Goal: Task Accomplishment & Management: Manage account settings

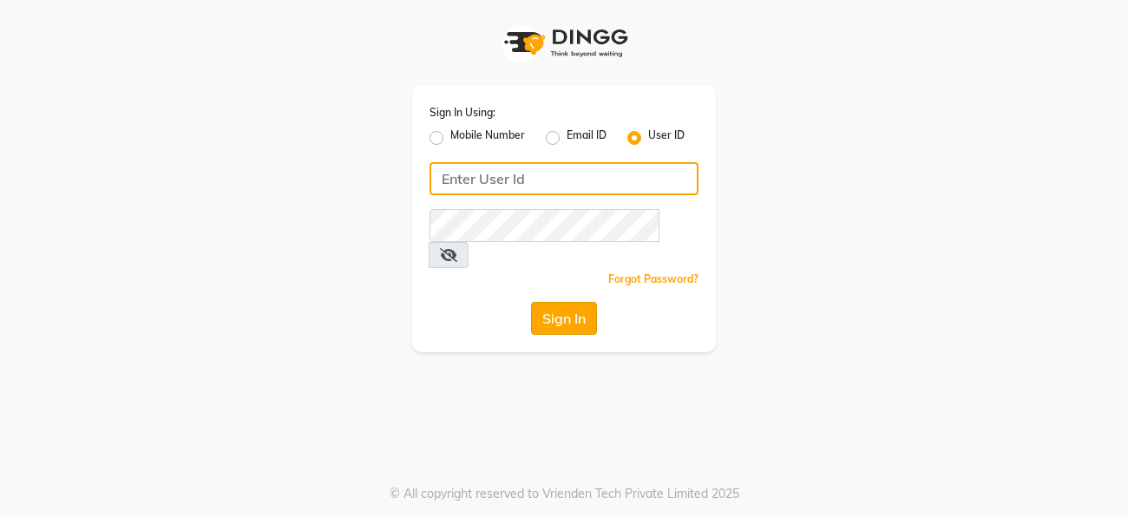
type input "facethelook"
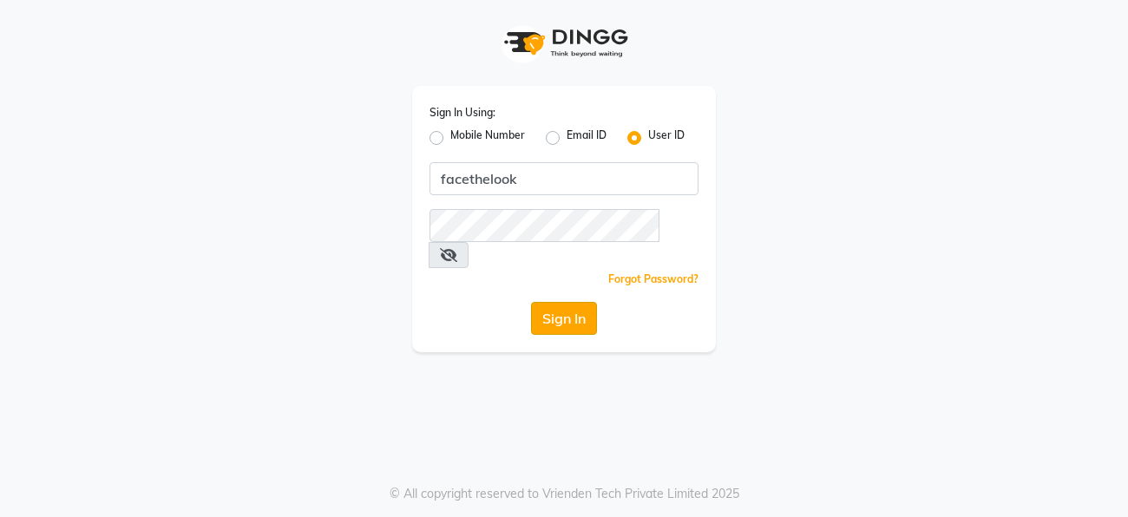
click at [563, 302] on button "Sign In" at bounding box center [564, 318] width 66 height 33
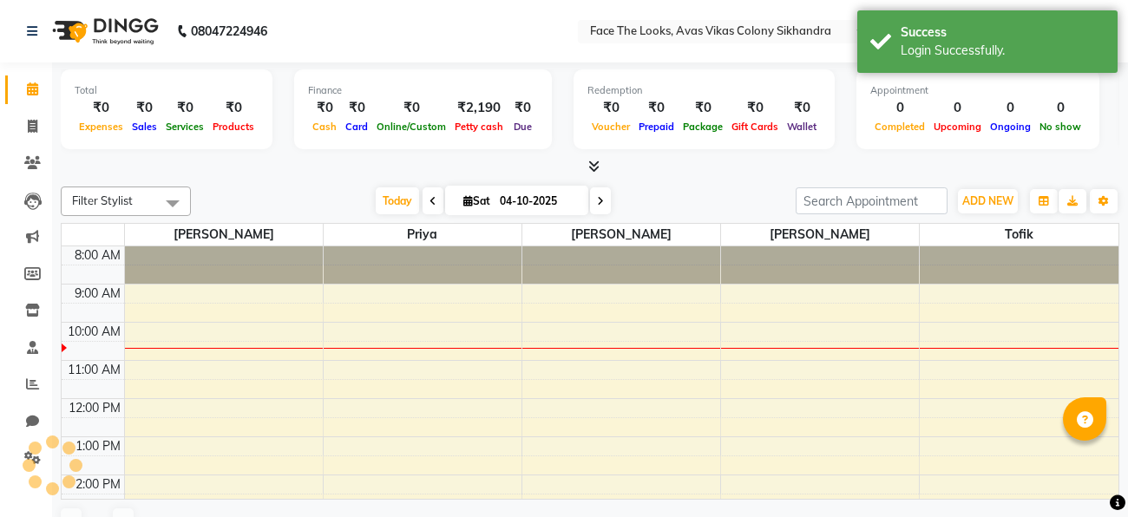
select select "en"
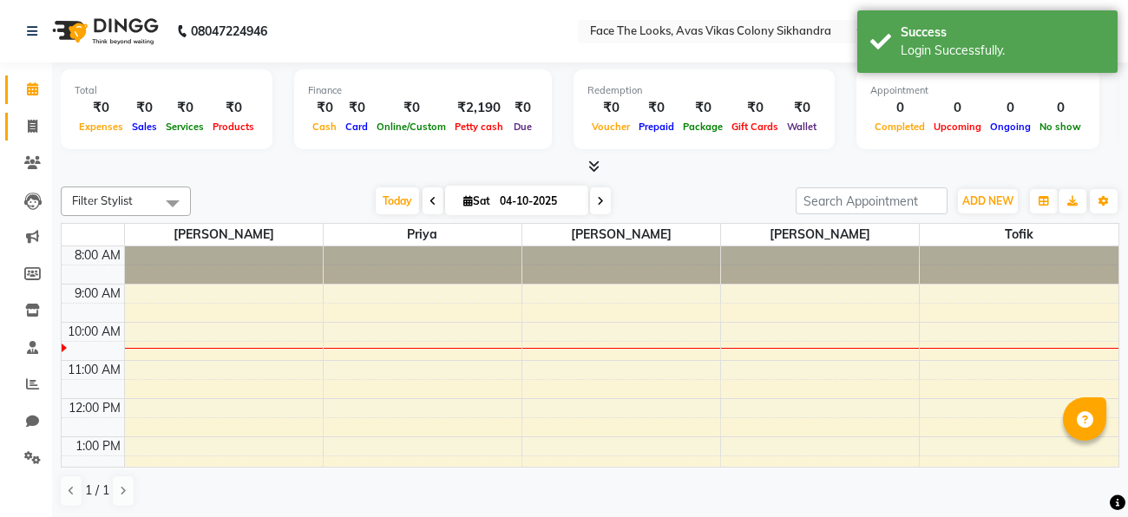
click at [24, 128] on span at bounding box center [32, 127] width 30 height 20
select select "service"
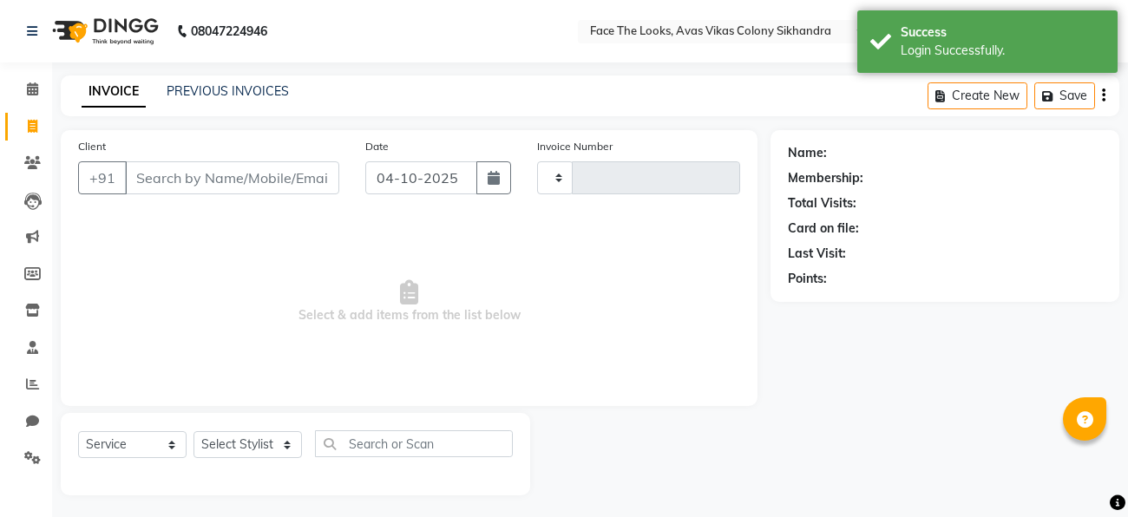
click at [213, 175] on input "Client" at bounding box center [232, 177] width 214 height 33
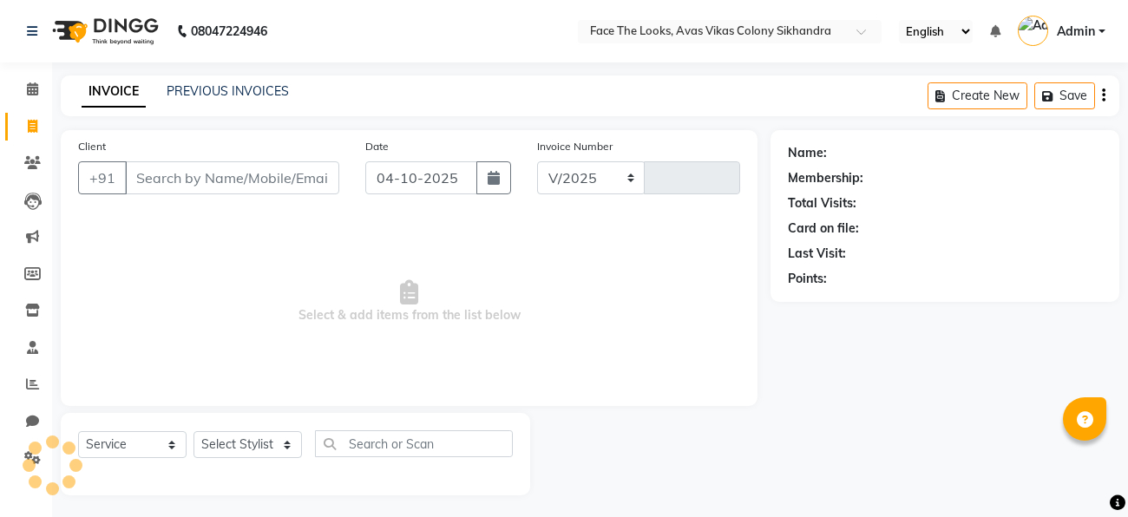
select select "8471"
type input "0311"
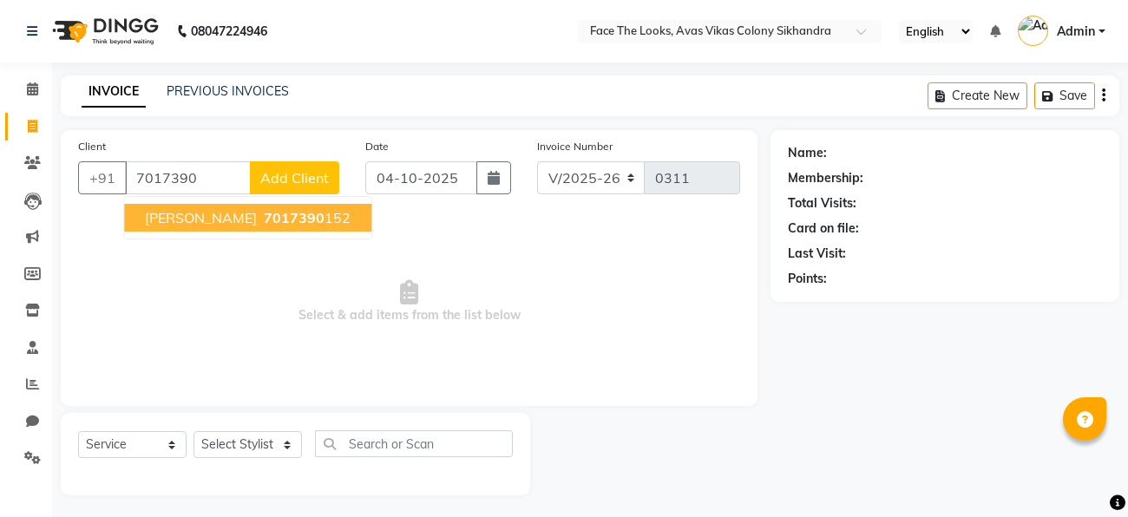
scroll to position [4, 0]
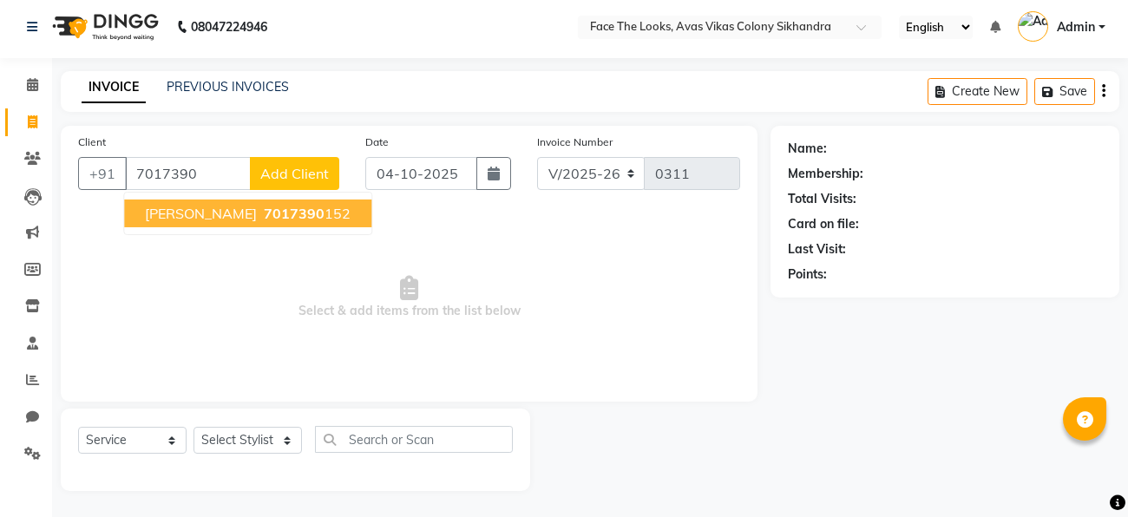
click at [200, 210] on span "[PERSON_NAME]" at bounding box center [201, 213] width 112 height 17
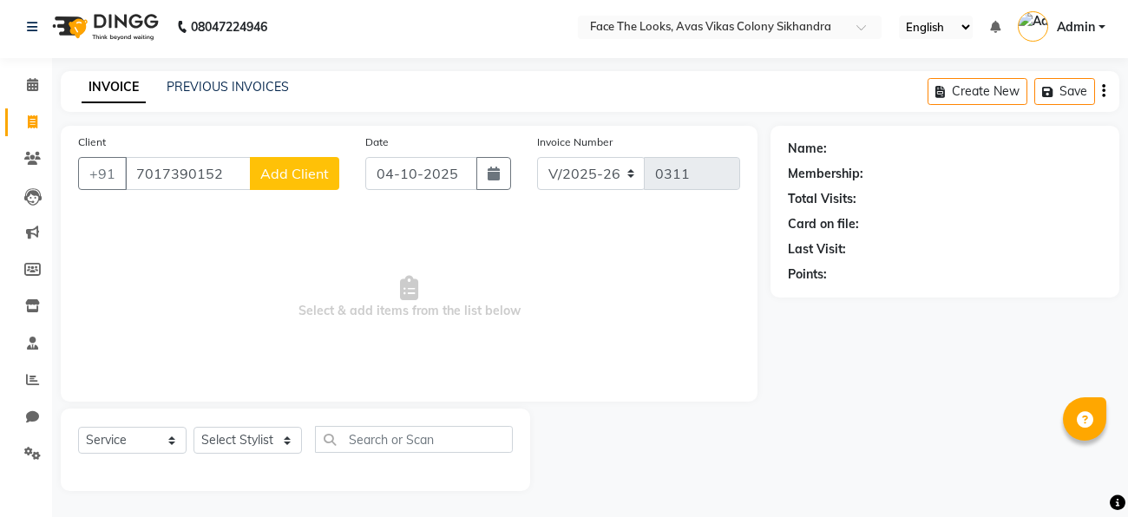
type input "7017390152"
click at [210, 234] on span "Select & add items from the list below" at bounding box center [409, 298] width 662 height 174
click at [273, 181] on span "Add Client" at bounding box center [294, 173] width 69 height 17
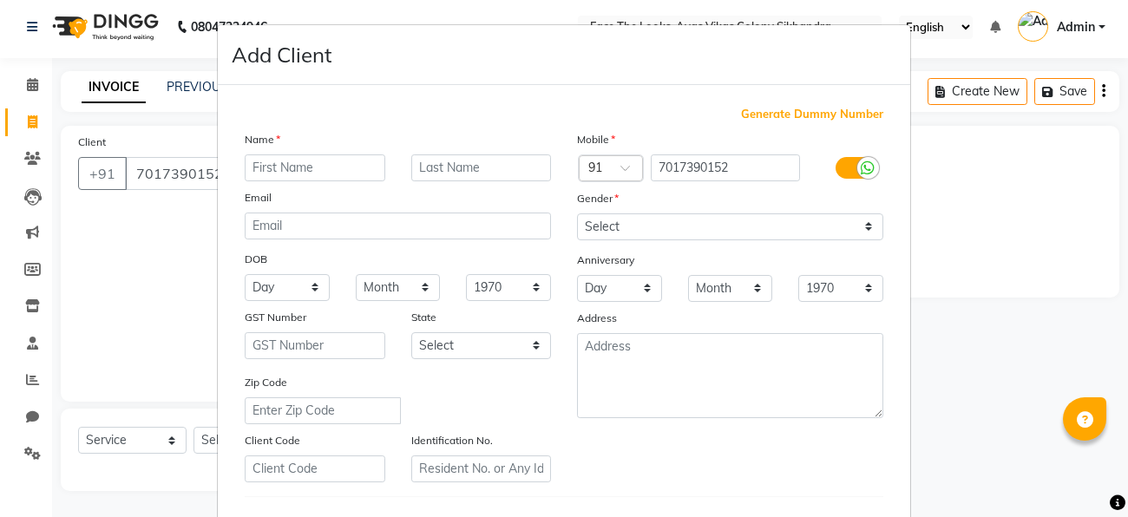
click at [261, 167] on input "text" at bounding box center [315, 167] width 141 height 27
click at [134, 251] on ngb-modal-window "Add Client Generate Dummy Number Name Email DOB Day 01 02 03 04 05 06 07 08 09 …" at bounding box center [564, 258] width 1128 height 517
click at [141, 228] on ngb-modal-window "Add Client Generate Dummy Number Name Email DOB Day 01 02 03 04 05 06 07 08 09 …" at bounding box center [564, 258] width 1128 height 517
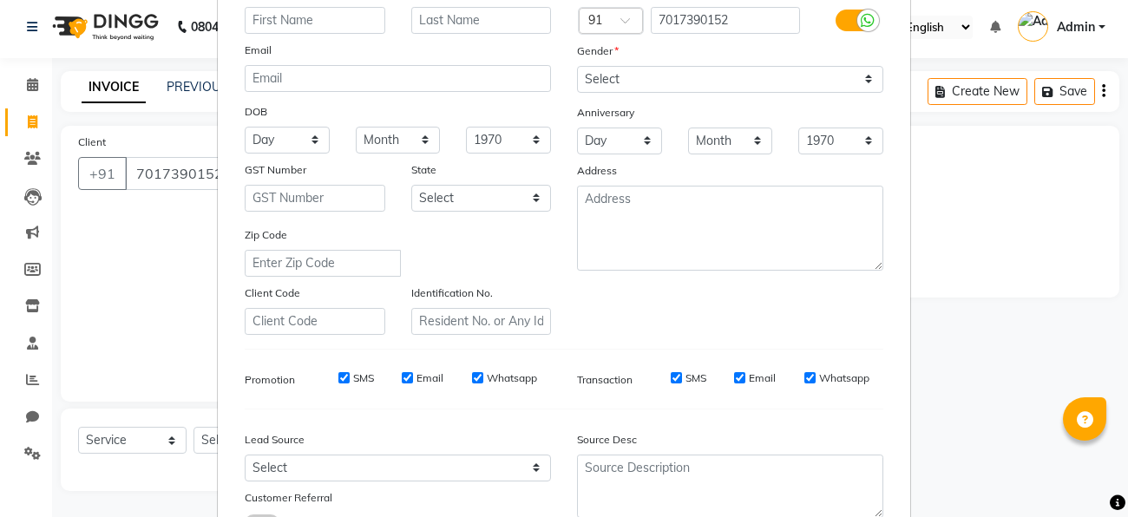
scroll to position [290, 0]
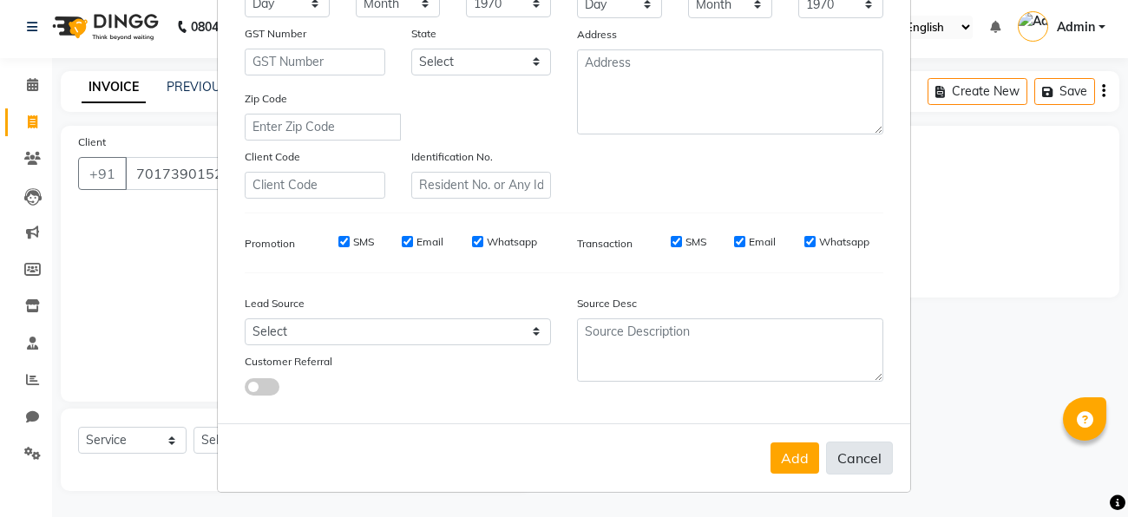
click at [876, 449] on button "Cancel" at bounding box center [859, 458] width 67 height 33
select select
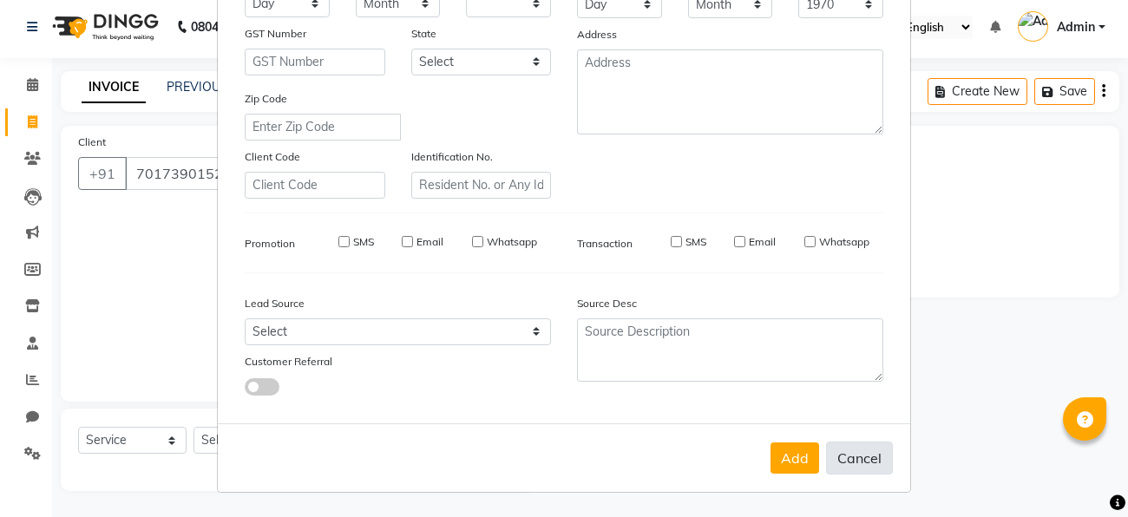
select select
checkbox input "false"
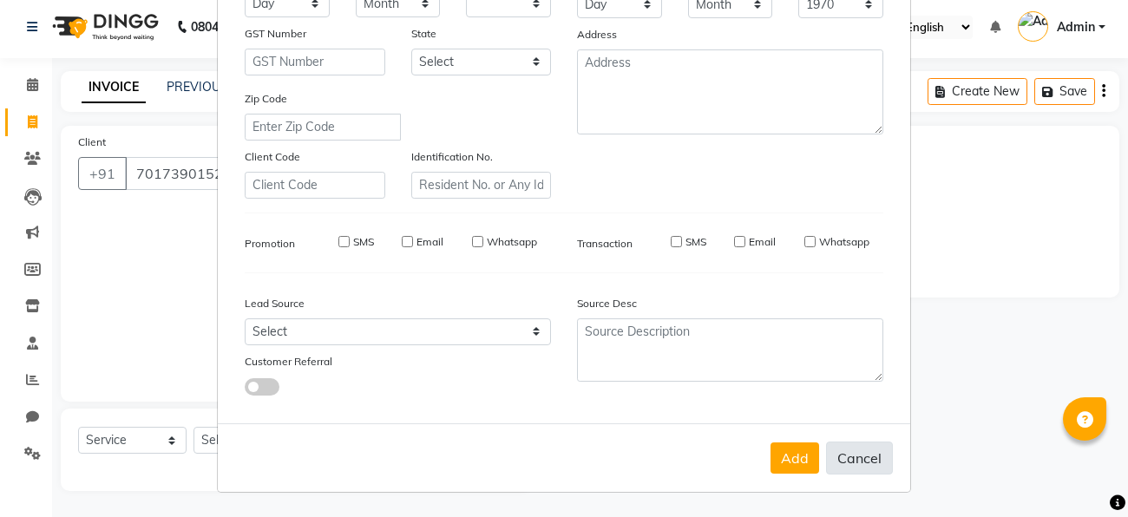
checkbox input "false"
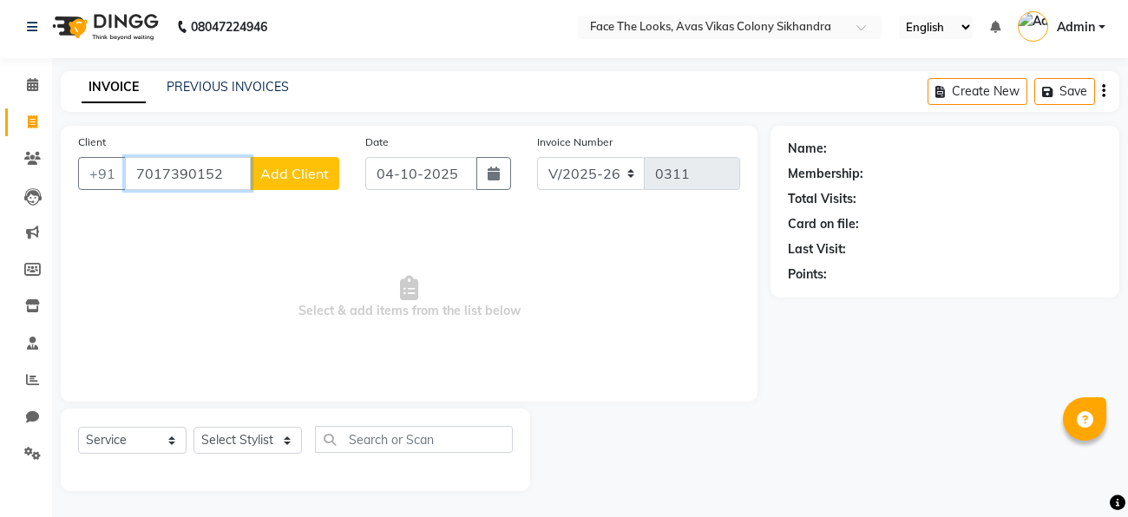
click at [220, 166] on input "7017390152" at bounding box center [188, 173] width 126 height 33
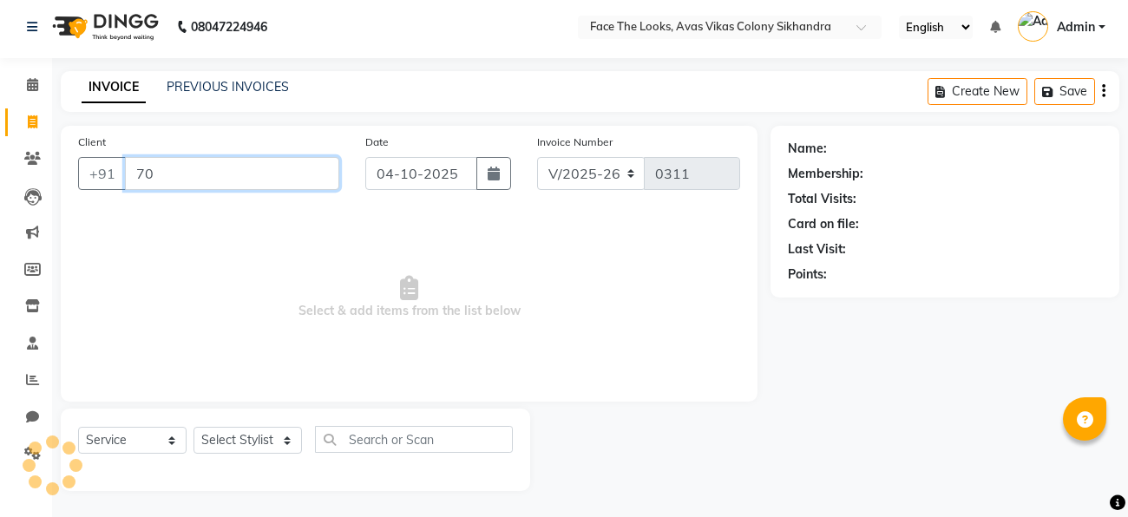
type input "7"
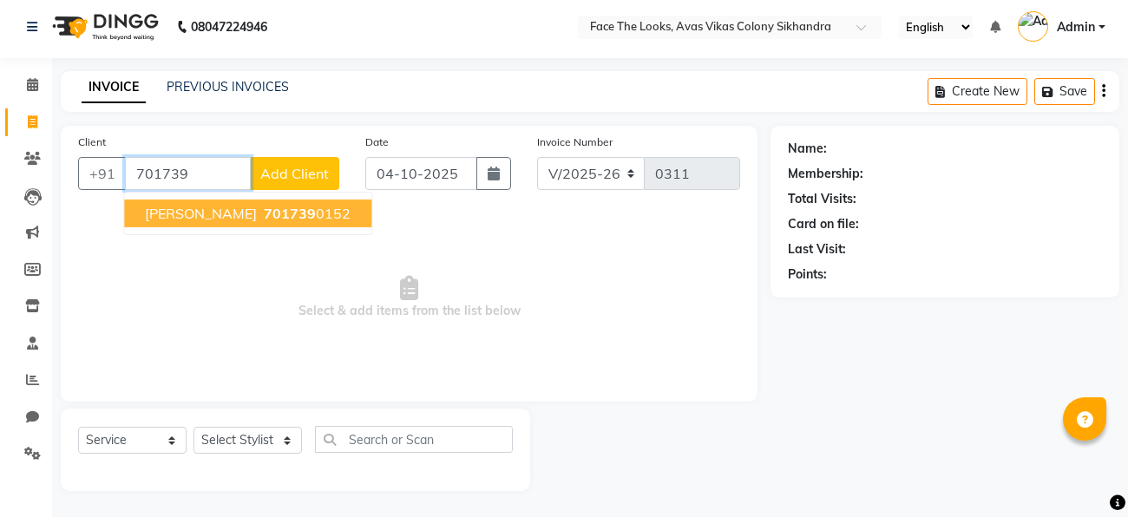
click at [231, 213] on span "[PERSON_NAME]" at bounding box center [201, 213] width 112 height 17
type input "7017390152"
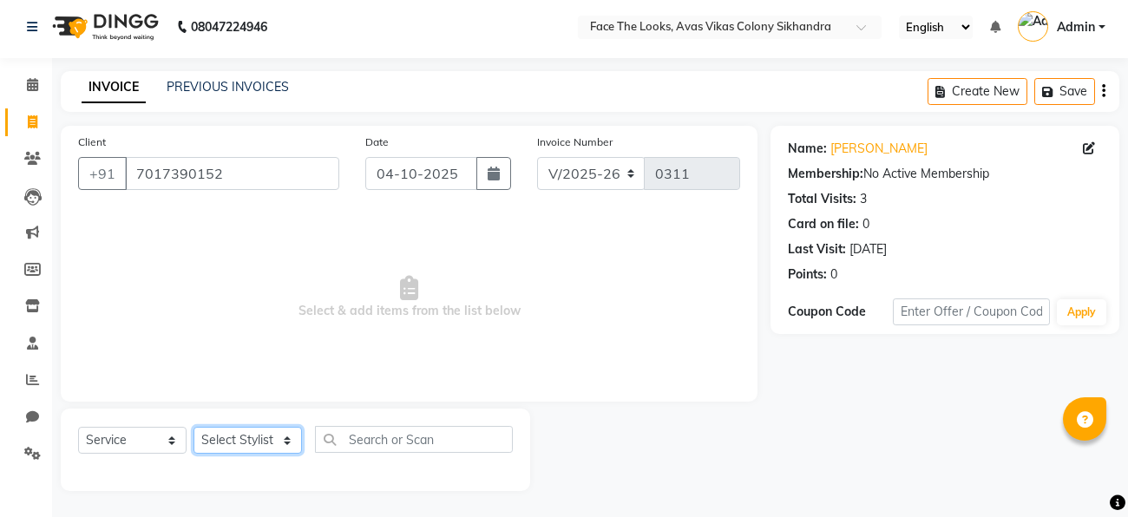
click at [259, 440] on select "Select Stylist [PERSON_NAME] Priya [PERSON_NAME] [PERSON_NAME]" at bounding box center [248, 440] width 108 height 27
click at [194, 427] on select "Select Stylist [PERSON_NAME] Priya [PERSON_NAME] [PERSON_NAME]" at bounding box center [248, 440] width 108 height 27
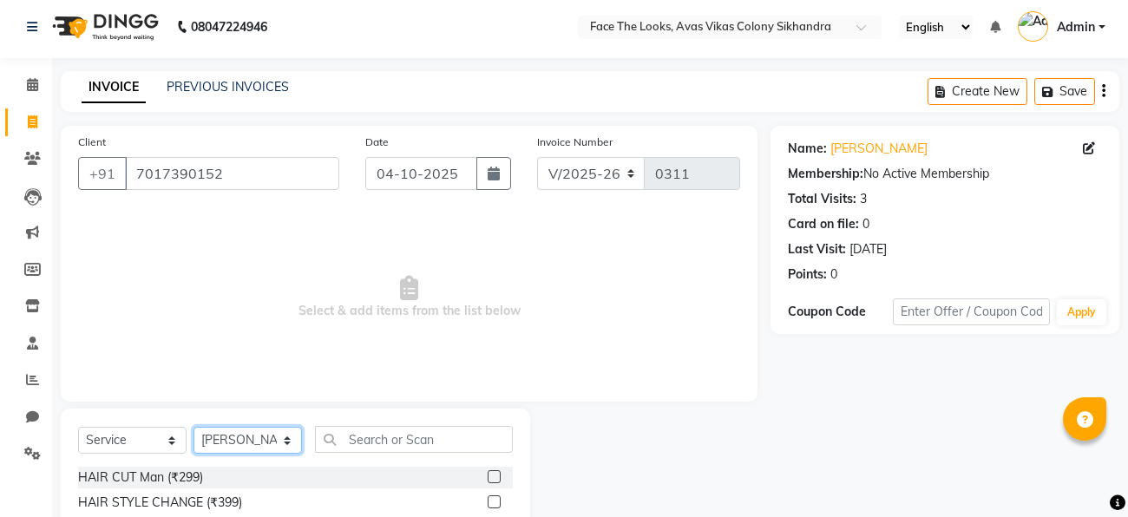
click at [250, 436] on select "Select Stylist [PERSON_NAME] Priya [PERSON_NAME] [PERSON_NAME]" at bounding box center [248, 440] width 108 height 27
select select "86686"
click at [194, 427] on select "Select Stylist [PERSON_NAME] Priya [PERSON_NAME] [PERSON_NAME]" at bounding box center [248, 440] width 108 height 27
click at [345, 397] on div "Client +91 7017390152 Date 04-10-2025 Invoice Number V/2025 V/2025-26 0311 Sele…" at bounding box center [409, 264] width 697 height 276
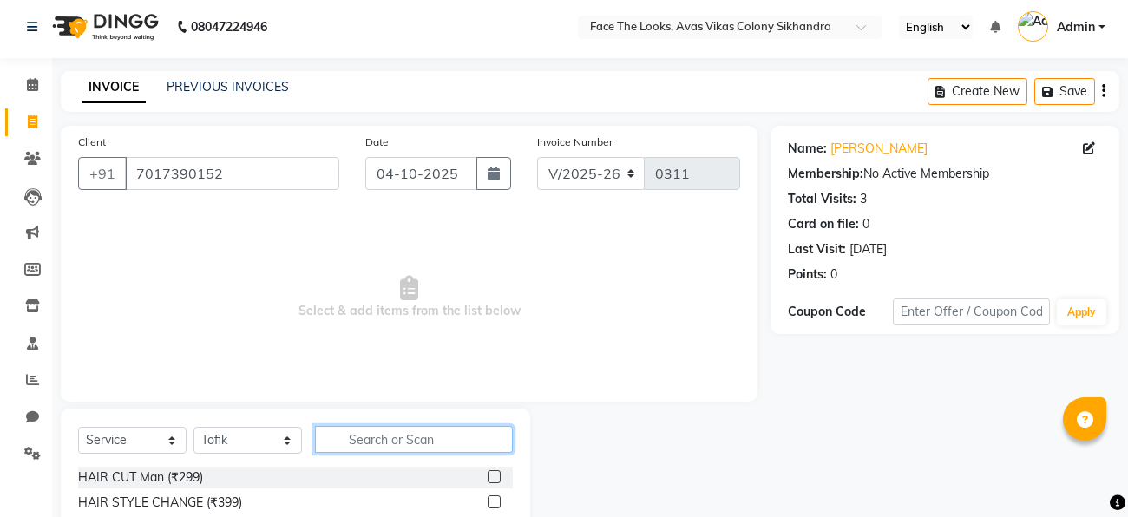
click at [334, 436] on input "text" at bounding box center [414, 439] width 198 height 27
type input "d"
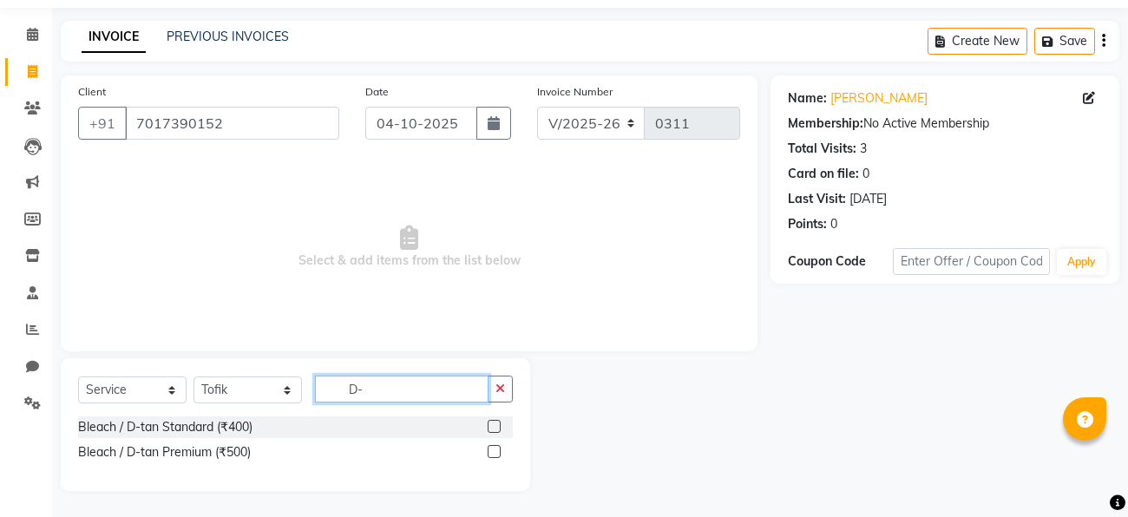
type input "D-"
click at [497, 426] on label at bounding box center [494, 426] width 13 height 13
click at [497, 426] on input "checkbox" at bounding box center [493, 427] width 11 height 11
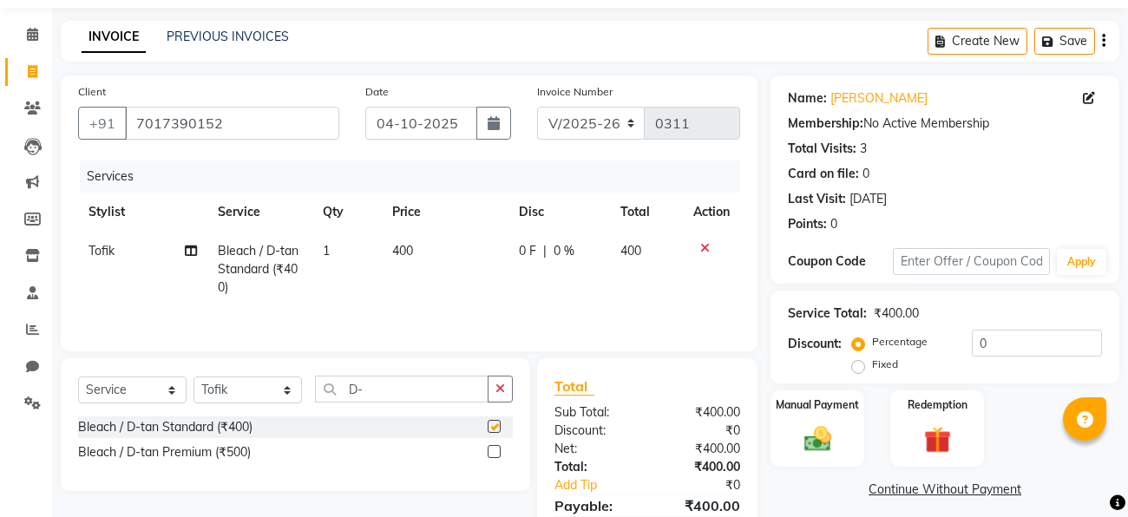
checkbox input "false"
click at [416, 389] on input "D-" at bounding box center [402, 389] width 174 height 27
type input "D"
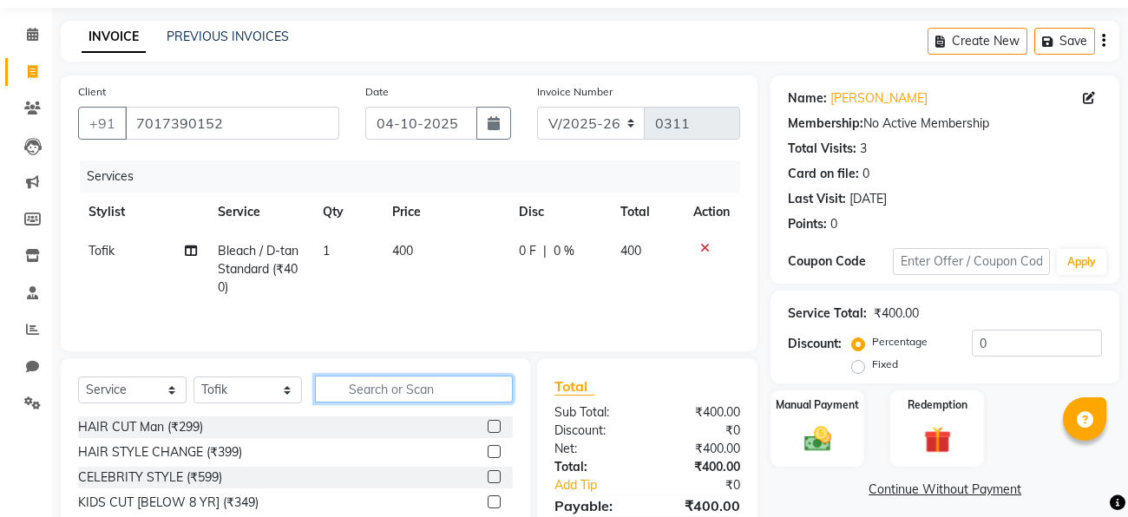
click at [374, 391] on input "text" at bounding box center [414, 389] width 198 height 27
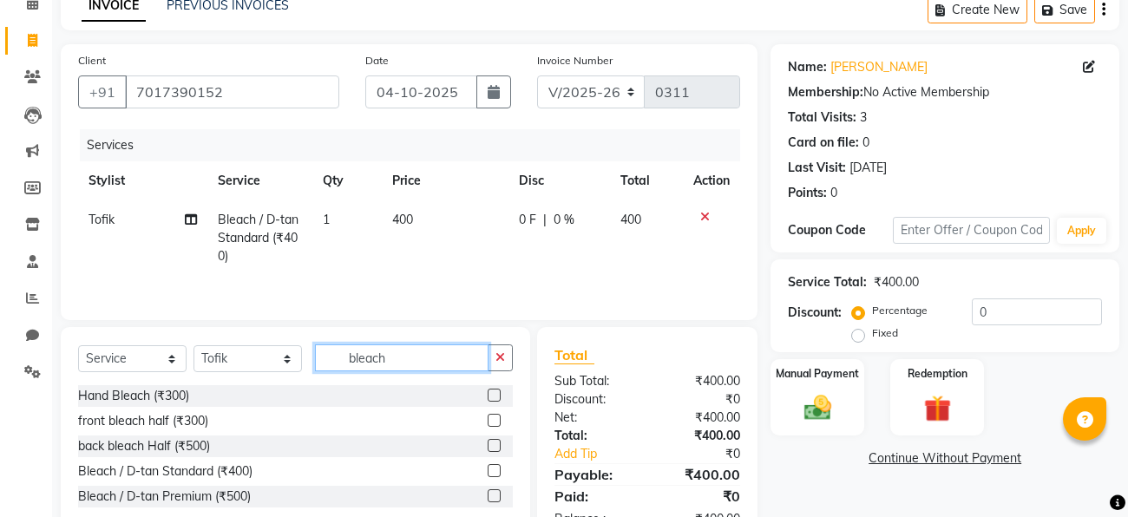
scroll to position [141, 0]
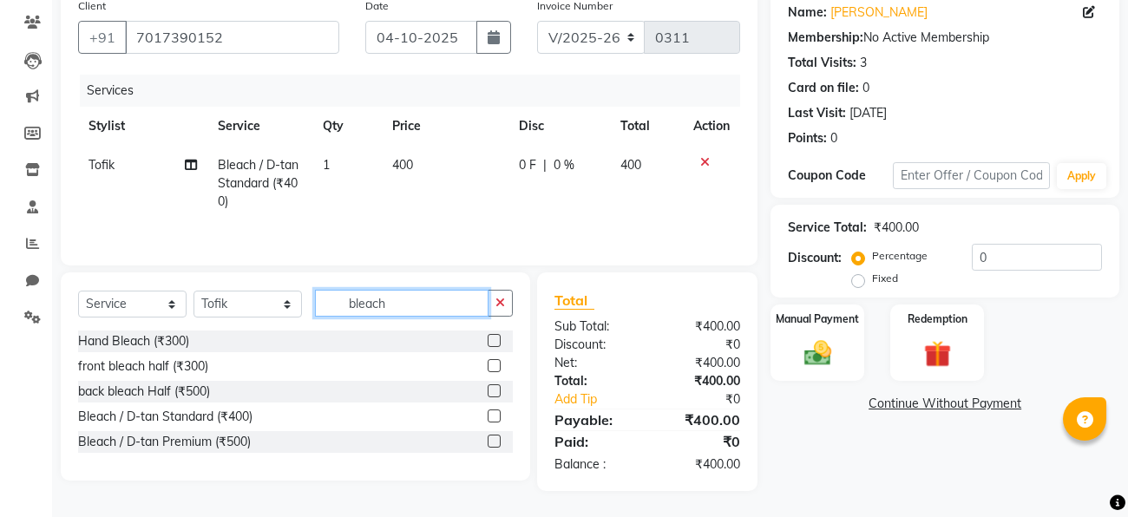
click at [390, 305] on input "bleach" at bounding box center [402, 303] width 174 height 27
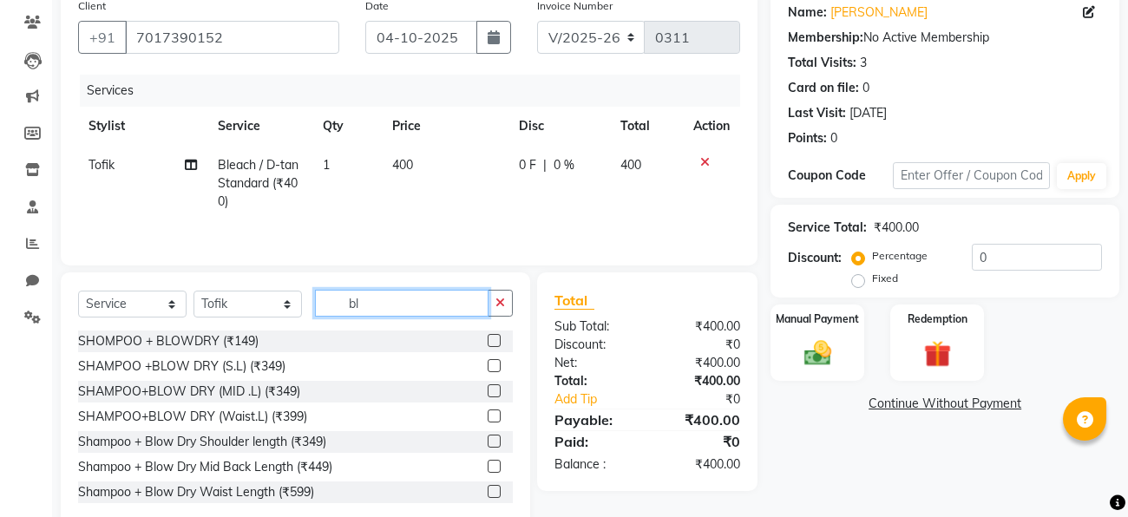
type input "b"
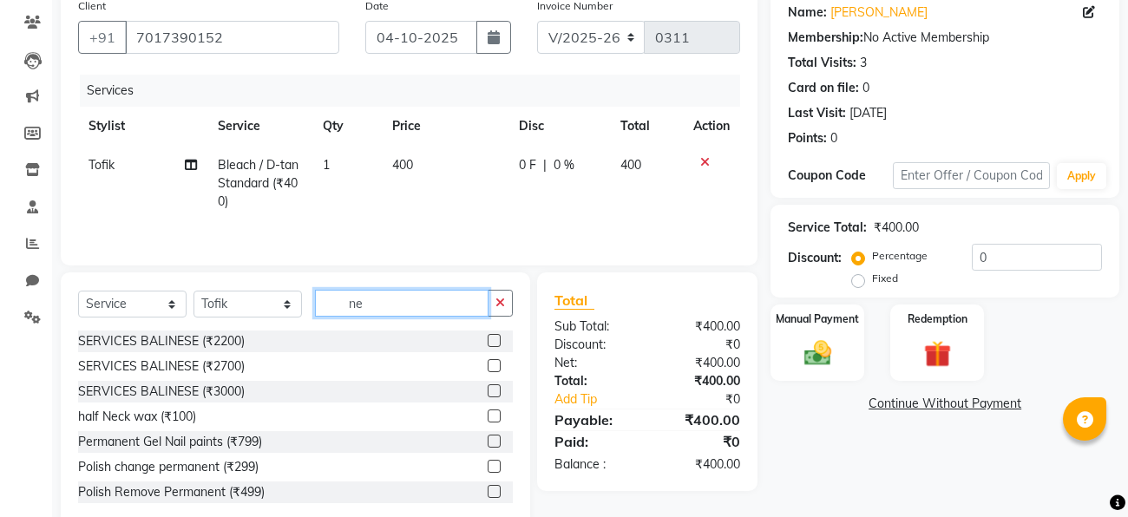
click at [403, 314] on input "ne" at bounding box center [402, 303] width 174 height 27
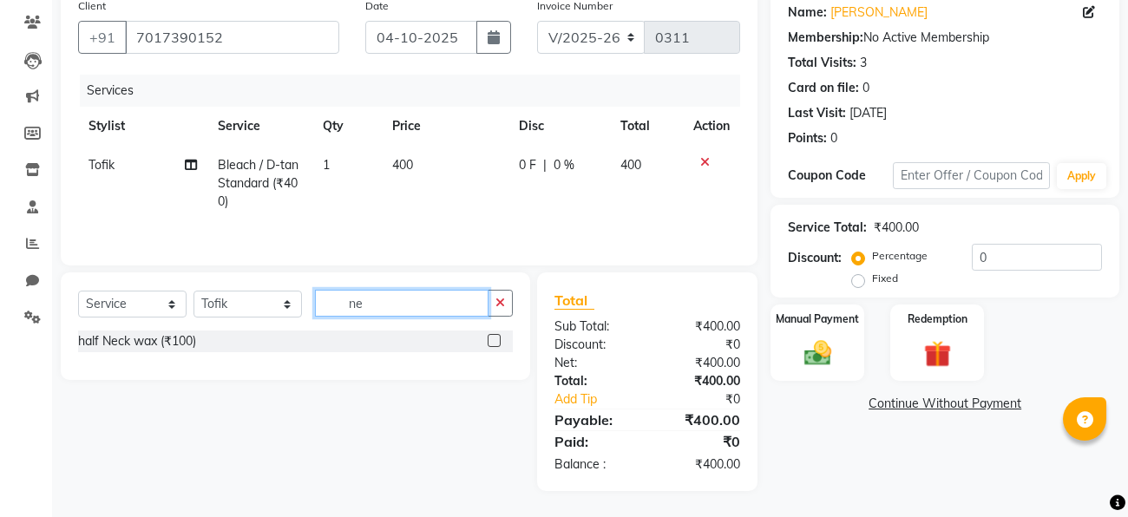
type input "n"
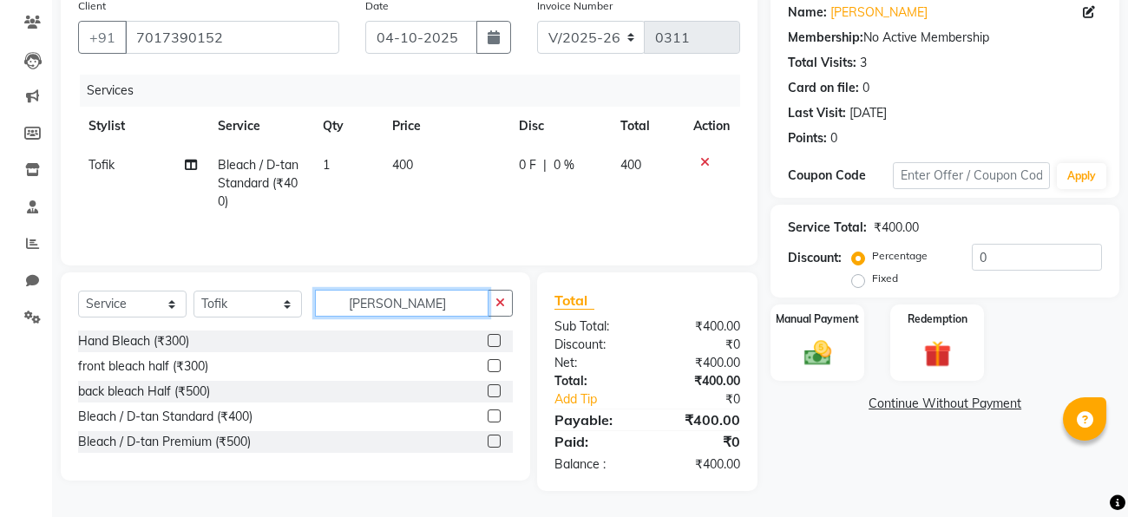
type input "blea"
click at [495, 419] on label at bounding box center [494, 416] width 13 height 13
click at [495, 419] on input "checkbox" at bounding box center [493, 416] width 11 height 11
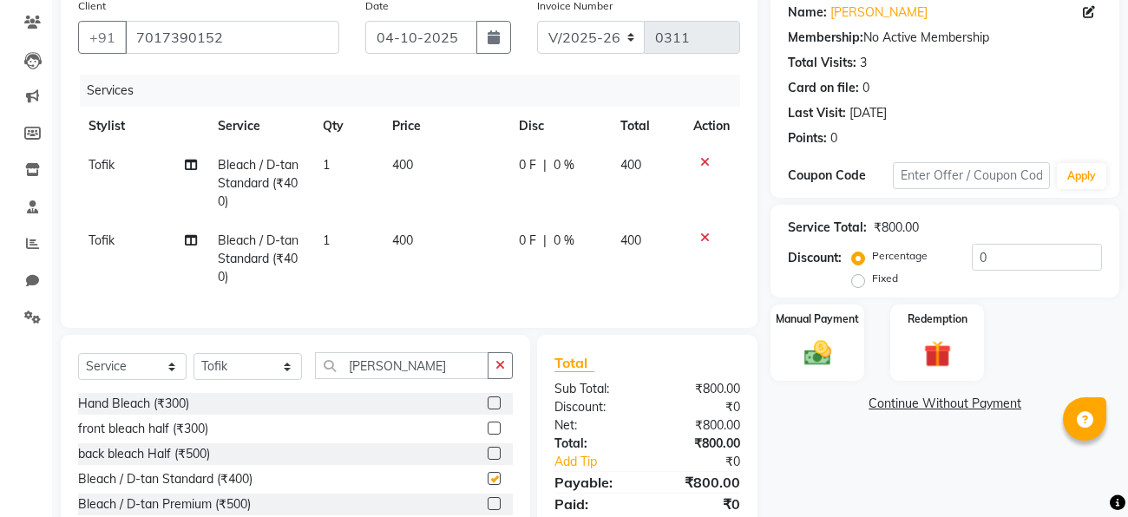
checkbox input "false"
click at [427, 292] on td "400" at bounding box center [445, 258] width 127 height 75
select select "86686"
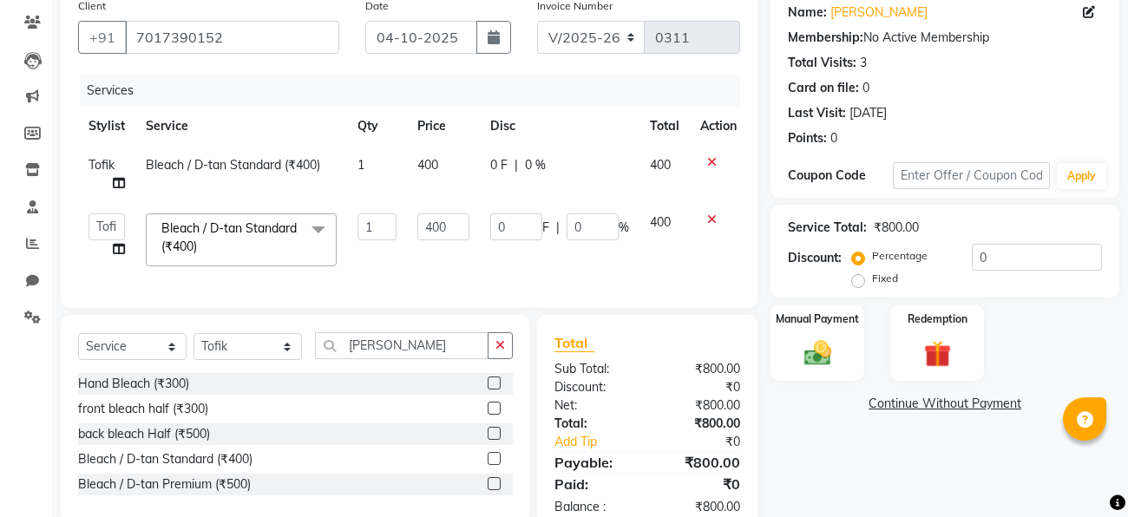
click at [427, 292] on div "Client +91 7017390152 Date 04-10-2025 Invoice Number V/2025 V/2025-26 0311 Serv…" at bounding box center [409, 149] width 697 height 318
click at [418, 340] on input "blea" at bounding box center [402, 345] width 174 height 27
type input "b"
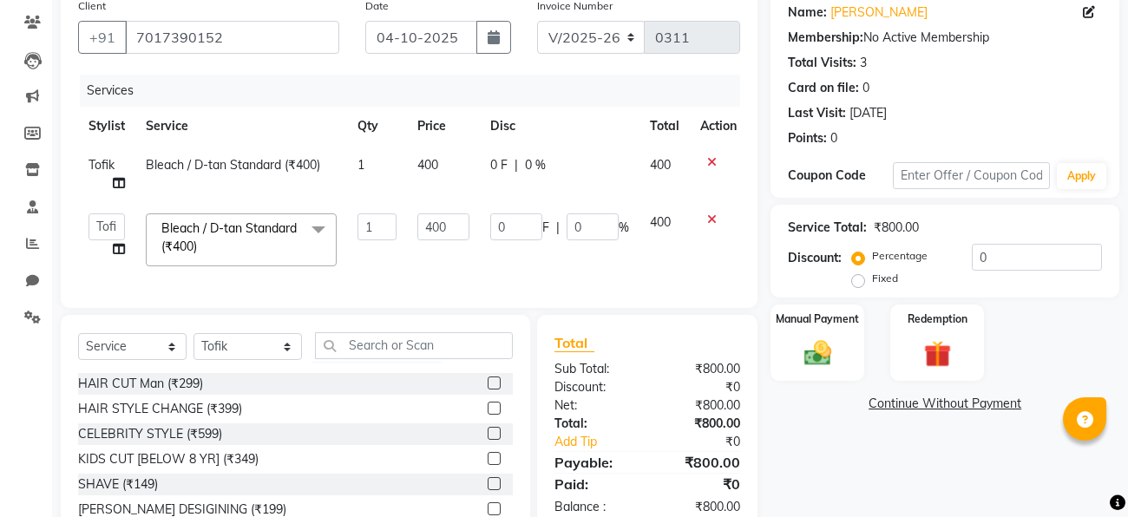
click at [496, 386] on label at bounding box center [494, 383] width 13 height 13
click at [496, 386] on input "checkbox" at bounding box center [493, 383] width 11 height 11
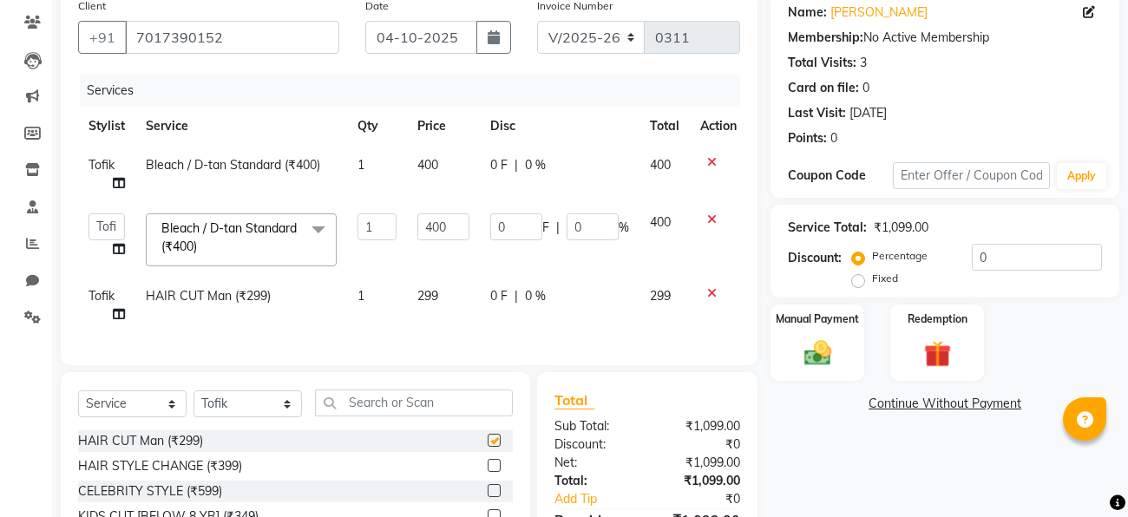
checkbox input "false"
click at [431, 399] on input "text" at bounding box center [414, 403] width 198 height 27
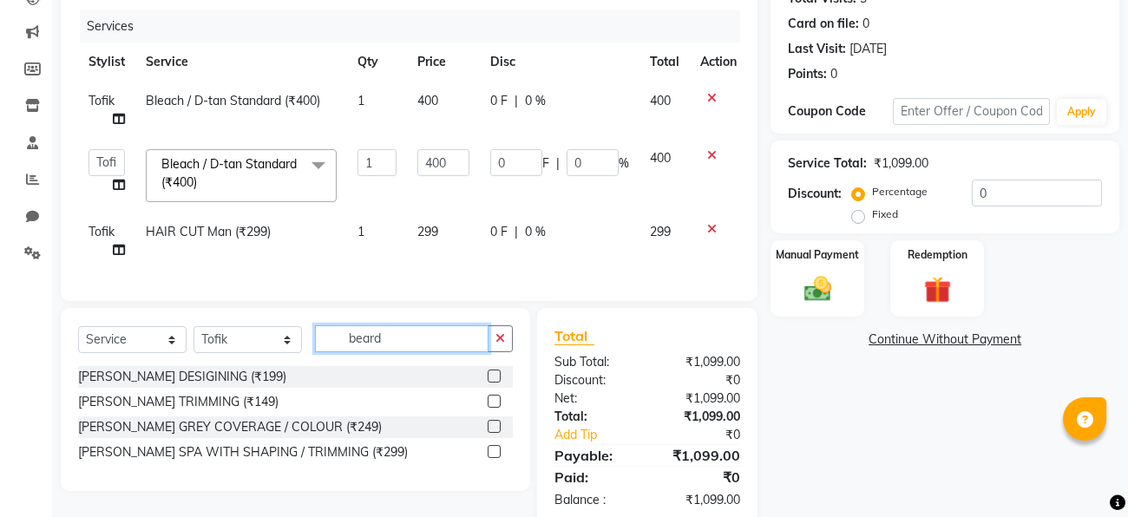
scroll to position [240, 0]
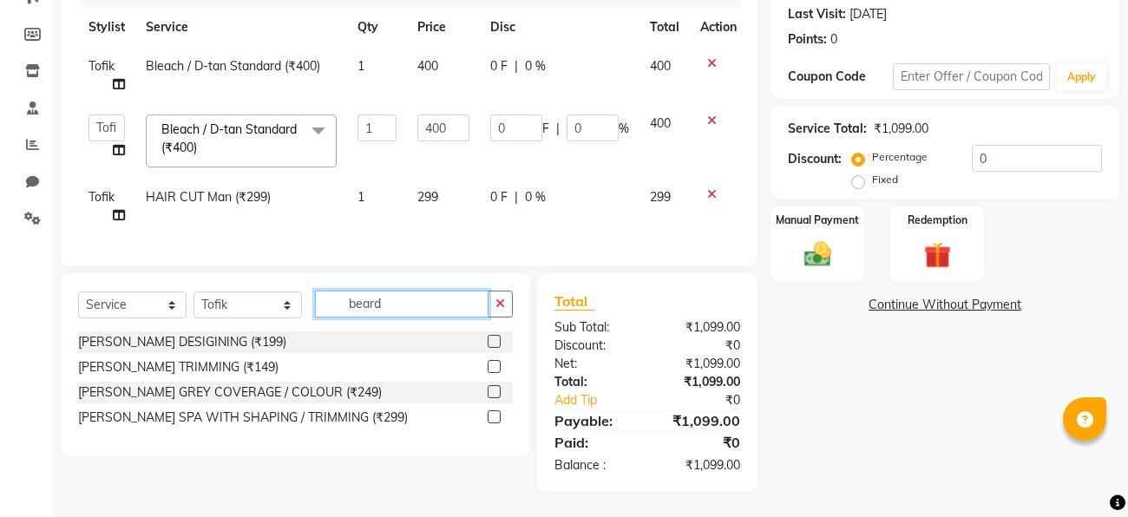
type input "beard"
click at [496, 367] on label at bounding box center [494, 366] width 13 height 13
click at [496, 367] on input "checkbox" at bounding box center [493, 367] width 11 height 11
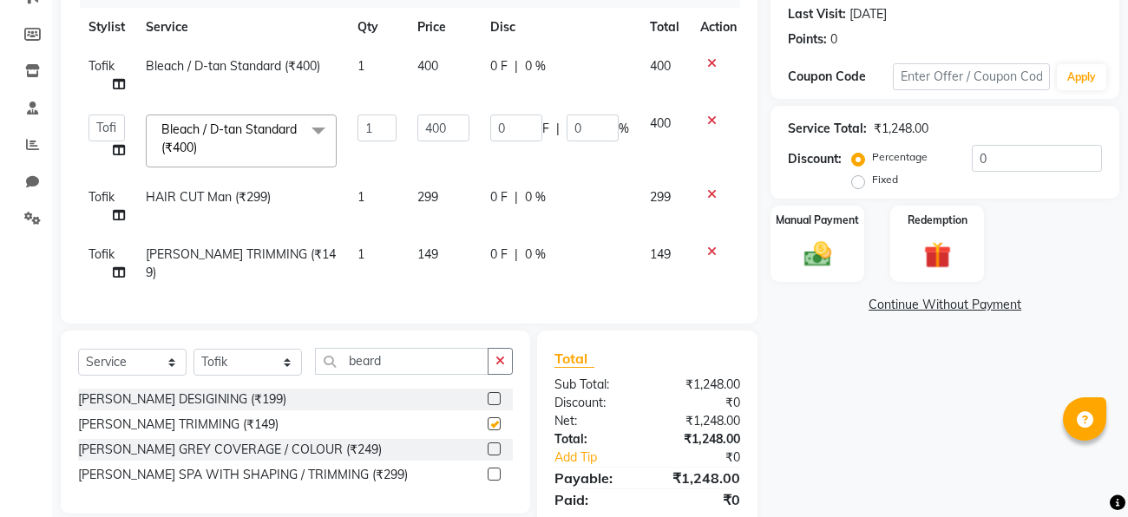
checkbox input "false"
click at [798, 409] on div "Name: Gaurav Gupta Membership: No Active Membership Total Visits: 3 Card on fil…" at bounding box center [952, 220] width 362 height 659
click at [669, 255] on span "149" at bounding box center [660, 254] width 21 height 16
select select "86686"
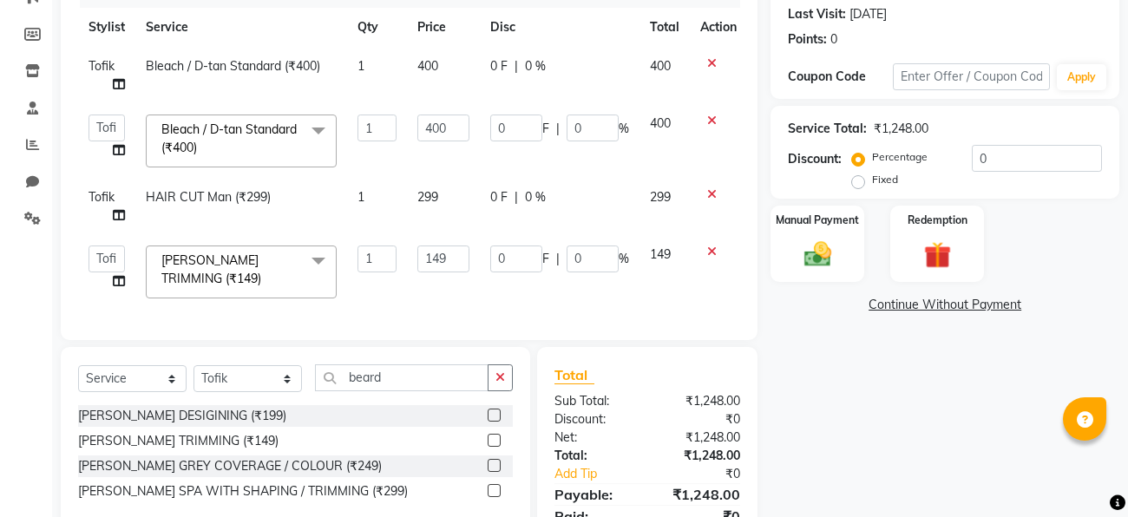
click at [679, 256] on td "149" at bounding box center [665, 272] width 50 height 74
click at [451, 259] on input "149" at bounding box center [443, 259] width 52 height 27
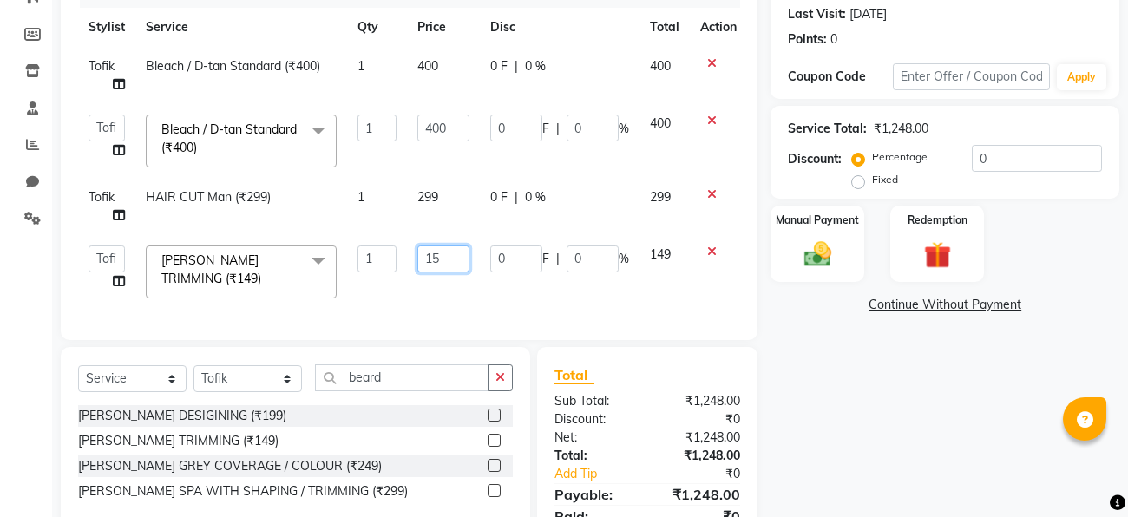
type input "150"
click at [816, 411] on div "Name: Gaurav Gupta Membership: No Active Membership Total Visits: 3 Card on fil…" at bounding box center [952, 228] width 362 height 675
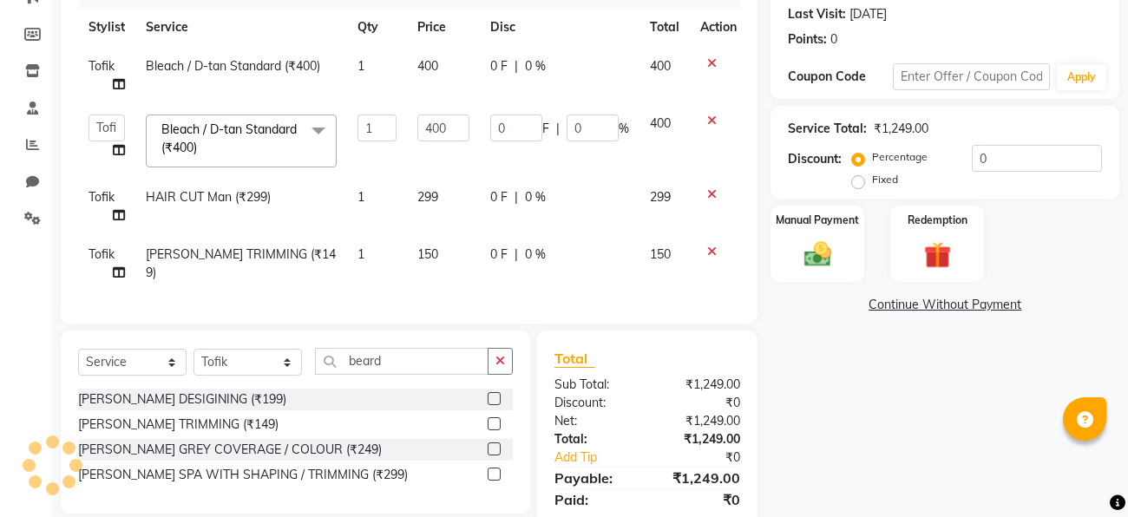
click at [909, 401] on div "Name: Gaurav Gupta Membership: No Active Membership Total Visits: 3 Card on fil…" at bounding box center [952, 220] width 362 height 659
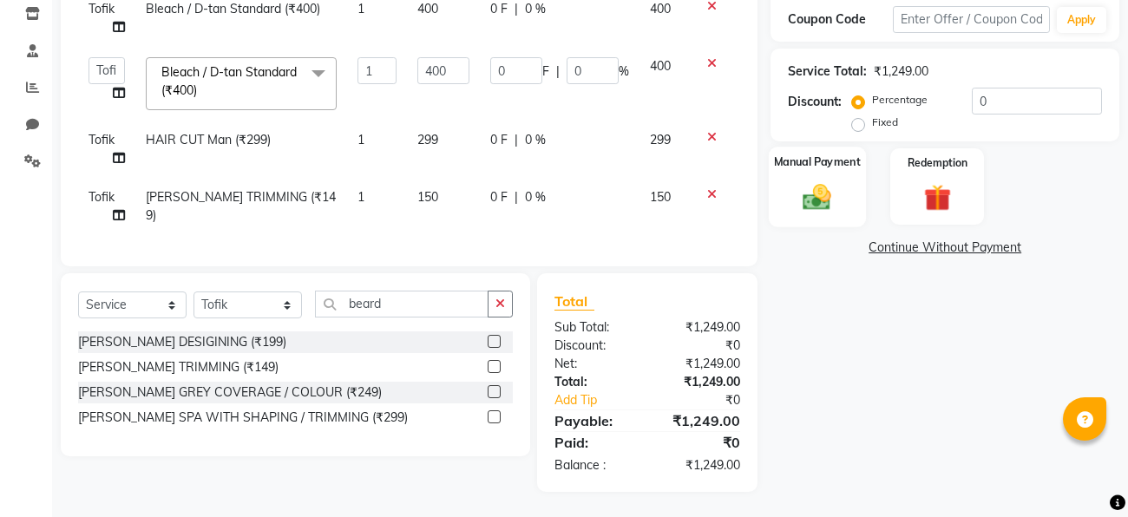
click at [840, 186] on img at bounding box center [818, 196] width 46 height 33
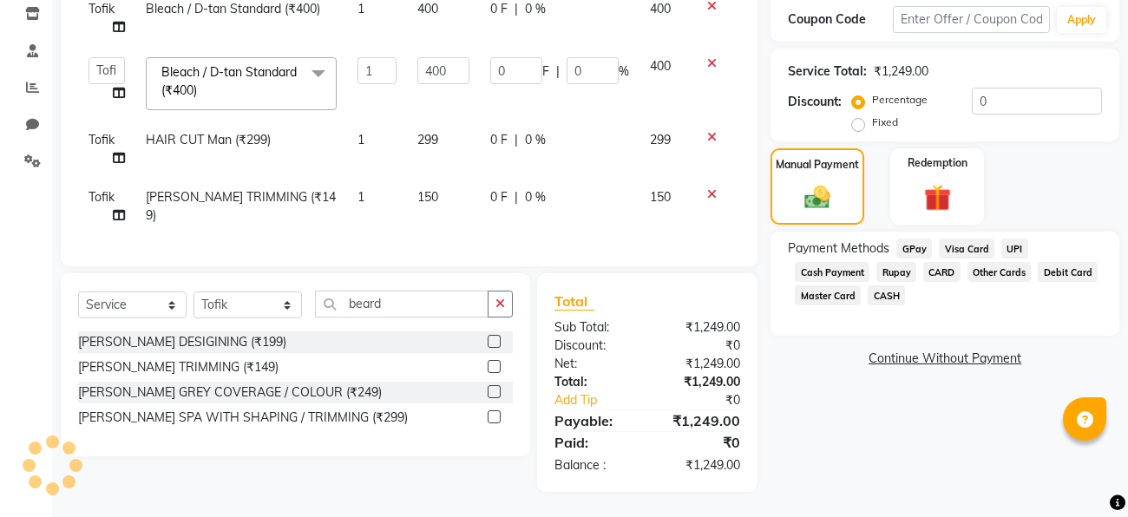
click at [890, 295] on span "CASH" at bounding box center [886, 295] width 37 height 20
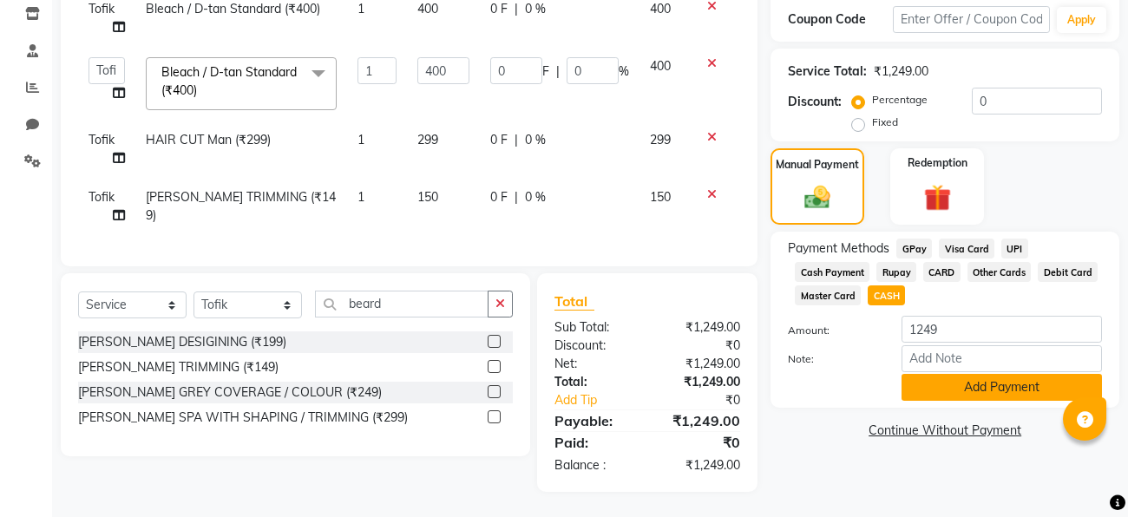
click at [935, 400] on button "Add Payment" at bounding box center [1002, 387] width 200 height 27
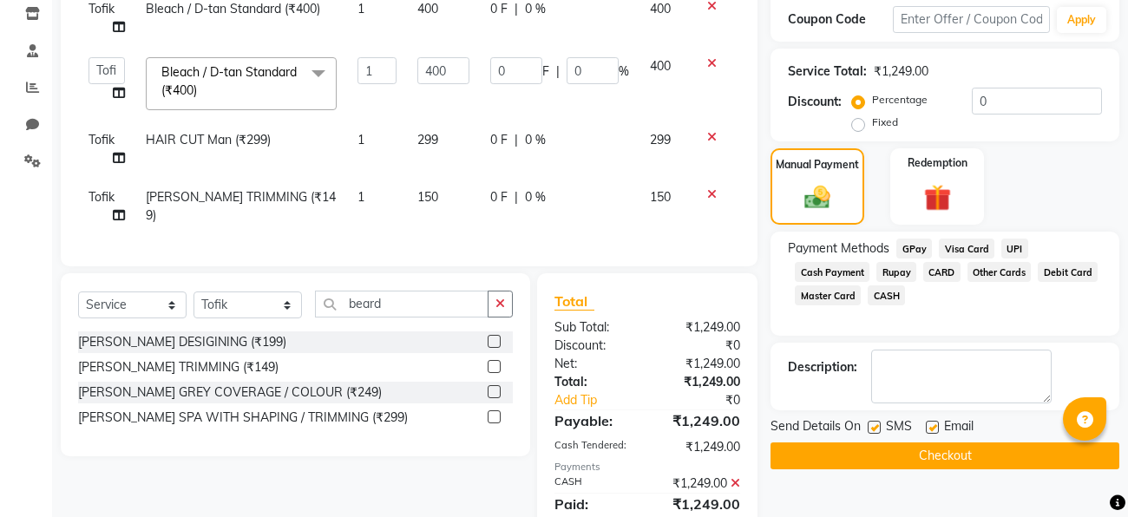
click at [919, 461] on button "Checkout" at bounding box center [945, 456] width 349 height 27
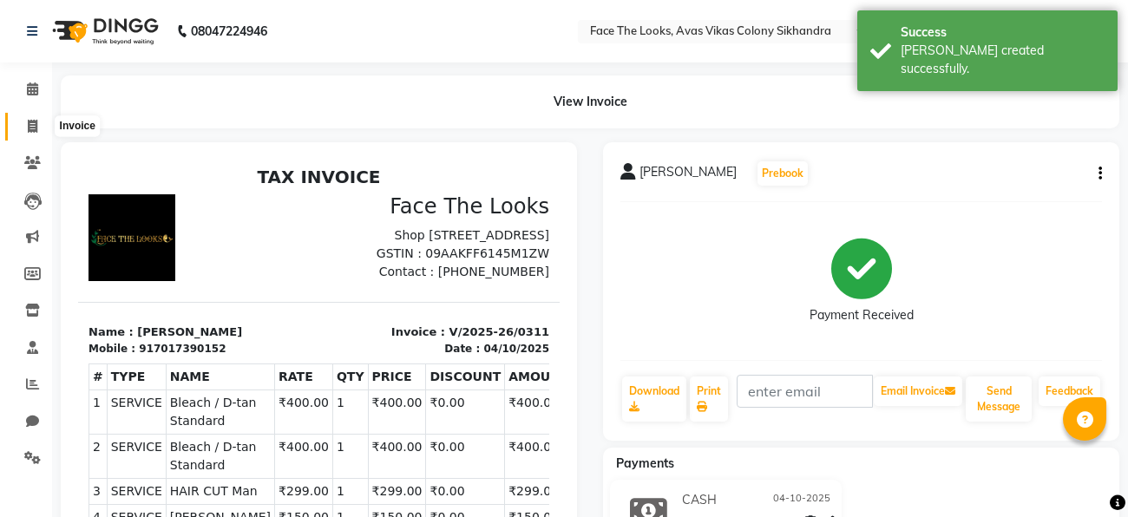
click at [31, 122] on icon at bounding box center [33, 126] width 10 height 13
select select "service"
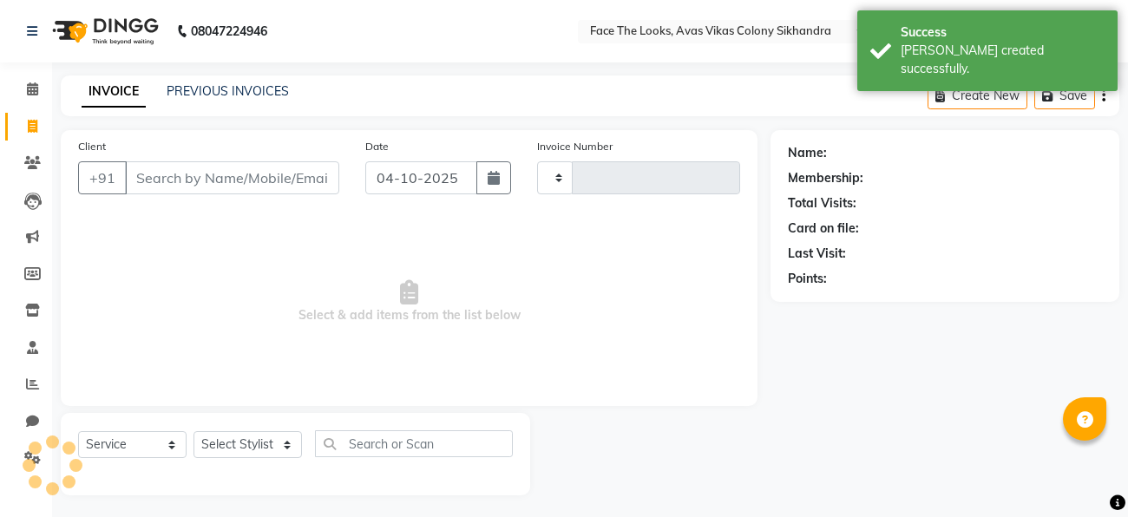
scroll to position [4, 0]
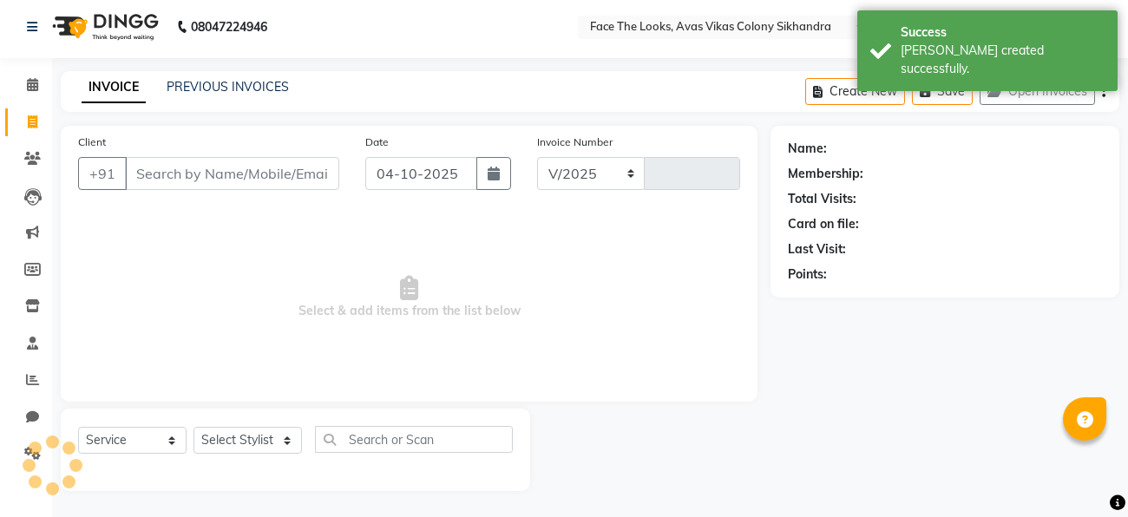
select select "8471"
type input "0312"
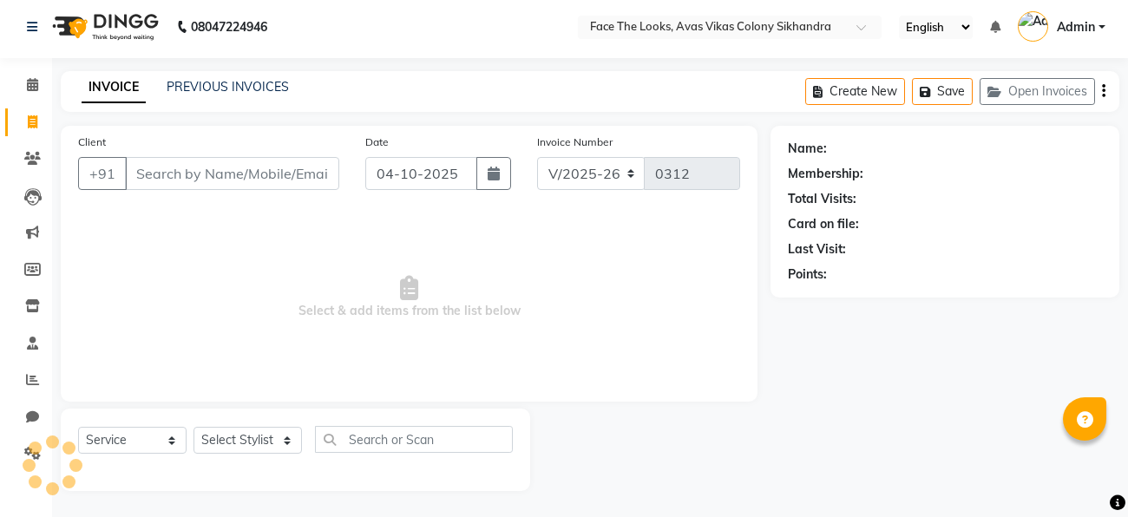
click at [174, 163] on input "Client" at bounding box center [232, 173] width 214 height 33
click at [200, 83] on link "PREVIOUS INVOICES" at bounding box center [228, 87] width 122 height 16
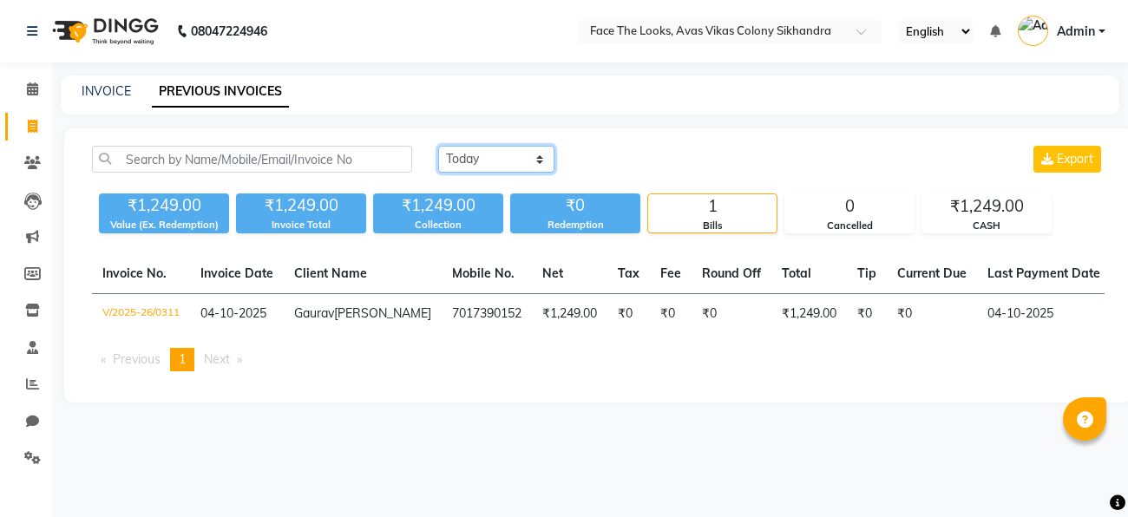
click at [501, 155] on select "Today Yesterday Custom Range" at bounding box center [496, 159] width 116 height 27
click at [438, 146] on select "Today Yesterday Custom Range" at bounding box center [496, 159] width 116 height 27
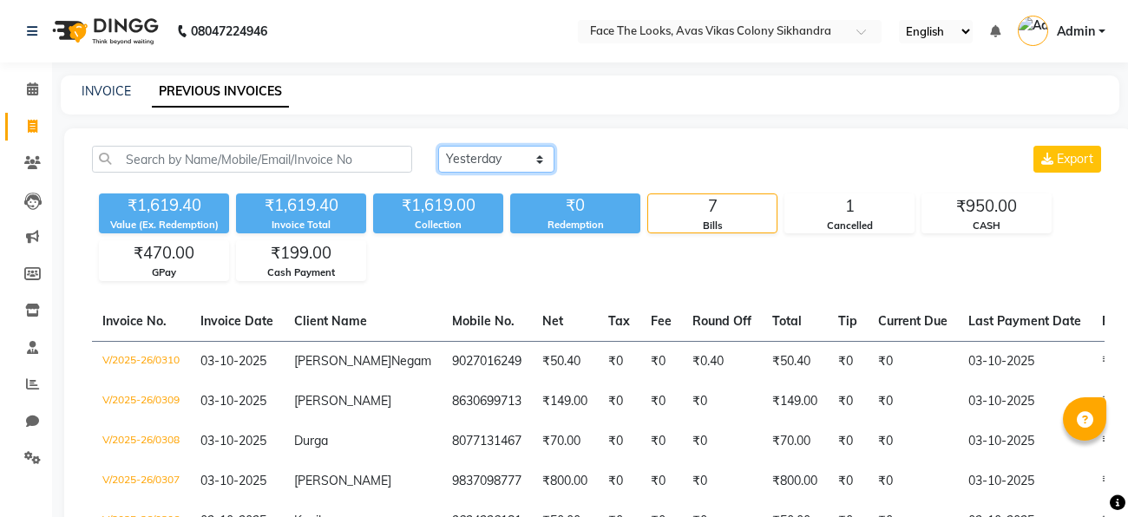
click at [481, 167] on select "Today Yesterday Custom Range" at bounding box center [496, 159] width 116 height 27
select select "today"
click at [438, 146] on select "Today Yesterday Custom Range" at bounding box center [496, 159] width 116 height 27
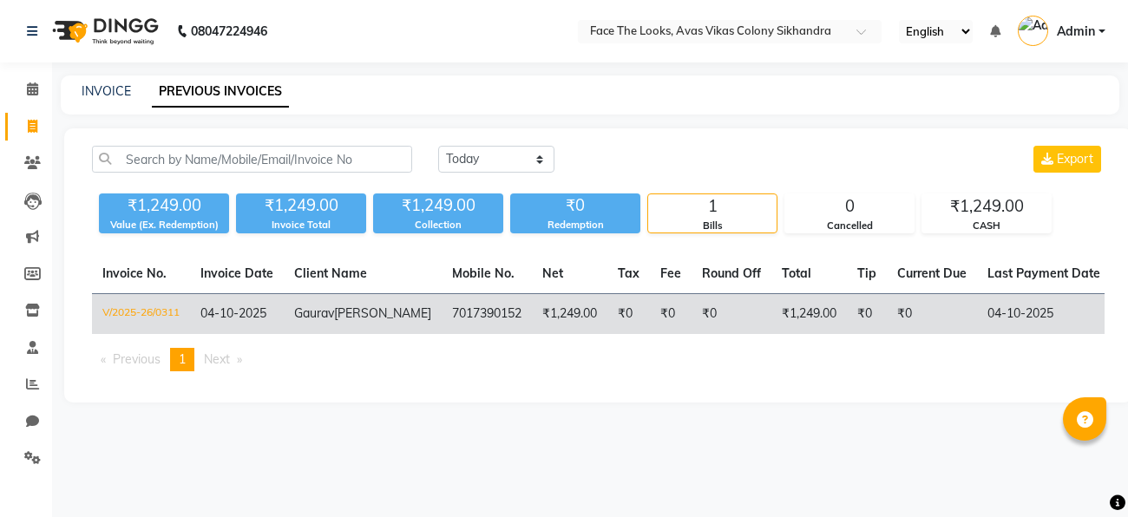
click at [692, 332] on td "₹0" at bounding box center [732, 314] width 80 height 41
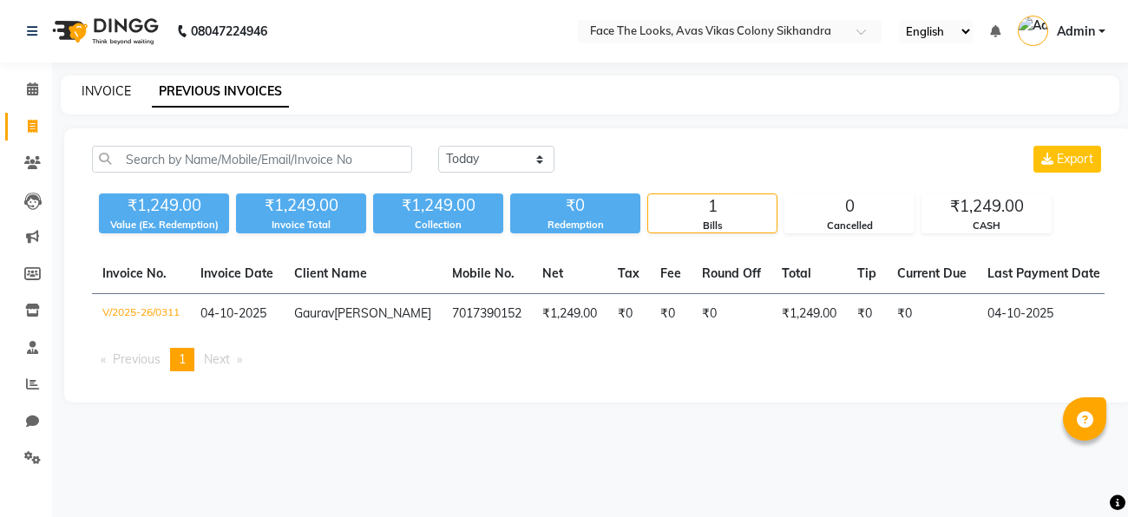
click at [105, 87] on link "INVOICE" at bounding box center [106, 91] width 49 height 16
select select "service"
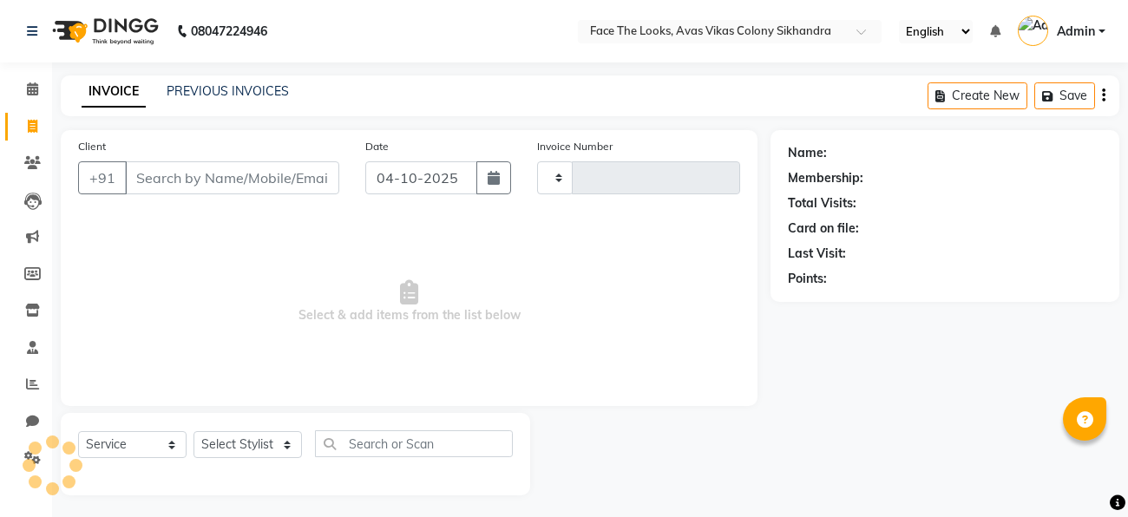
scroll to position [4, 0]
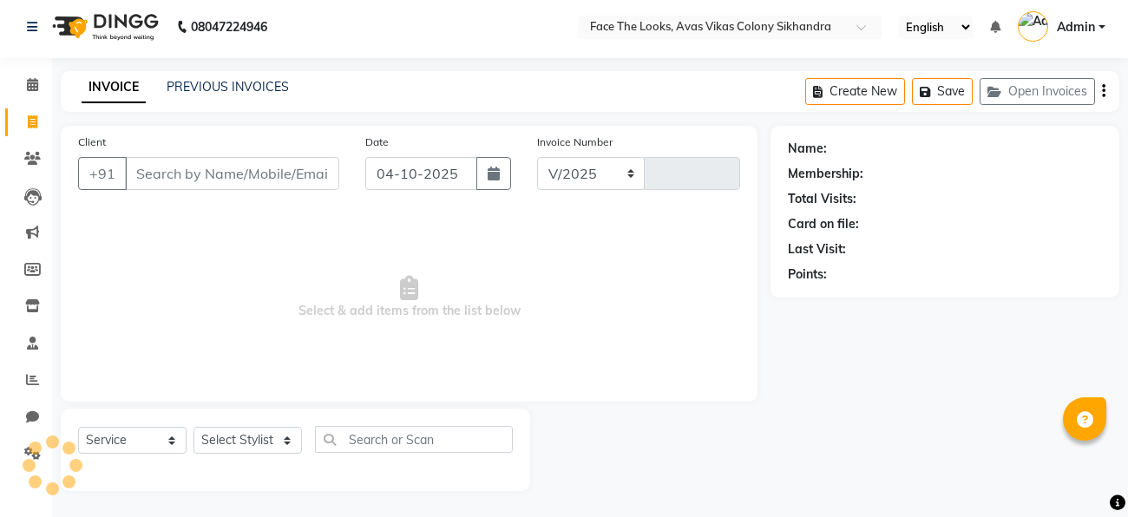
select select "8471"
type input "0313"
click at [333, 122] on main "INVOICE PREVIOUS INVOICES Create New Save Open Invoices Client +91 Date 04-10-2…" at bounding box center [590, 294] width 1076 height 446
click at [30, 80] on icon at bounding box center [32, 84] width 11 height 13
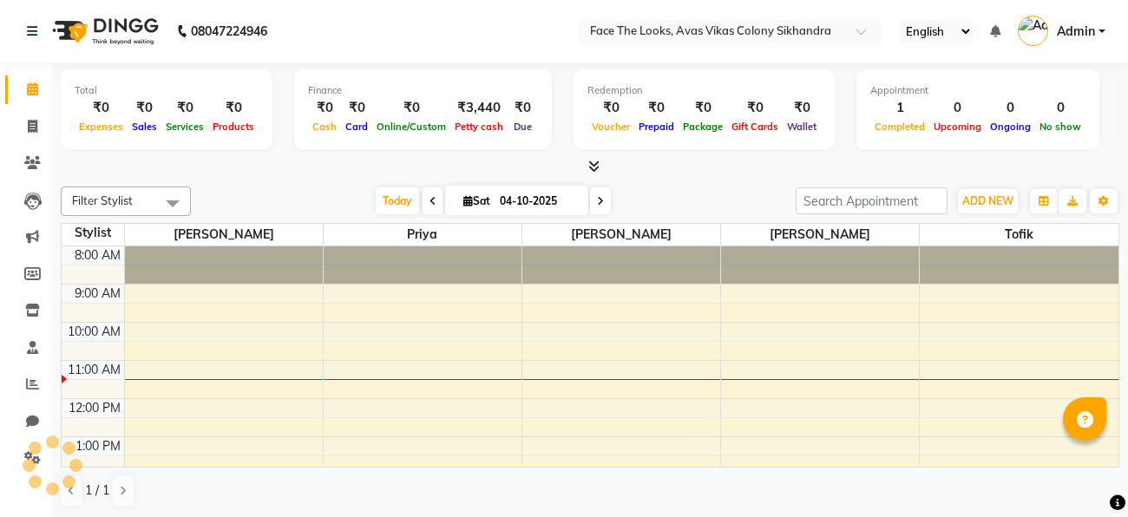
scroll to position [115, 0]
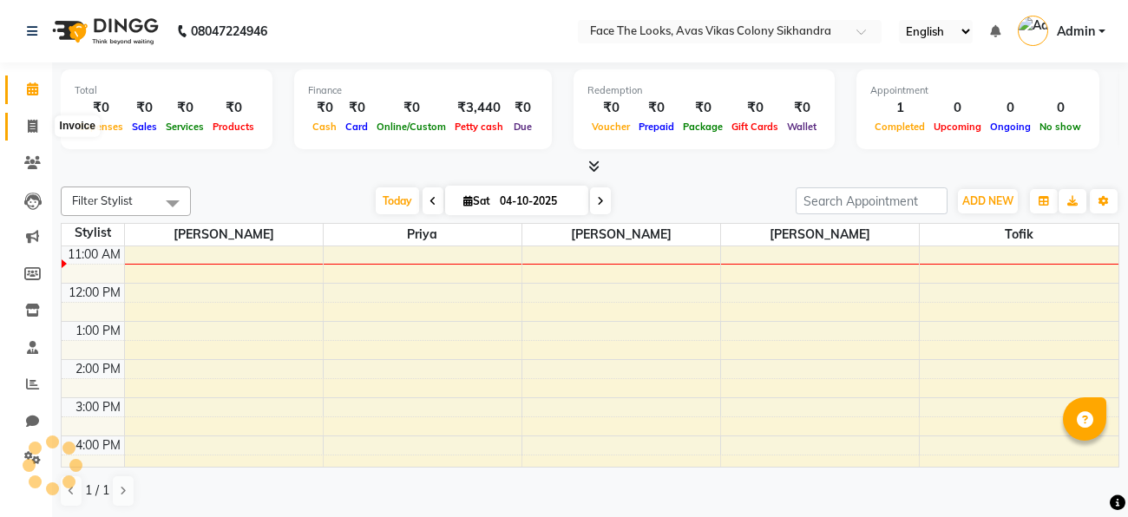
click at [25, 129] on span at bounding box center [32, 127] width 30 height 20
select select "service"
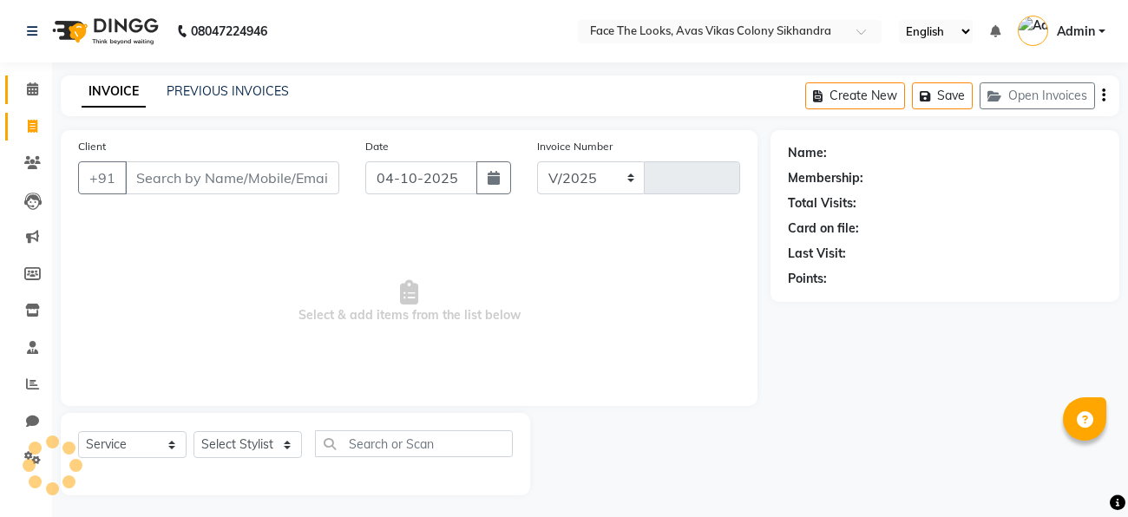
select select "8471"
type input "0313"
click at [229, 99] on div "PREVIOUS INVOICES" at bounding box center [228, 91] width 122 height 18
click at [33, 92] on icon at bounding box center [32, 88] width 11 height 13
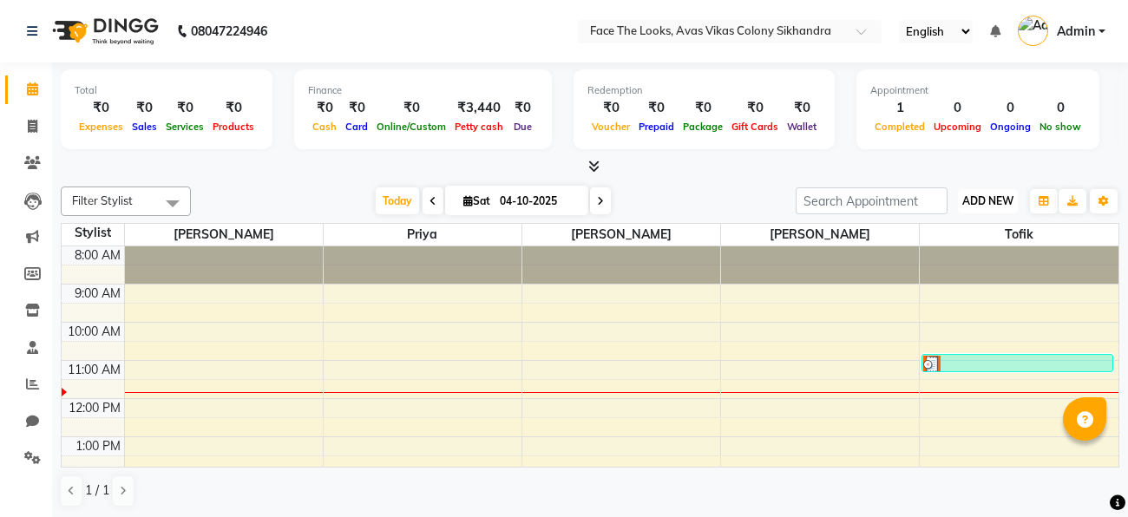
click at [980, 196] on span "ADD NEW" at bounding box center [987, 200] width 51 height 13
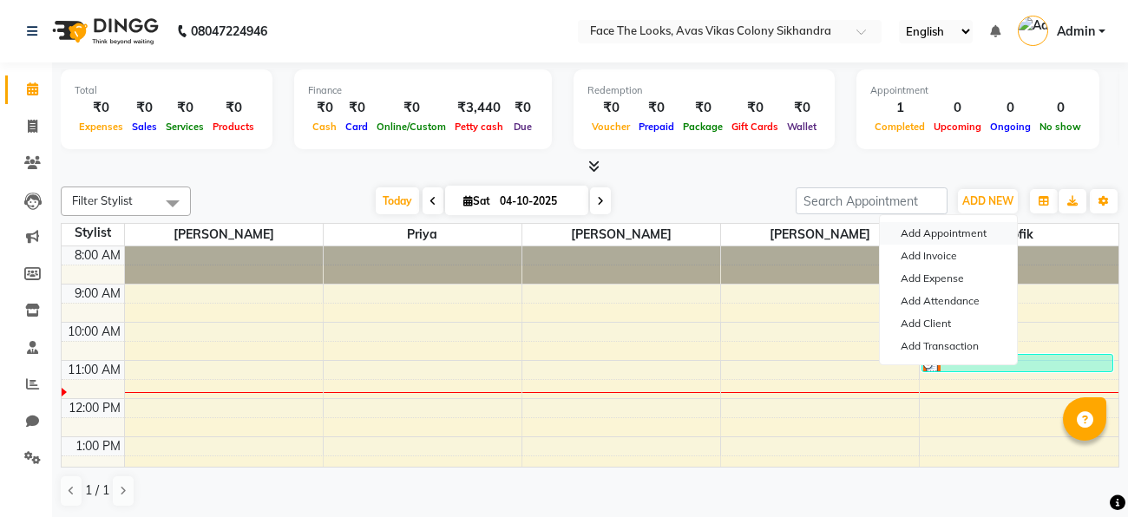
click at [933, 232] on button "Add Appointment" at bounding box center [948, 233] width 137 height 23
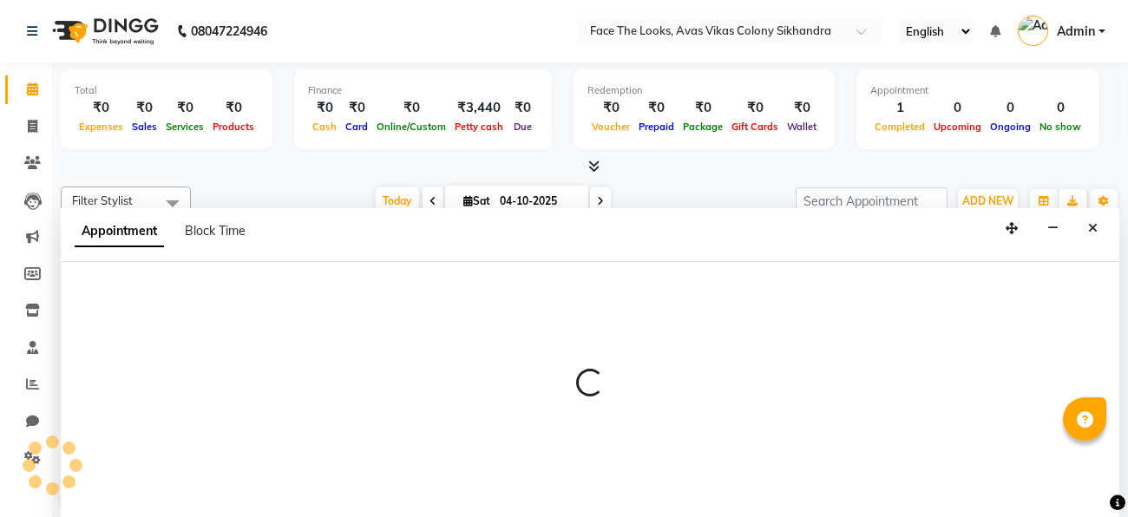
select select "tentative"
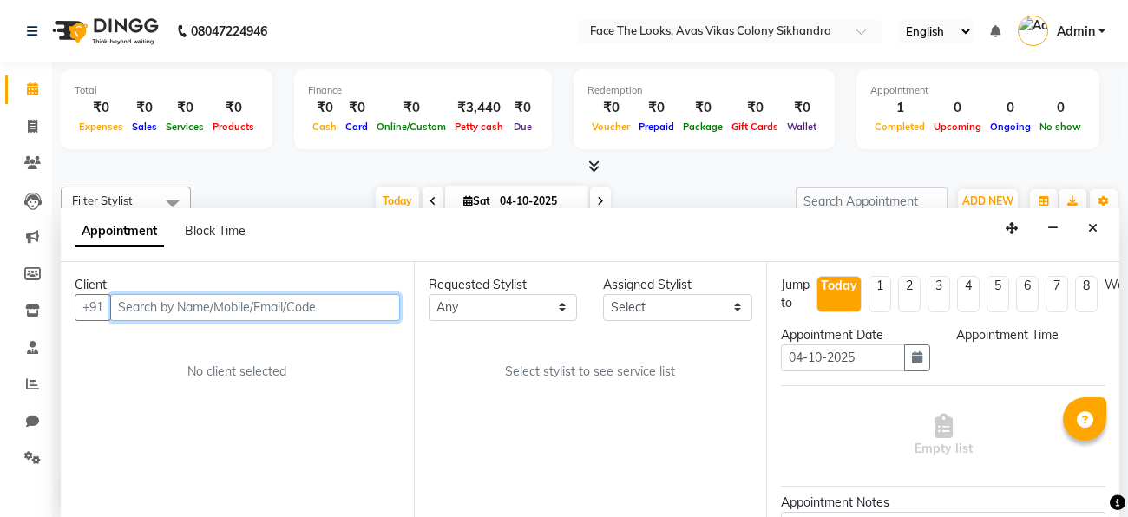
select select "540"
click at [340, 301] on input "text" at bounding box center [255, 307] width 290 height 27
click at [292, 300] on input "text" at bounding box center [255, 307] width 290 height 27
click at [296, 307] on input "text" at bounding box center [255, 307] width 290 height 27
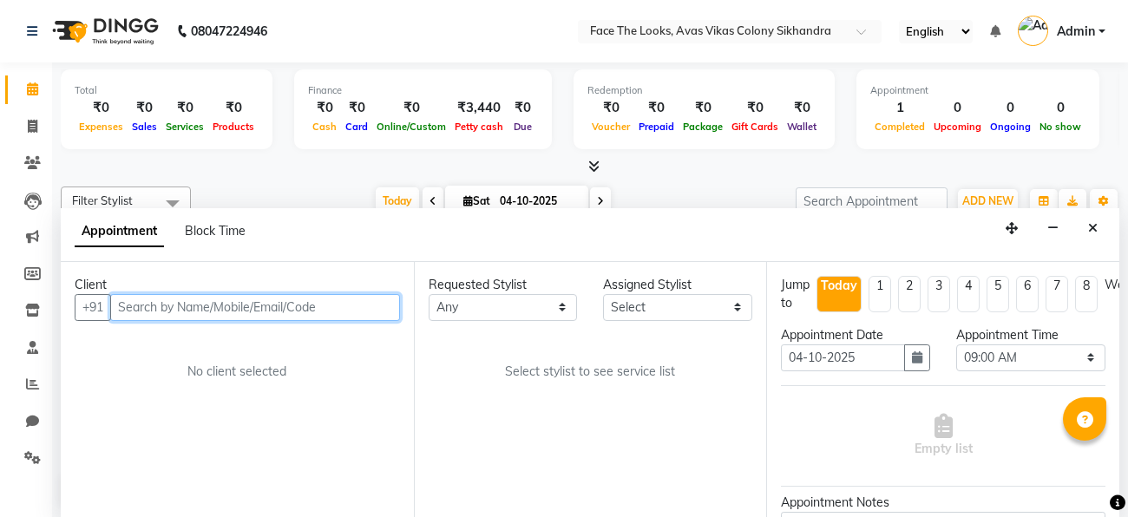
click at [296, 307] on input "text" at bounding box center [255, 307] width 290 height 27
click at [277, 303] on input "text" at bounding box center [255, 307] width 290 height 27
type input "7466919409"
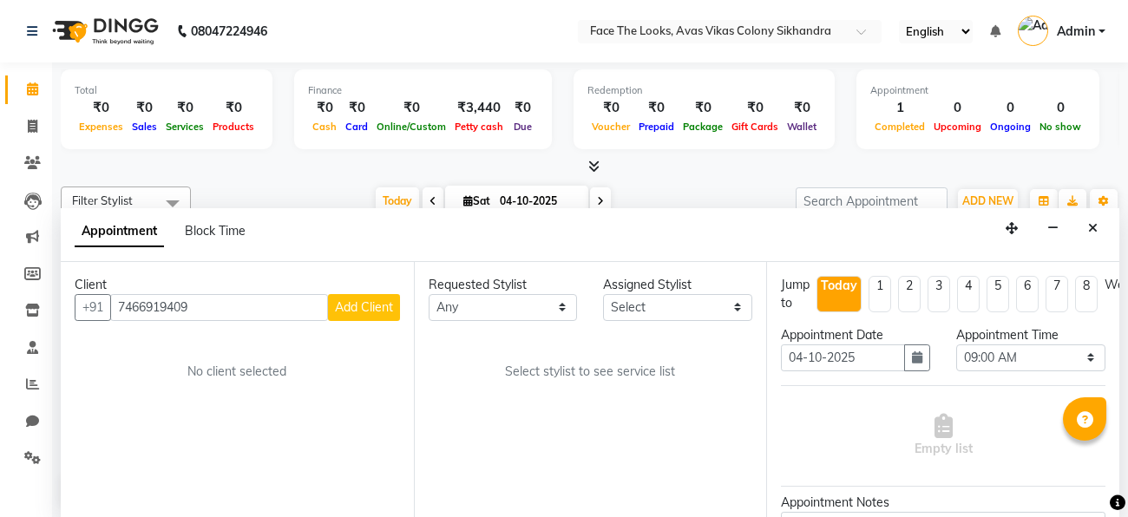
click at [385, 306] on span "Add Client" at bounding box center [364, 307] width 58 height 16
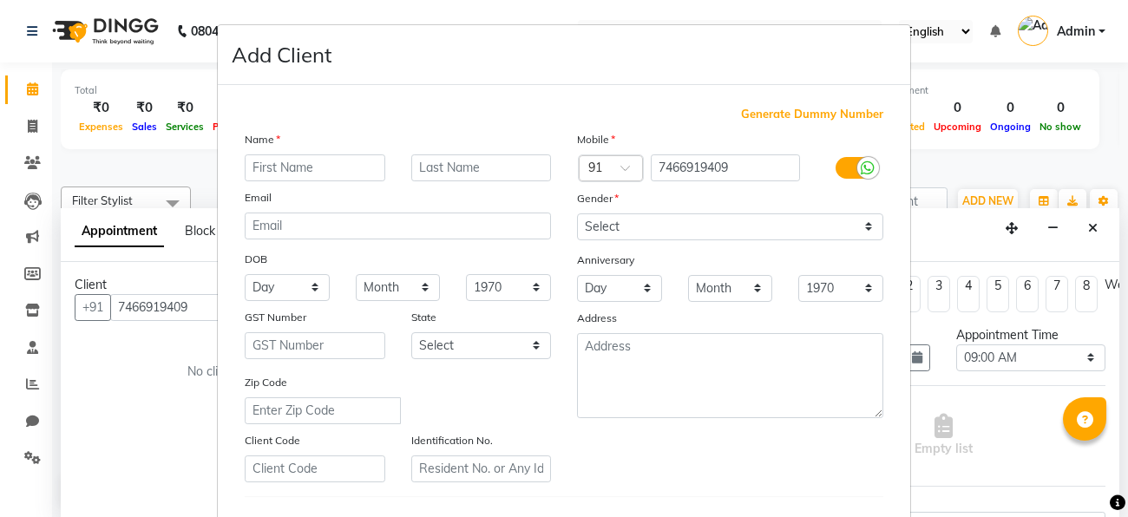
click at [326, 167] on input "text" at bounding box center [315, 167] width 141 height 27
type input "7"
type input "Chandni"
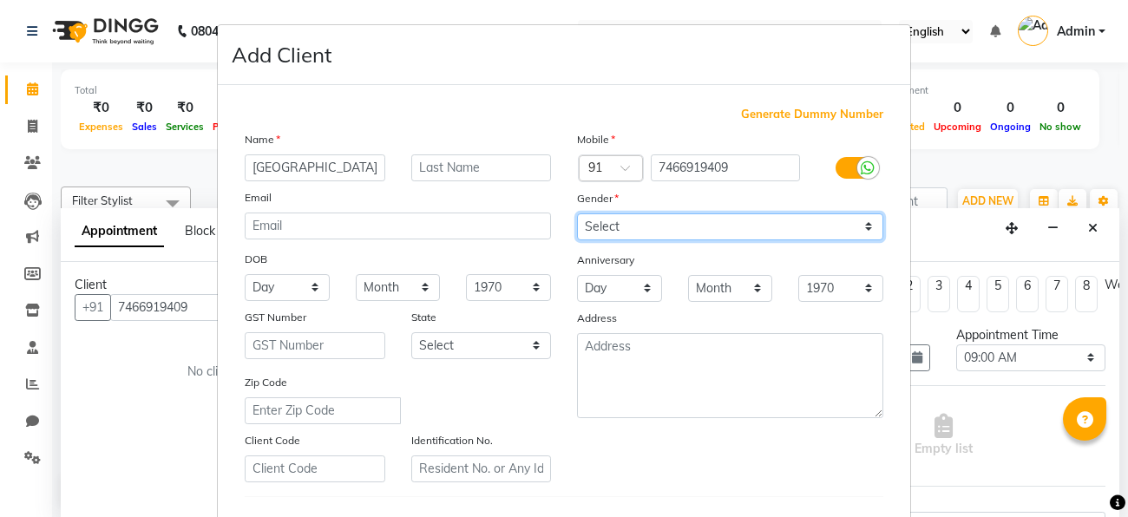
click at [593, 226] on select "Select Male Female Other Prefer Not To Say" at bounding box center [730, 226] width 306 height 27
select select "female"
click at [577, 213] on select "Select Male Female Other Prefer Not To Say" at bounding box center [730, 226] width 306 height 27
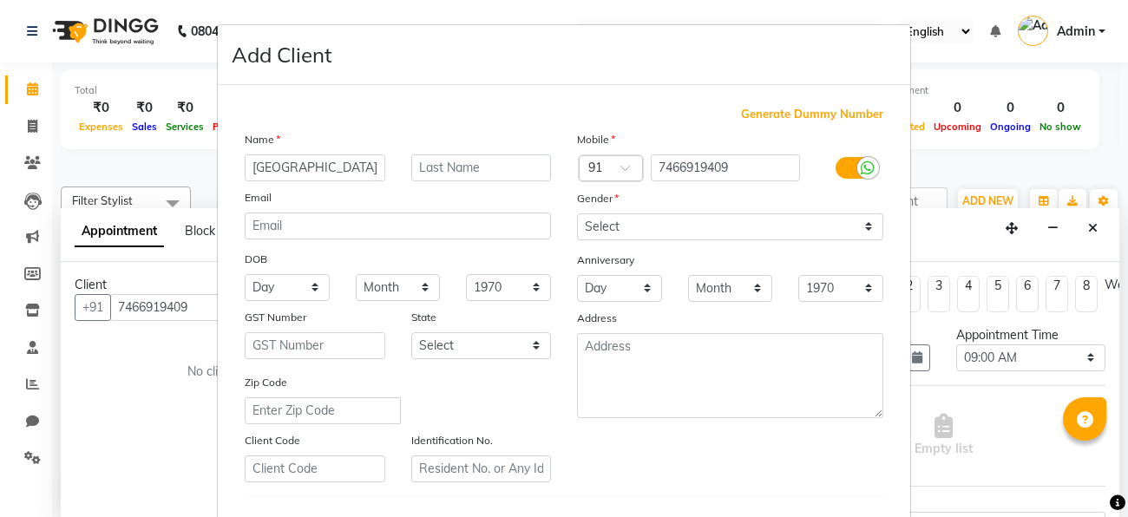
click at [616, 477] on div "Mobile Country Code × 91 7466919409 Gender Select Male Female Other Prefer Not …" at bounding box center [730, 306] width 332 height 352
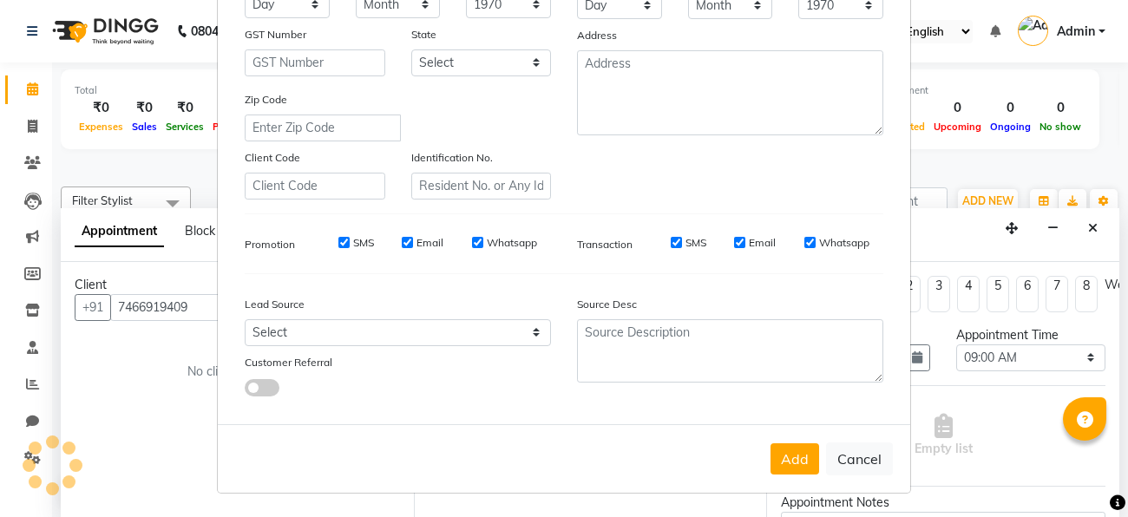
scroll to position [290, 0]
click at [805, 452] on button "Add" at bounding box center [795, 458] width 49 height 31
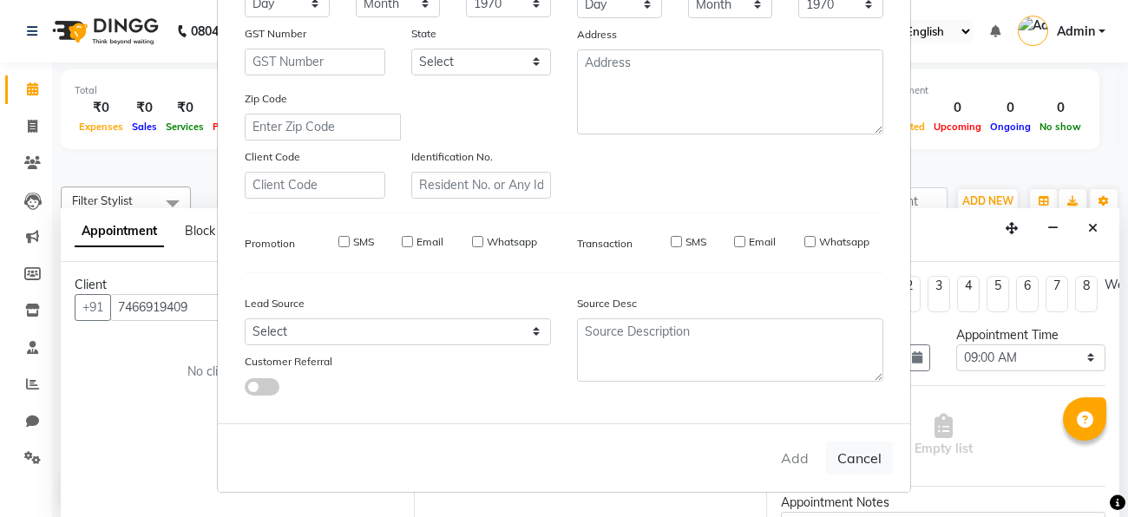
select select
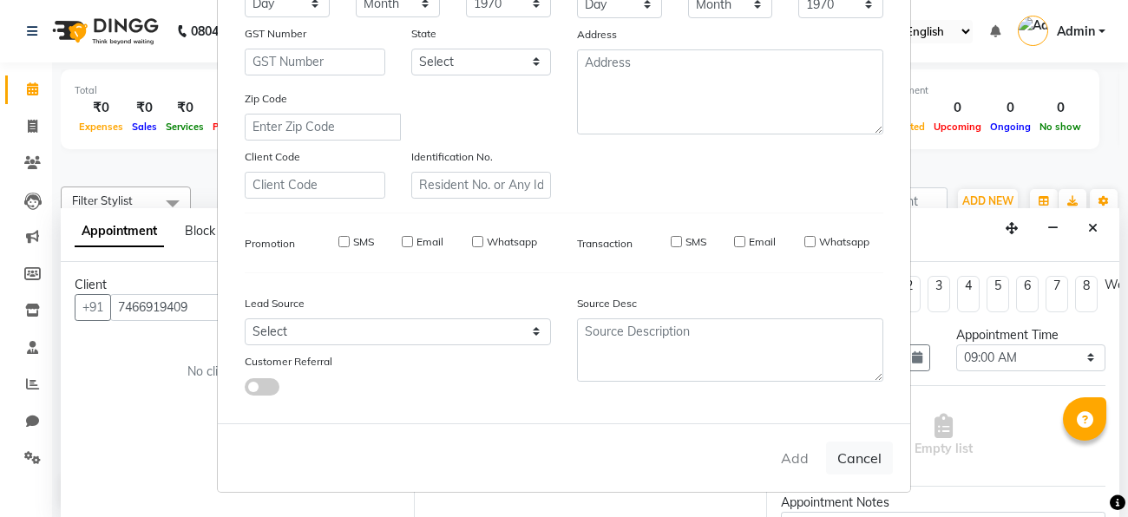
select select
checkbox input "false"
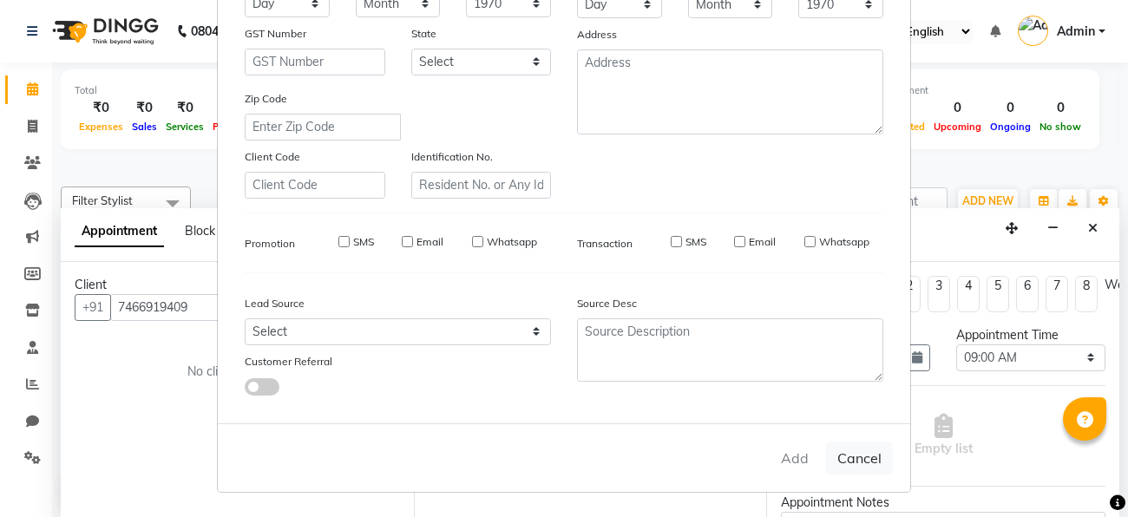
checkbox input "false"
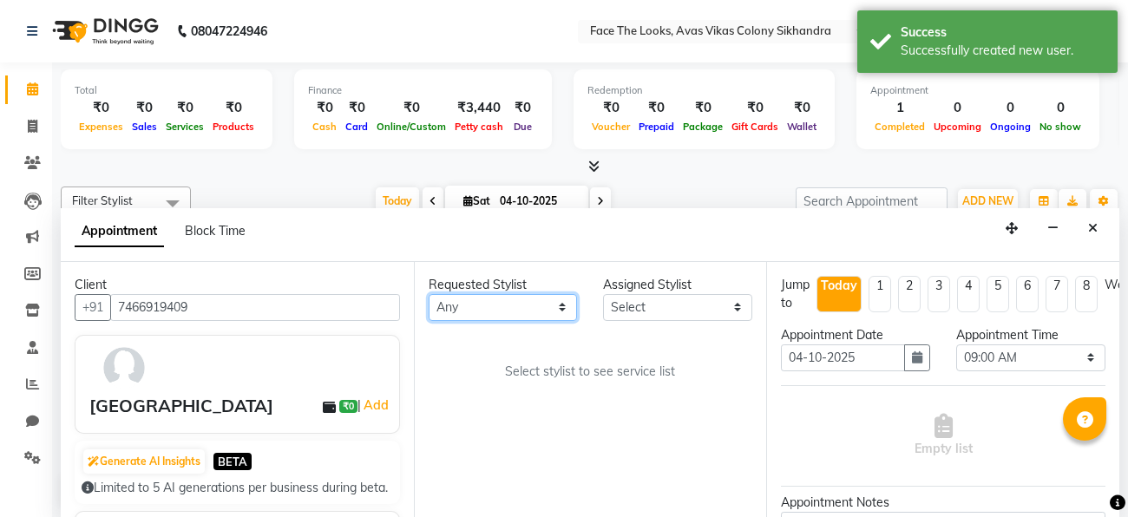
click at [481, 304] on select "Any Jessica Pratigya Chauhan Priya sonam Tofik" at bounding box center [503, 307] width 149 height 27
select select "83825"
click at [429, 294] on select "Any Jessica Pratigya Chauhan Priya sonam Tofik" at bounding box center [503, 307] width 149 height 27
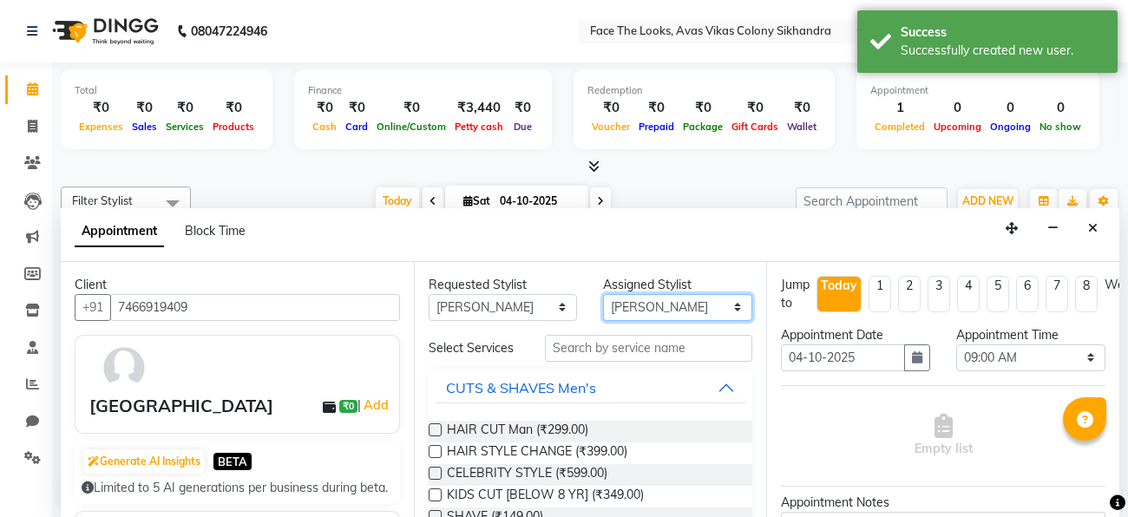
click at [631, 312] on select "Select Jessica Pratigya Chauhan Priya sonam Tofik" at bounding box center [677, 307] width 149 height 27
select select "82659"
click at [603, 294] on select "Select Jessica Pratigya Chauhan Priya sonam Tofik" at bounding box center [677, 307] width 149 height 27
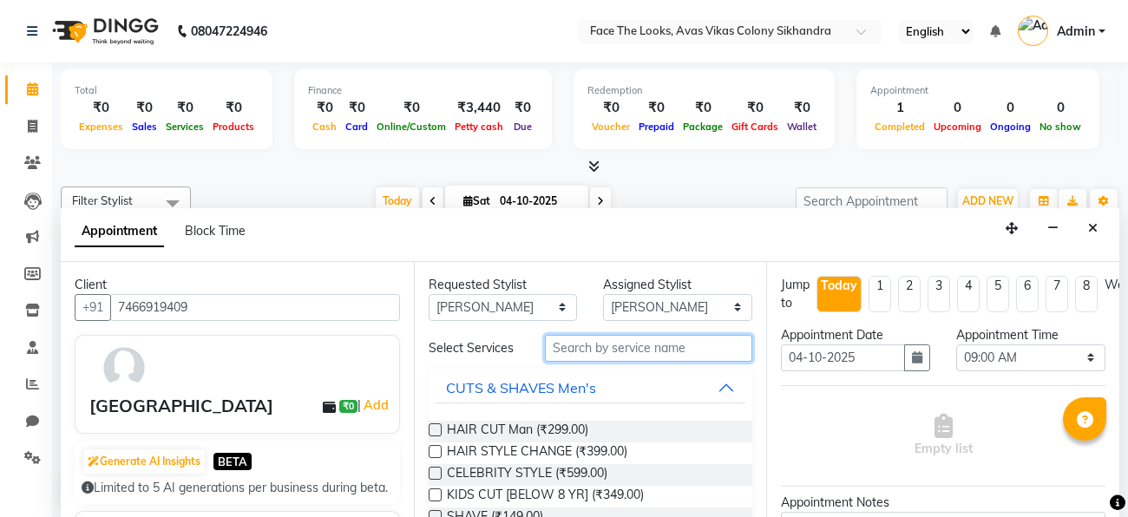
click at [592, 346] on input "text" at bounding box center [648, 348] width 207 height 27
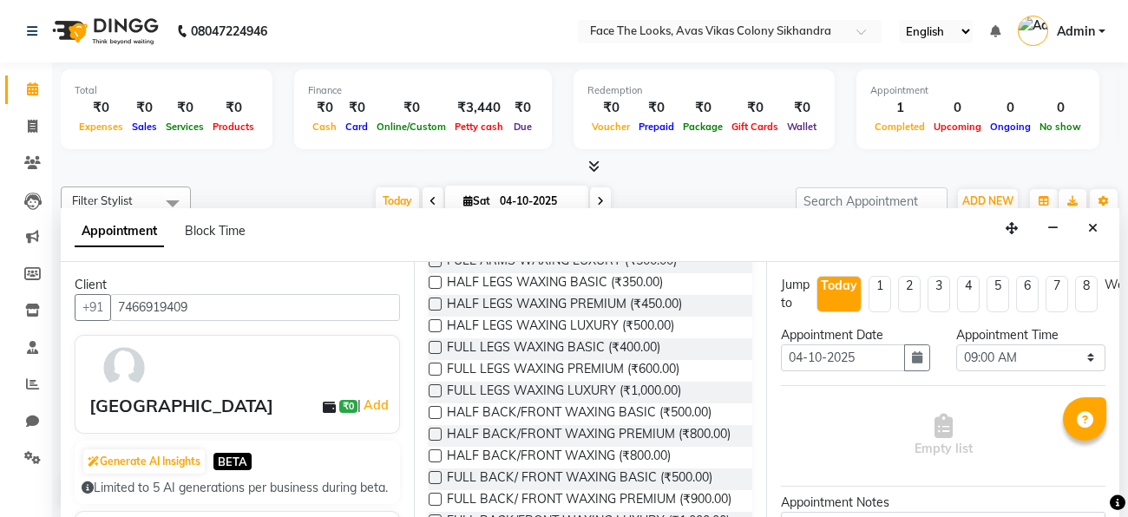
scroll to position [327, 0]
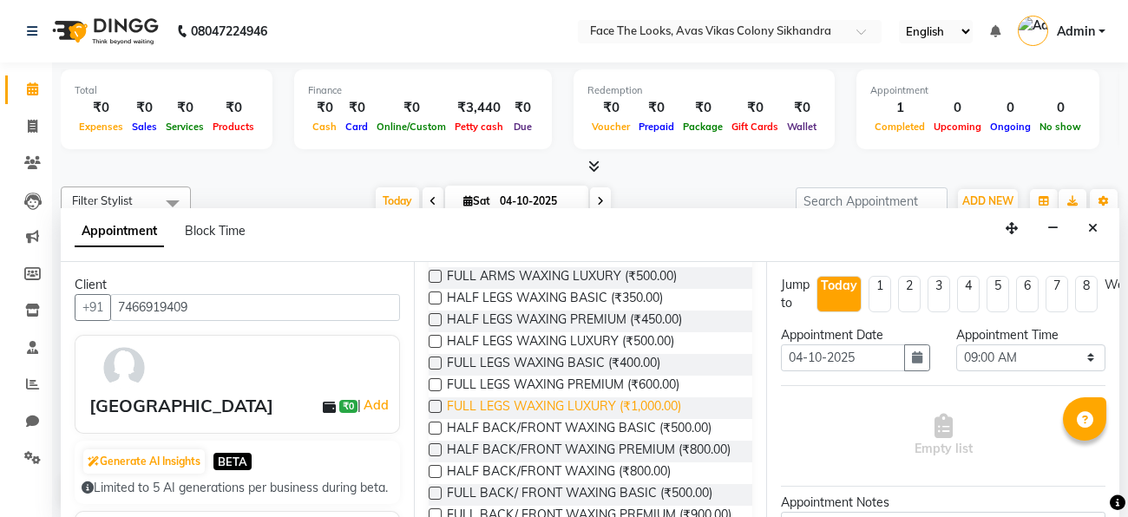
type input "waxing"
click at [591, 404] on span "FULL LEGS WAXING LUXURY (₹1,000.00)" at bounding box center [564, 408] width 234 height 22
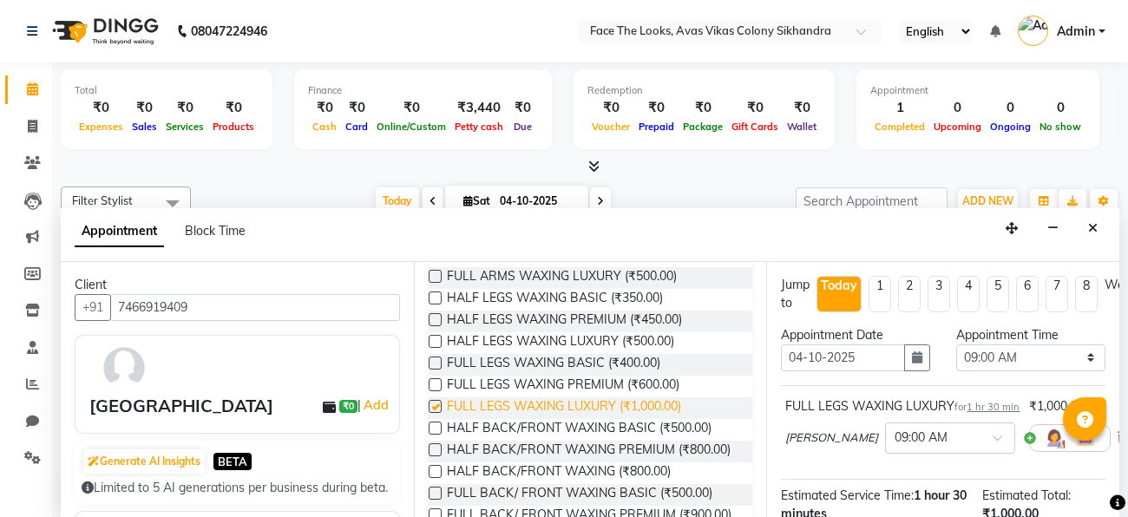
checkbox input "false"
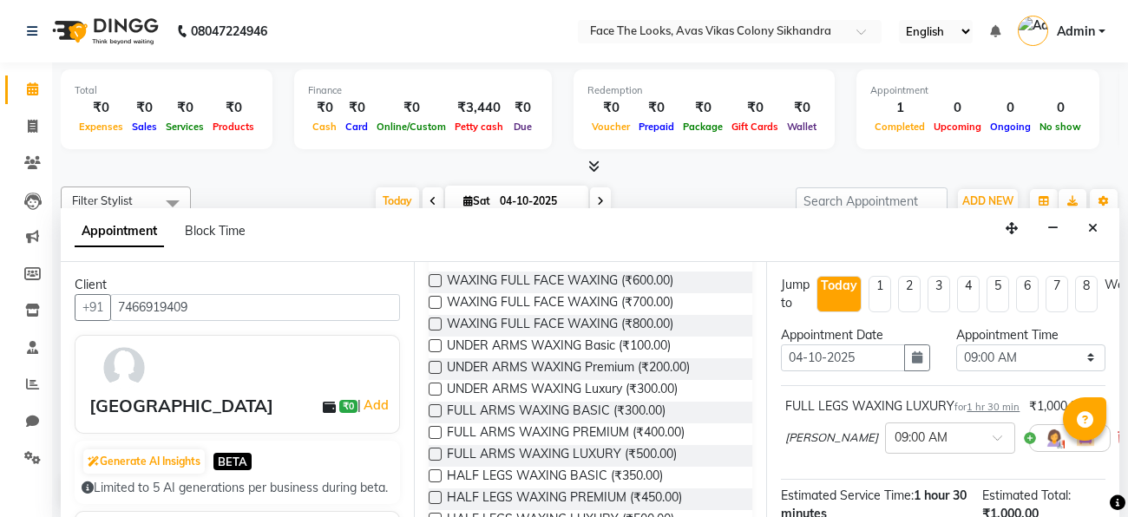
scroll to position [151, 0]
click at [576, 448] on span "FULL ARMS WAXING LUXURY (₹500.00)" at bounding box center [562, 454] width 230 height 22
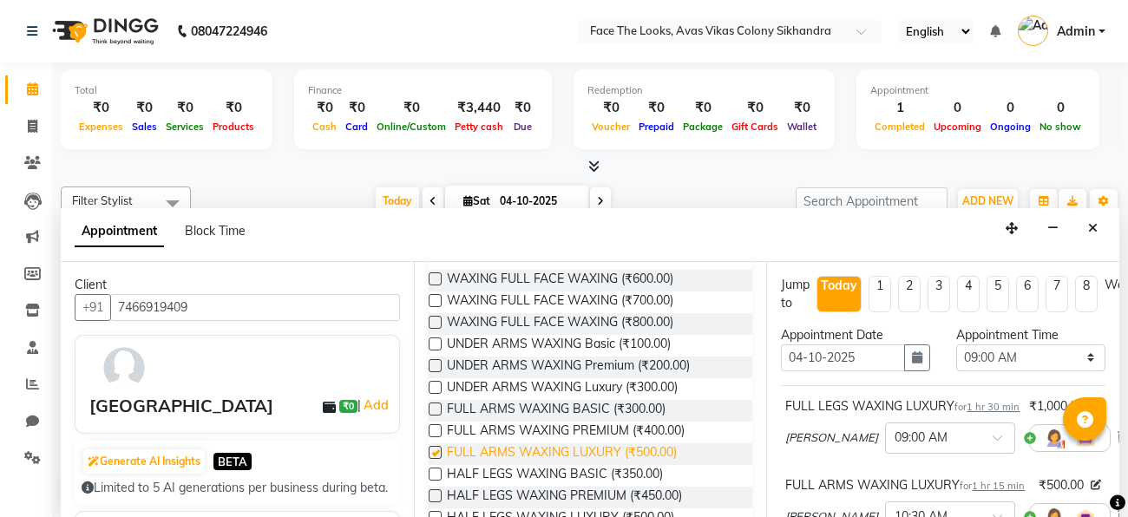
checkbox input "false"
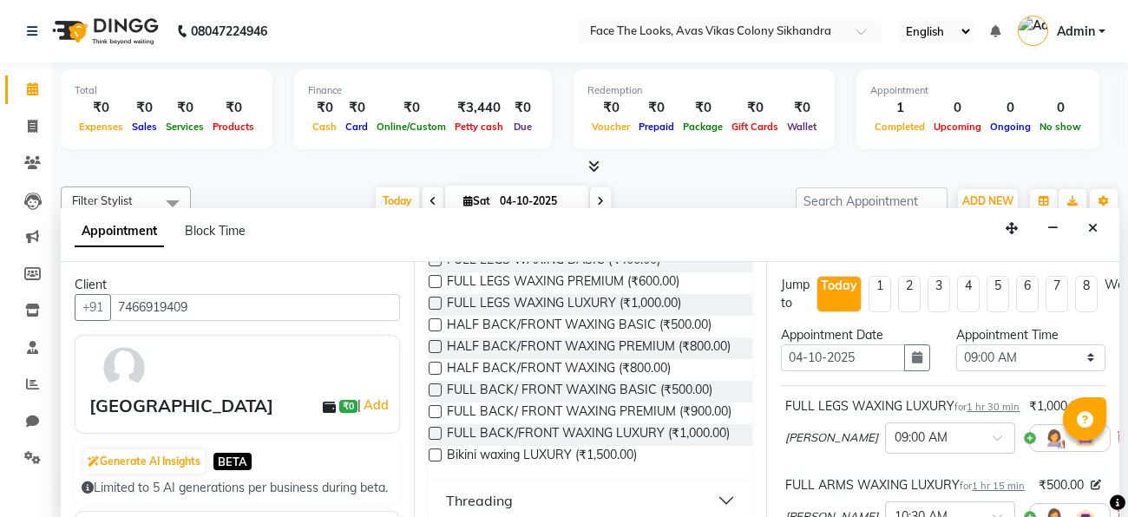
scroll to position [482, 0]
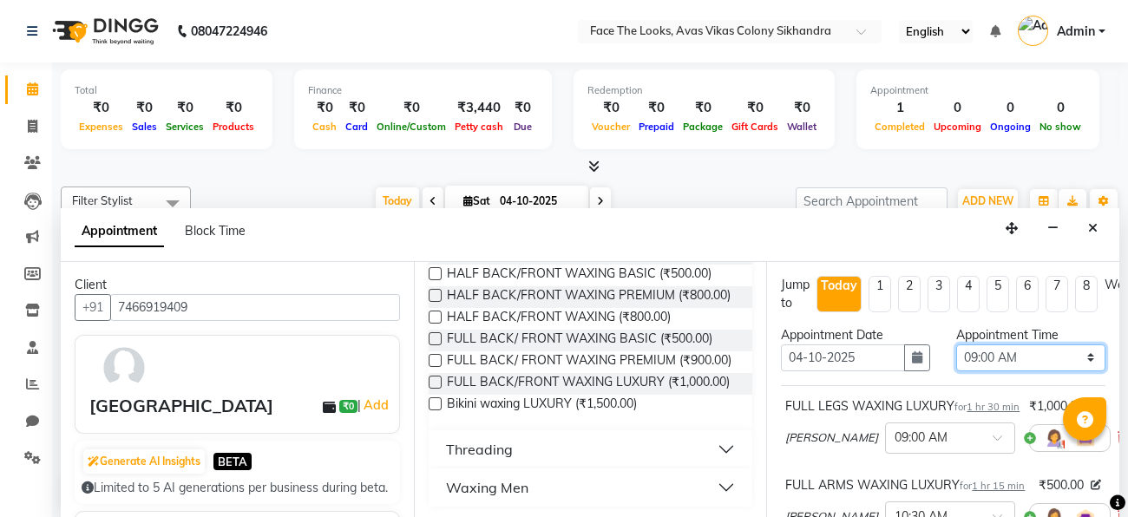
click at [1036, 352] on select "Select 09:00 AM 09:15 AM 09:30 AM 09:45 AM 10:00 AM 10:15 AM 10:30 AM 10:45 AM …" at bounding box center [1030, 358] width 149 height 27
select select "1020"
click at [956, 345] on select "Select 09:00 AM 09:15 AM 09:30 AM 09:45 AM 10:00 AM 10:15 AM 10:30 AM 10:45 AM …" at bounding box center [1030, 358] width 149 height 27
click at [889, 383] on div "Appointment Date 04-10-2025" at bounding box center [855, 355] width 175 height 59
click at [1041, 483] on div "FULL LEGS WAXING LUXURY for 1 hr 30 min ₹1,000.00 sonam × 05:00 PM FULL ARMS WA…" at bounding box center [943, 472] width 325 height 174
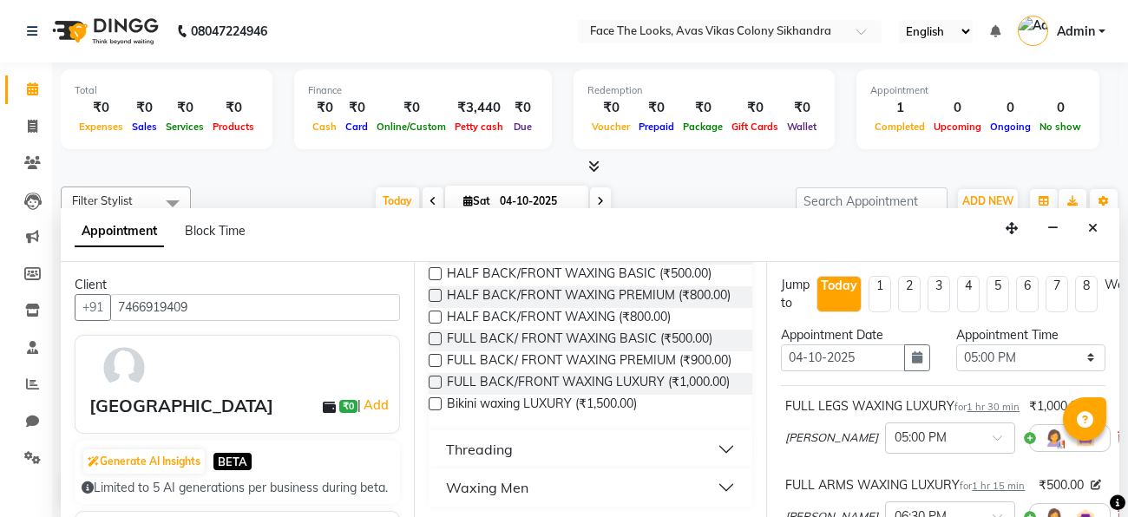
click at [725, 180] on div "Filter Stylist Select All Jessica Pratigya Chauhan Priya sonam Tofik Today Sat …" at bounding box center [590, 347] width 1059 height 335
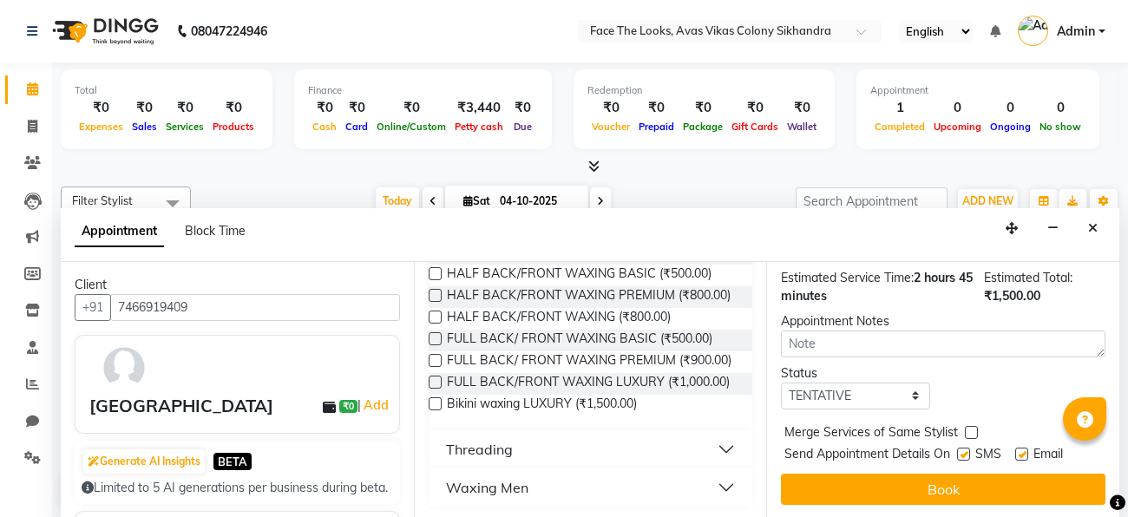
scroll to position [314, 0]
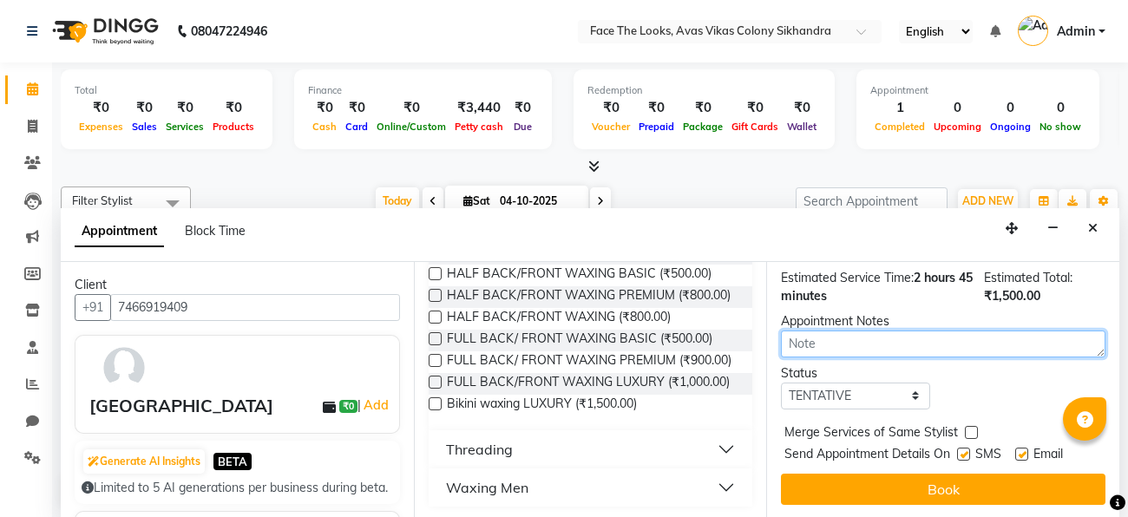
click at [892, 341] on textarea at bounding box center [943, 344] width 325 height 27
click at [866, 344] on textarea at bounding box center [943, 344] width 325 height 27
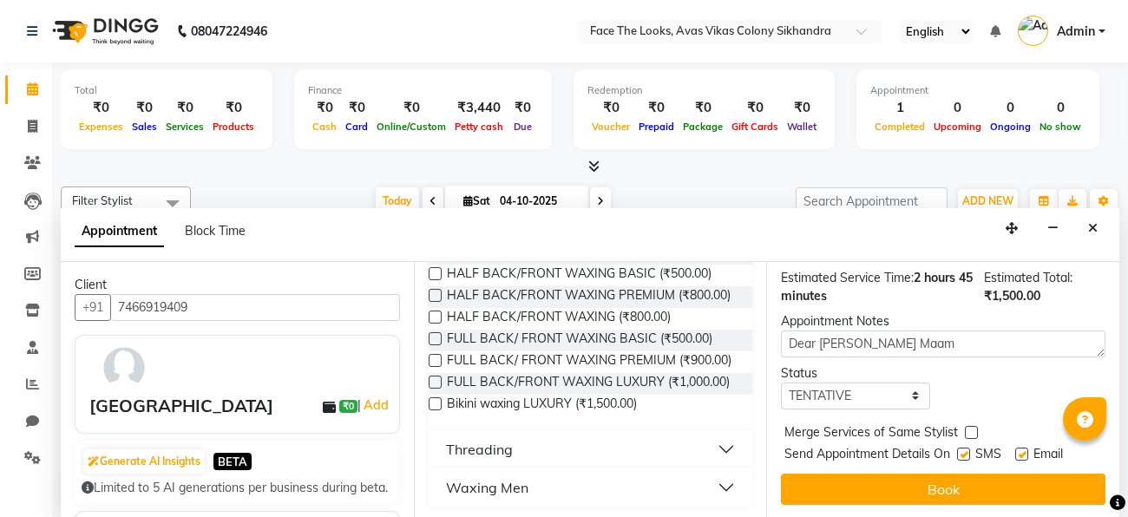
click at [937, 362] on div "Jump to Today 1 2 3 4 5 6 7 8 Weeks Appointment Date 04-10-2025 Appointment Tim…" at bounding box center [942, 390] width 353 height 257
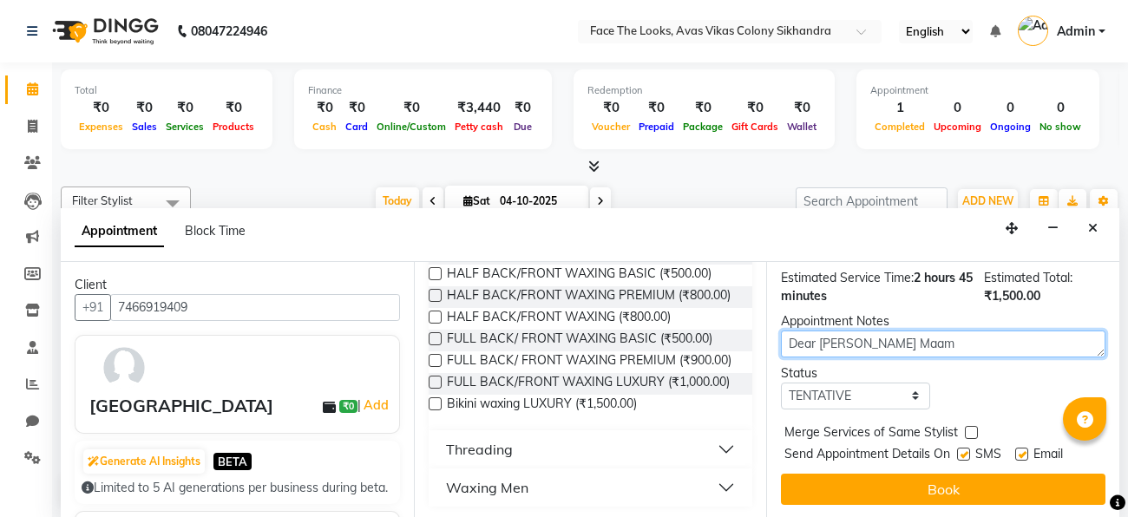
click at [916, 341] on textarea "Dear Chandni Maam" at bounding box center [943, 344] width 325 height 27
click at [949, 345] on textarea "Dear Chandni Maam" at bounding box center [943, 344] width 325 height 27
type textarea "Dear Chandni Maam This is a Reminder For your Appointment At Face The Looks , A…"
click at [953, 382] on div "Status Select TENTATIVE CONFIRM CHECK-IN UPCOMING" at bounding box center [943, 386] width 351 height 45
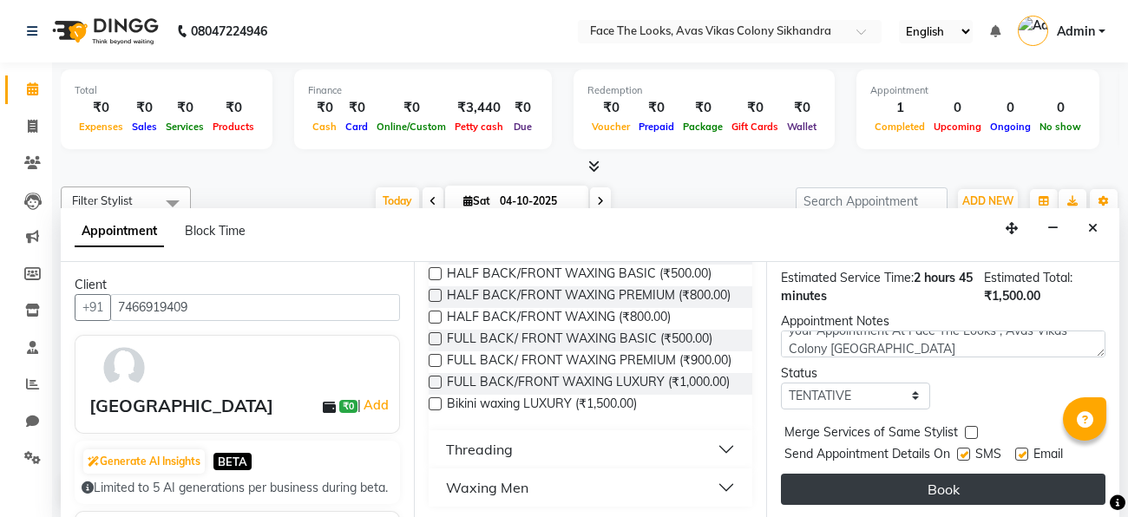
click at [927, 482] on button "Book" at bounding box center [943, 489] width 325 height 31
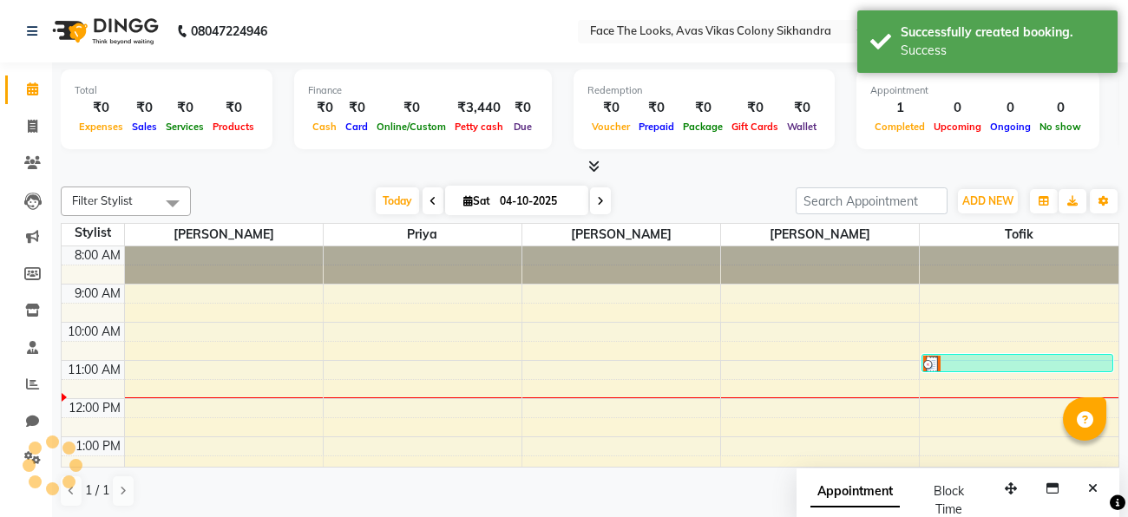
scroll to position [0, 0]
click at [29, 131] on icon at bounding box center [33, 126] width 10 height 13
select select "service"
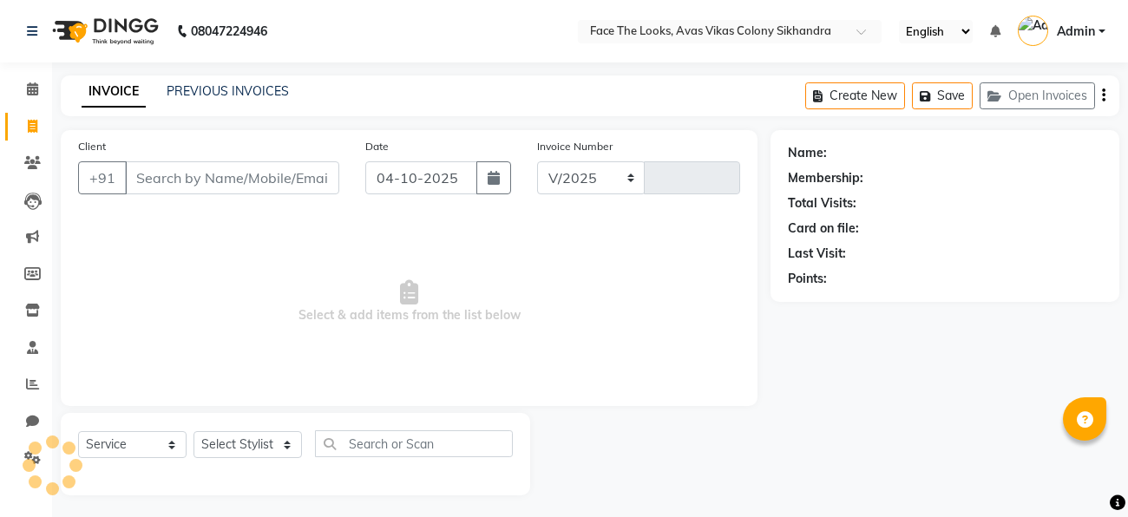
select select "8471"
type input "0313"
click at [652, 334] on span "Select & add items from the list below" at bounding box center [409, 302] width 662 height 174
click at [253, 71] on div "08047224946 Select Location × Face The Looks, Avas Vikas Colony Sikhandra Engli…" at bounding box center [564, 261] width 1128 height 522
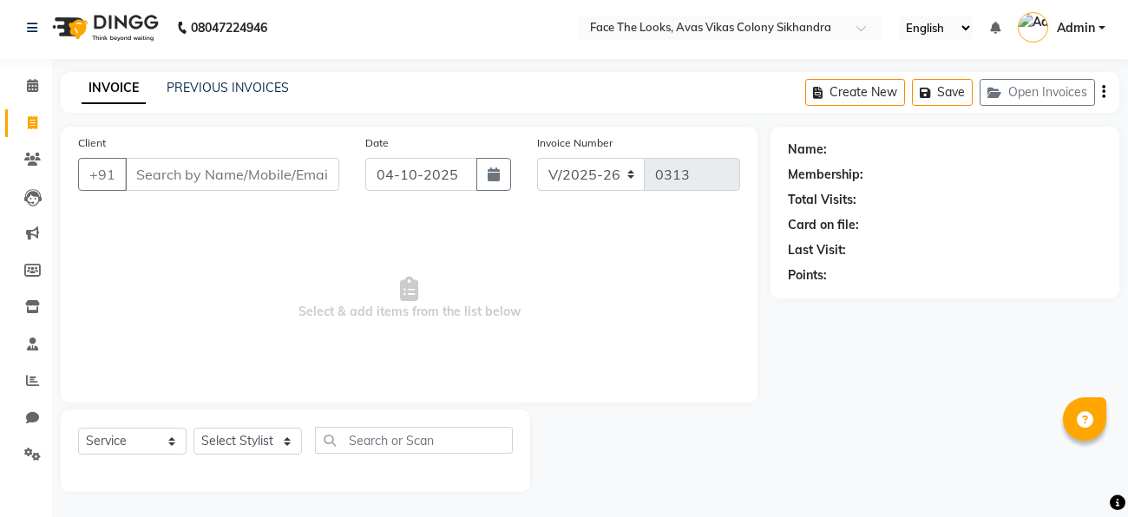
scroll to position [4, 0]
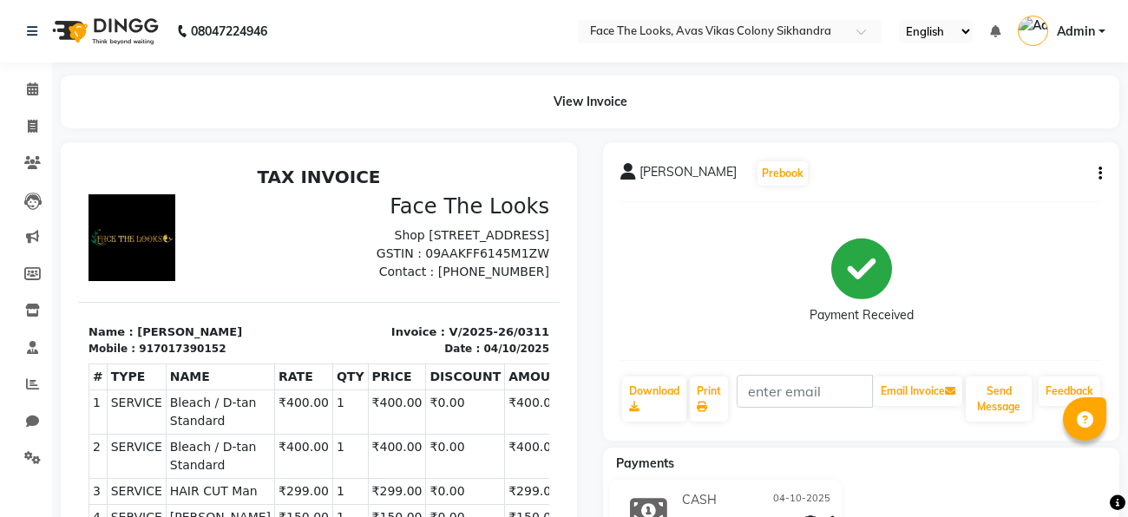
click at [1104, 174] on div "Gaurav Gupta Prebook Payment Received Download Print Email Invoice Send Message…" at bounding box center [861, 291] width 516 height 299
click at [1099, 174] on icon "button" at bounding box center [1100, 174] width 3 height 1
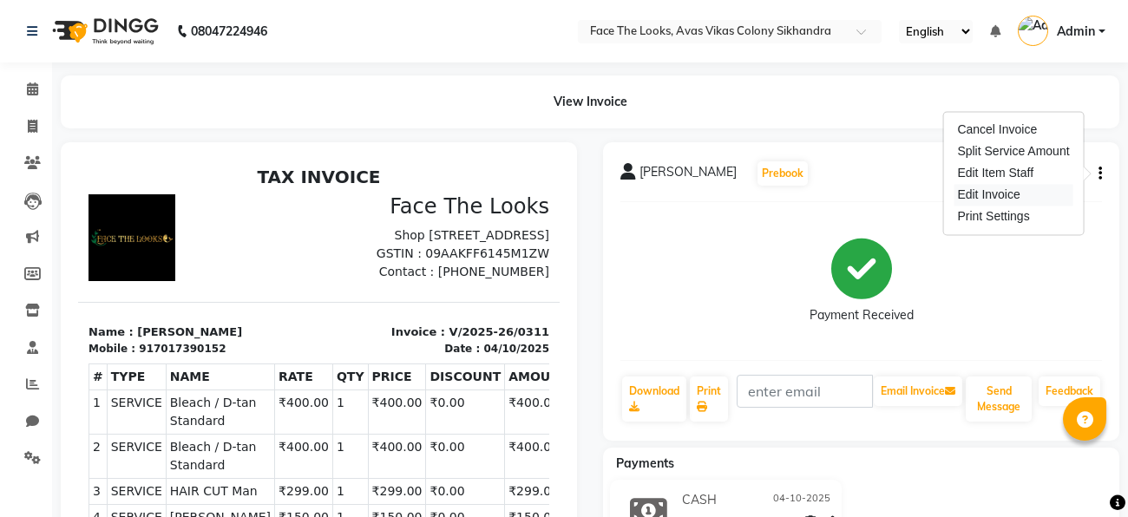
click at [981, 193] on div "Edit Invoice" at bounding box center [1013, 195] width 119 height 22
select select "service"
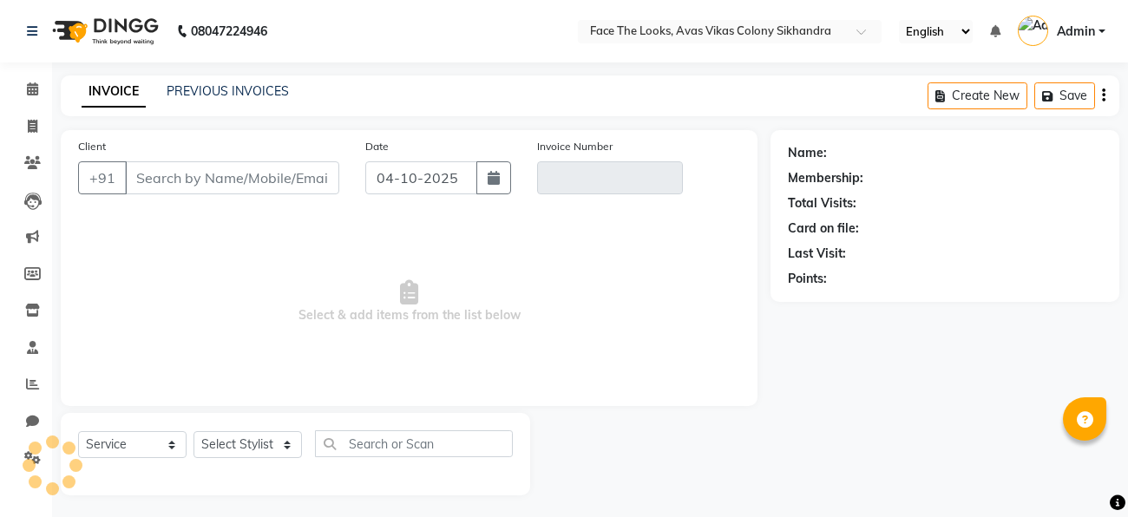
scroll to position [4, 0]
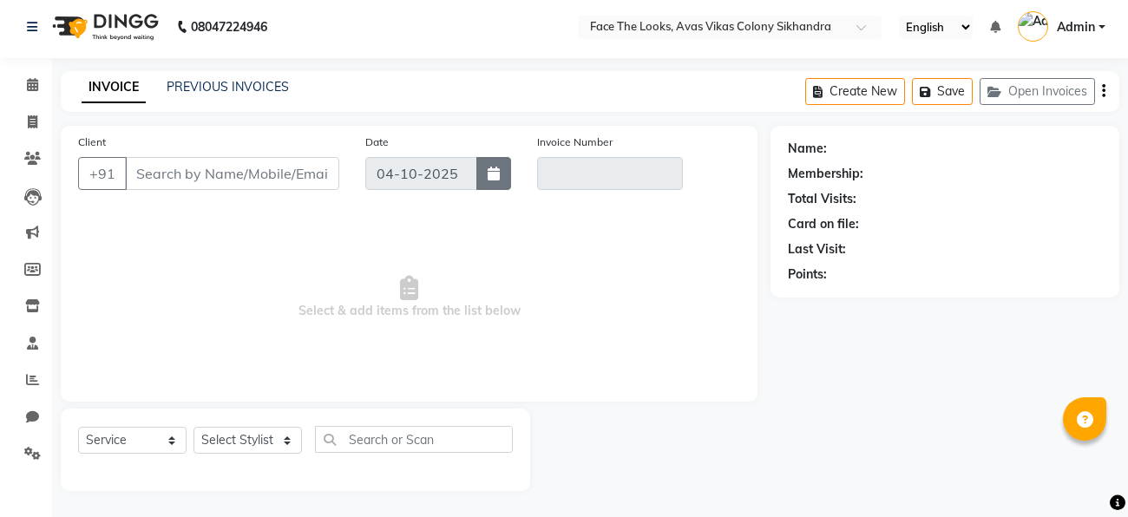
type input "7017390152"
type input "V/2025-26/0311"
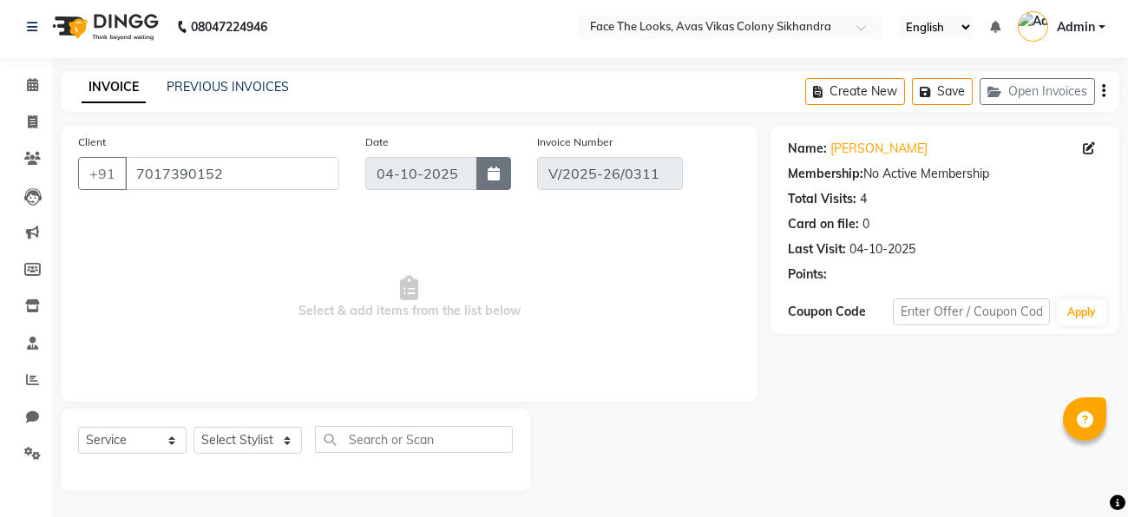
select select "select"
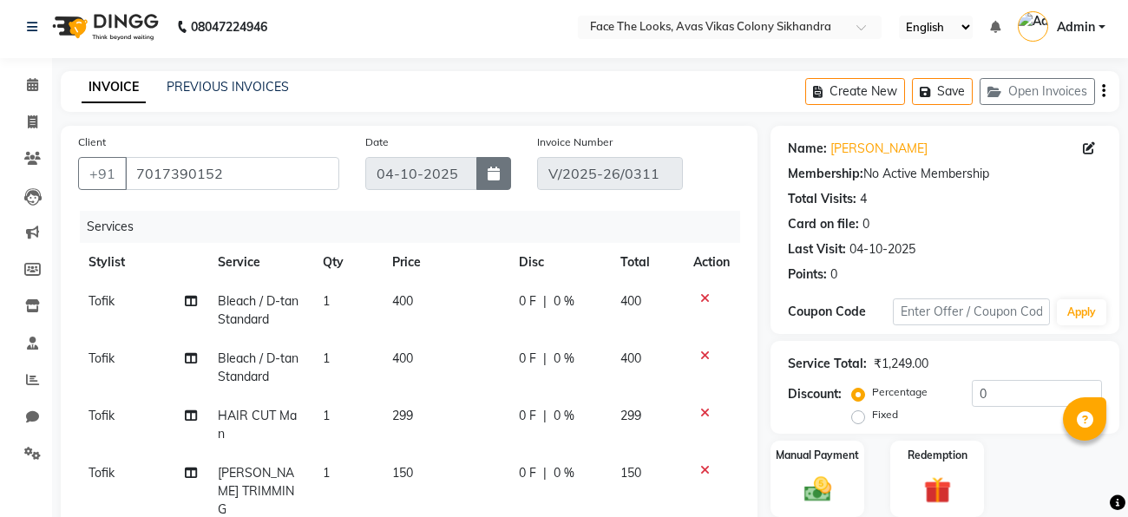
click at [493, 183] on button "button" at bounding box center [493, 173] width 35 height 33
select select "10"
select select "2025"
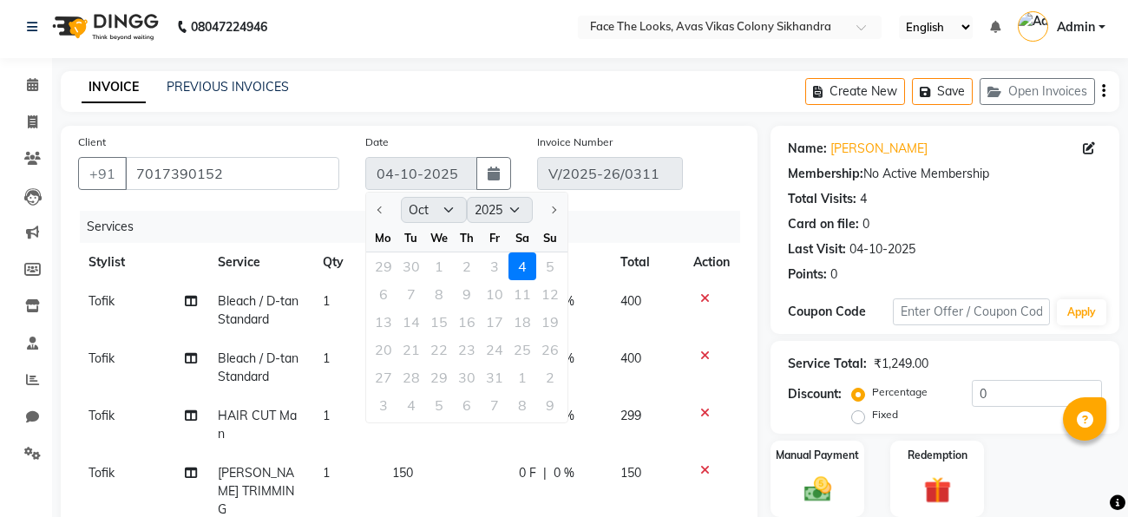
click at [494, 271] on div "29 30 1 2 3 4 5" at bounding box center [466, 267] width 201 height 28
click at [494, 268] on div "29 30 1 2 3 4 5" at bounding box center [466, 267] width 201 height 28
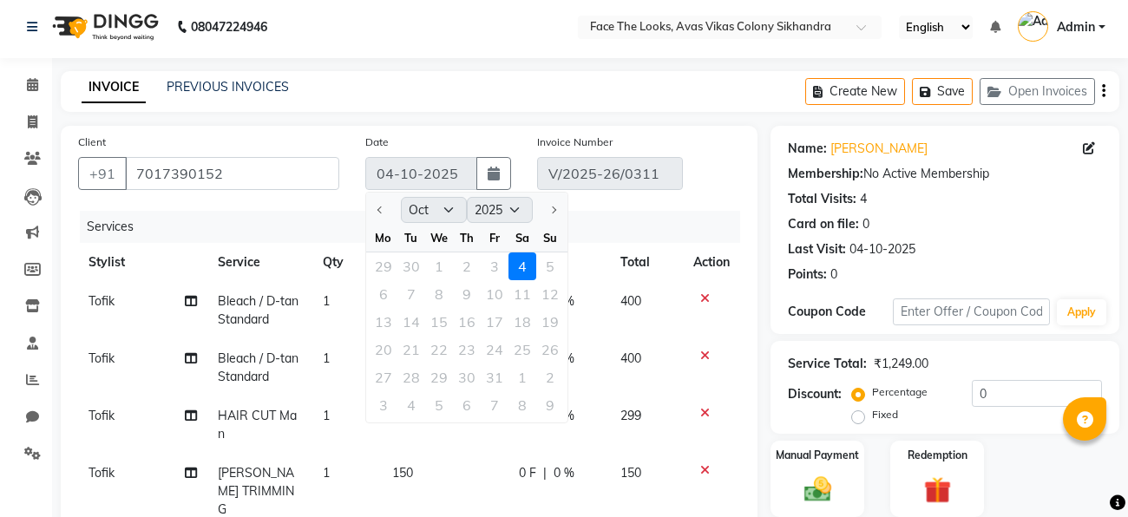
click at [712, 133] on div "Client +91 7017390152 Date 04-10-2025 Jan Feb Mar Apr May Jun Jul Aug Sep Oct N…" at bounding box center [409, 168] width 688 height 71
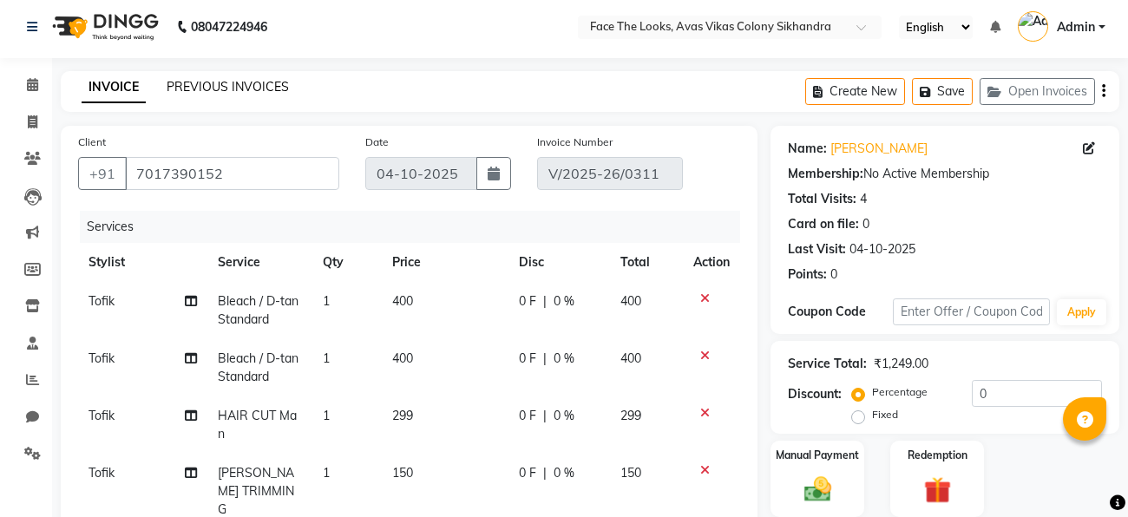
click at [212, 89] on link "PREVIOUS INVOICES" at bounding box center [228, 87] width 122 height 16
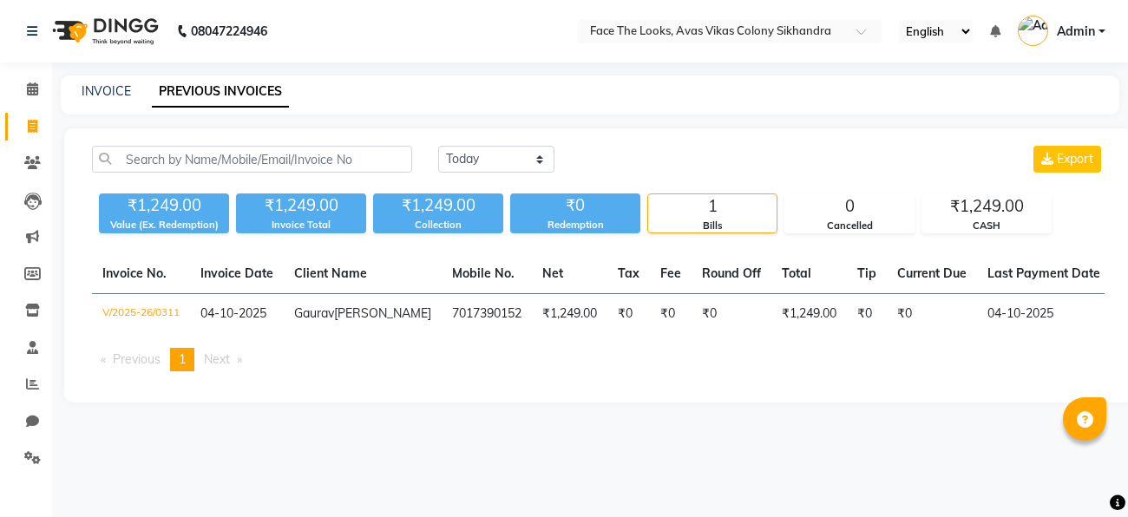
click at [395, 371] on ul "Previous page 1 / 1 You're on page 1 Next page" at bounding box center [598, 359] width 1013 height 23
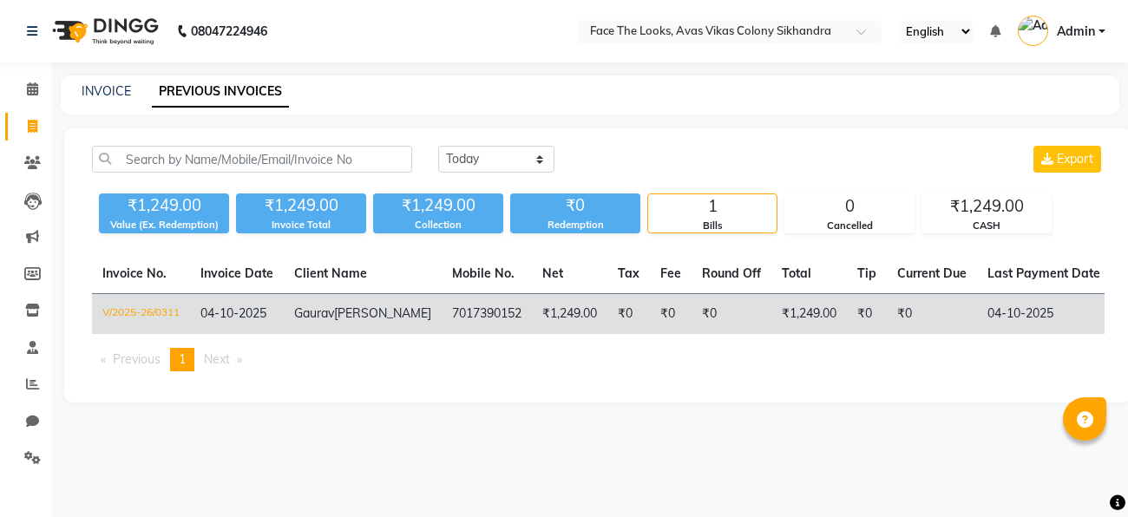
click at [771, 312] on td "₹1,249.00" at bounding box center [808, 314] width 75 height 41
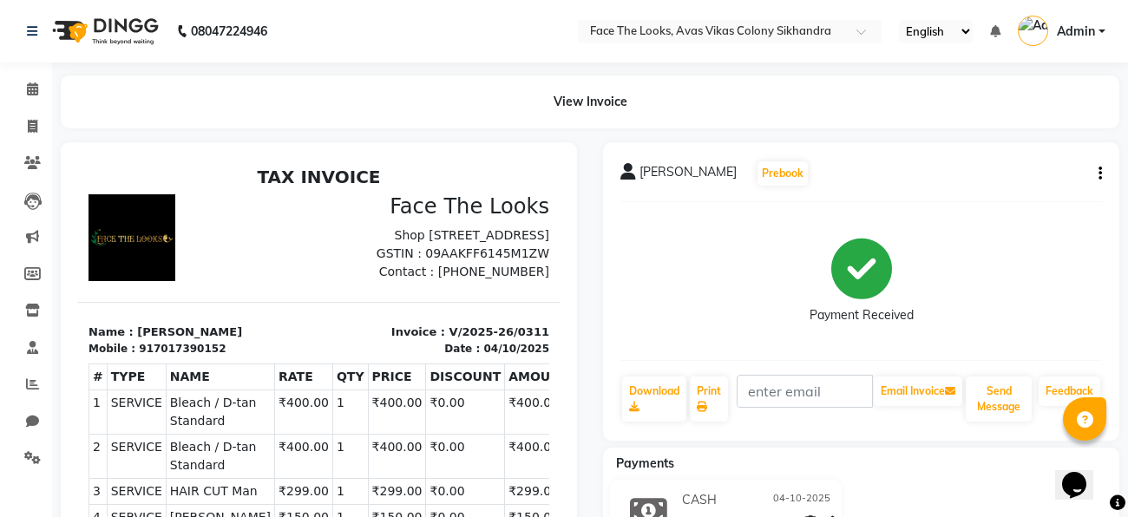
click at [1094, 167] on button "button" at bounding box center [1097, 174] width 10 height 18
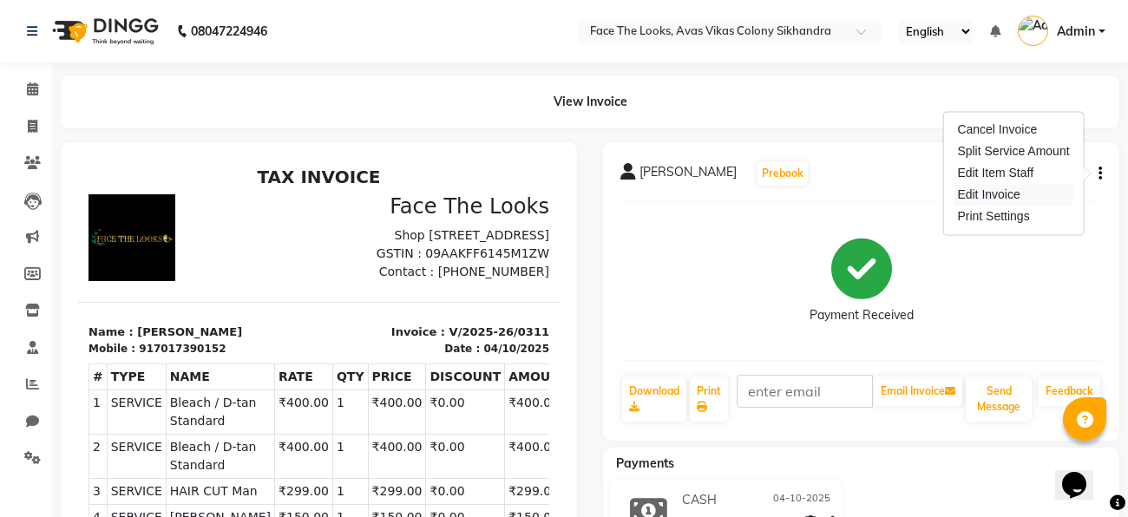
click at [993, 198] on div "Edit Invoice" at bounding box center [1013, 195] width 119 height 22
select select "service"
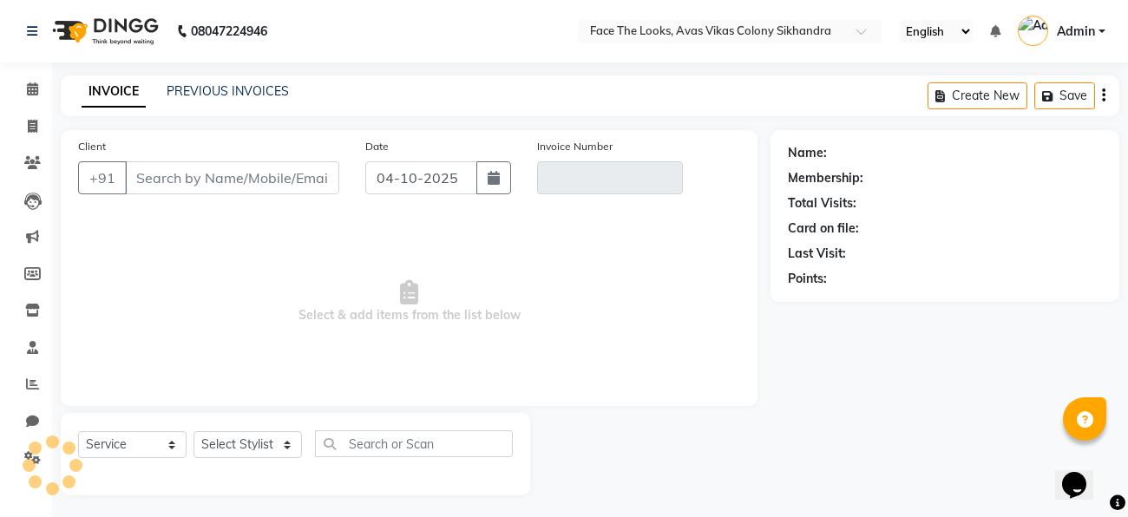
scroll to position [4, 0]
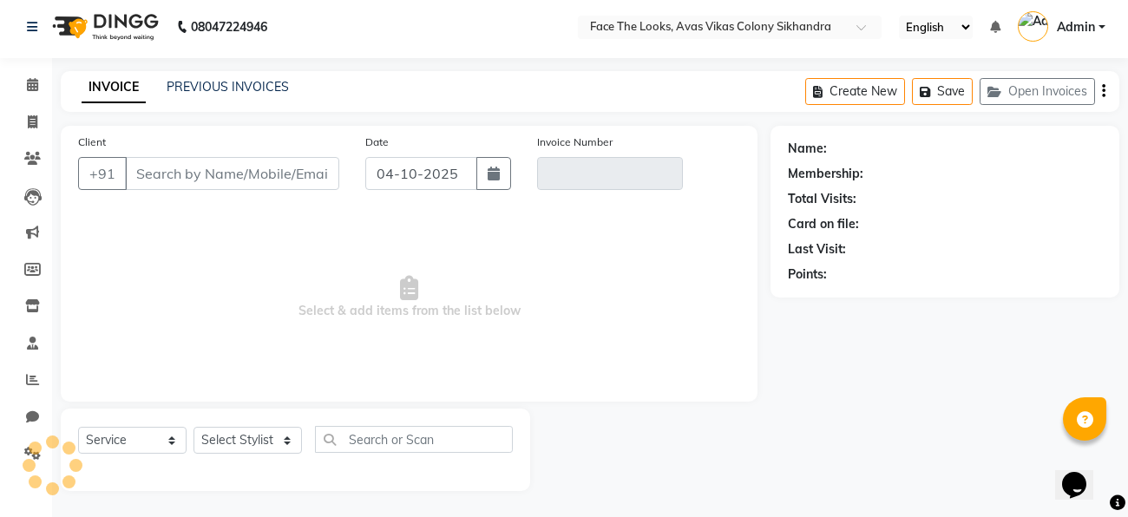
click at [292, 314] on span "Select & add items from the list below" at bounding box center [409, 298] width 662 height 174
type input "7017390152"
type input "V/2025-26/0311"
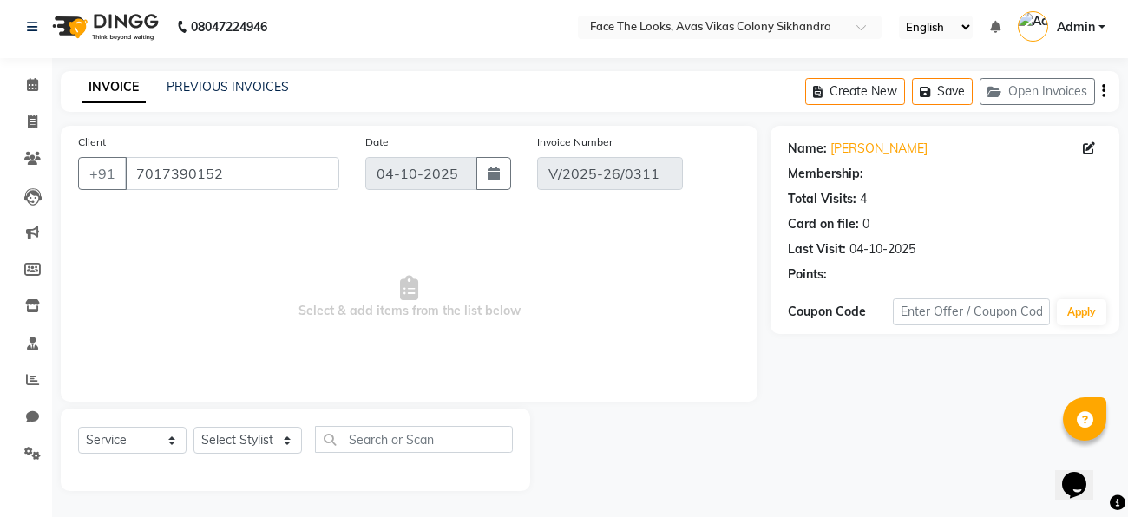
click at [821, 421] on div "Name: Gaurav Gupta Membership: Total Visits: 4 Card on file: 0 Last Visit: 04-1…" at bounding box center [952, 308] width 362 height 365
select select "select"
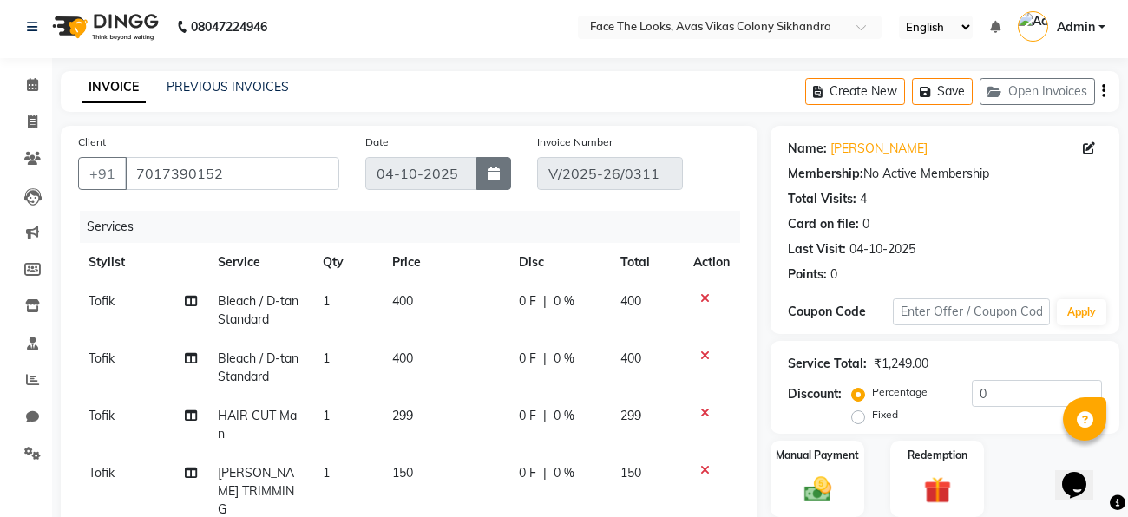
click at [497, 177] on icon "button" at bounding box center [494, 174] width 12 height 14
select select "10"
select select "2025"
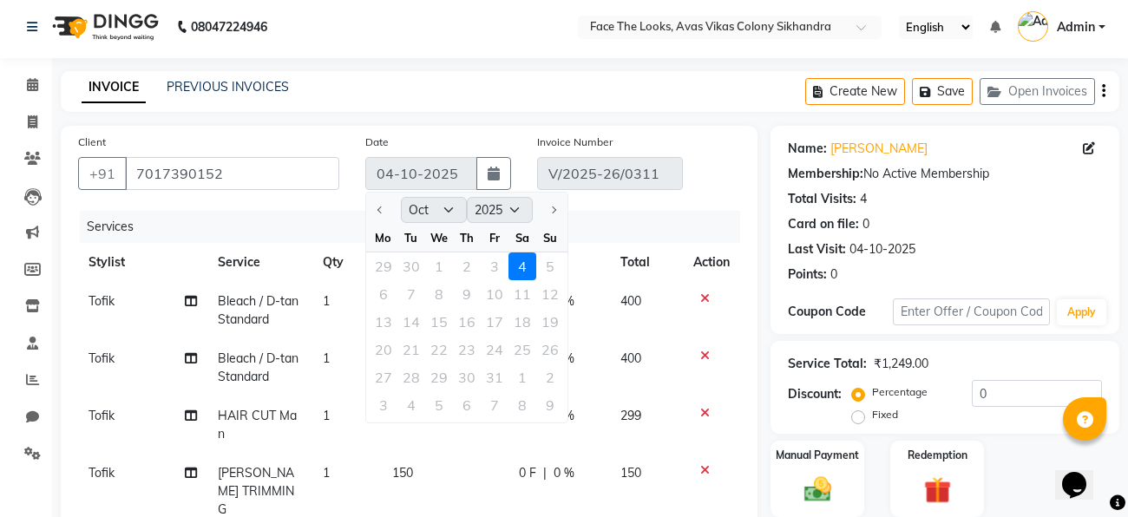
click at [732, 223] on div "Services" at bounding box center [416, 227] width 673 height 32
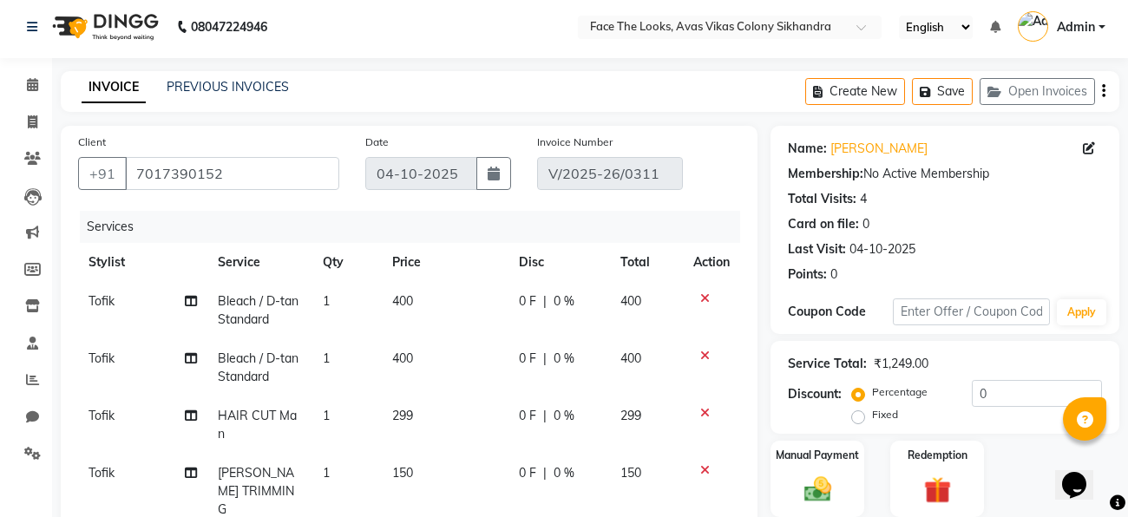
click at [1056, 194] on div "Total Visits: 4" at bounding box center [945, 199] width 314 height 18
click at [1103, 91] on icon "button" at bounding box center [1103, 91] width 3 height 1
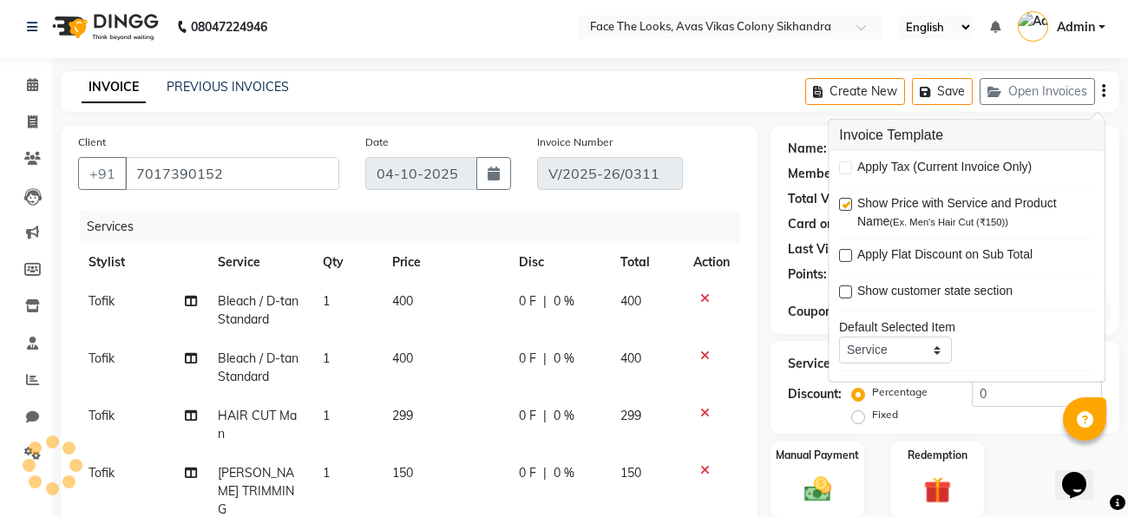
click at [740, 130] on div "Client +91 7017390152 Date 04-10-2025 Invoice Number V/2025-26/0311 Services St…" at bounding box center [409, 343] width 697 height 435
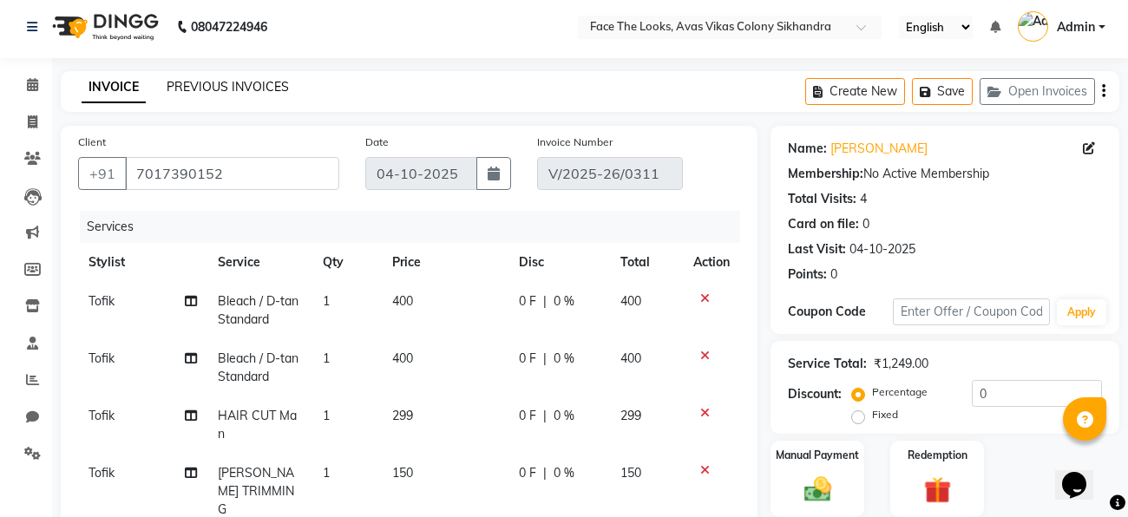
click at [254, 87] on link "PREVIOUS INVOICES" at bounding box center [228, 87] width 122 height 16
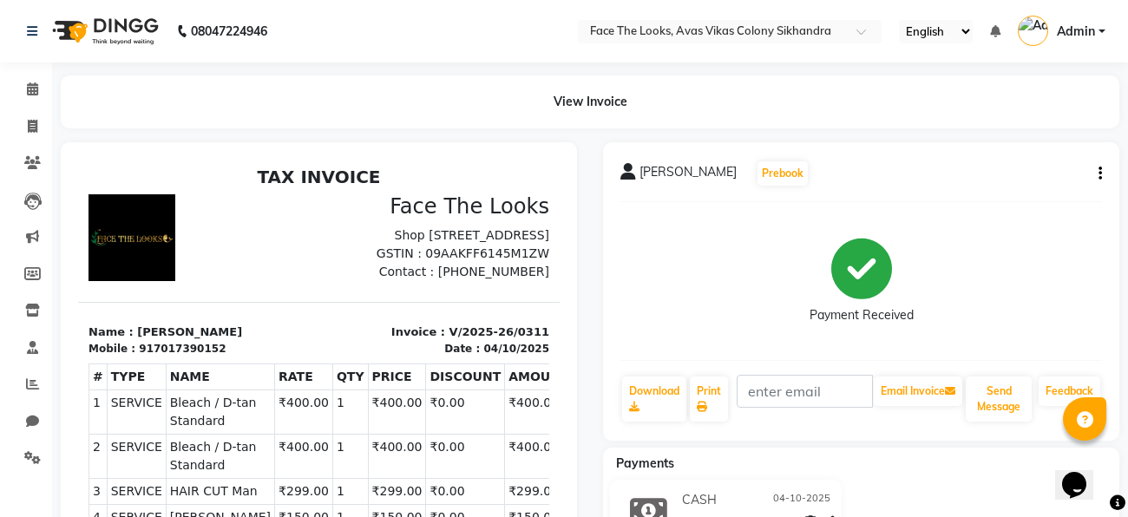
click at [1094, 171] on button "button" at bounding box center [1097, 174] width 10 height 18
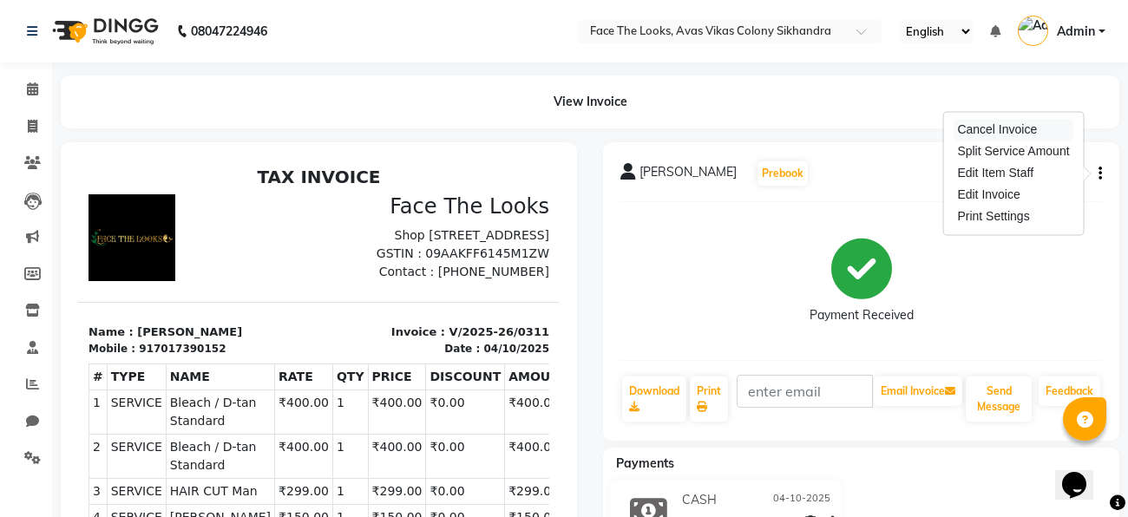
click at [1003, 132] on div "Cancel Invoice" at bounding box center [1013, 130] width 119 height 22
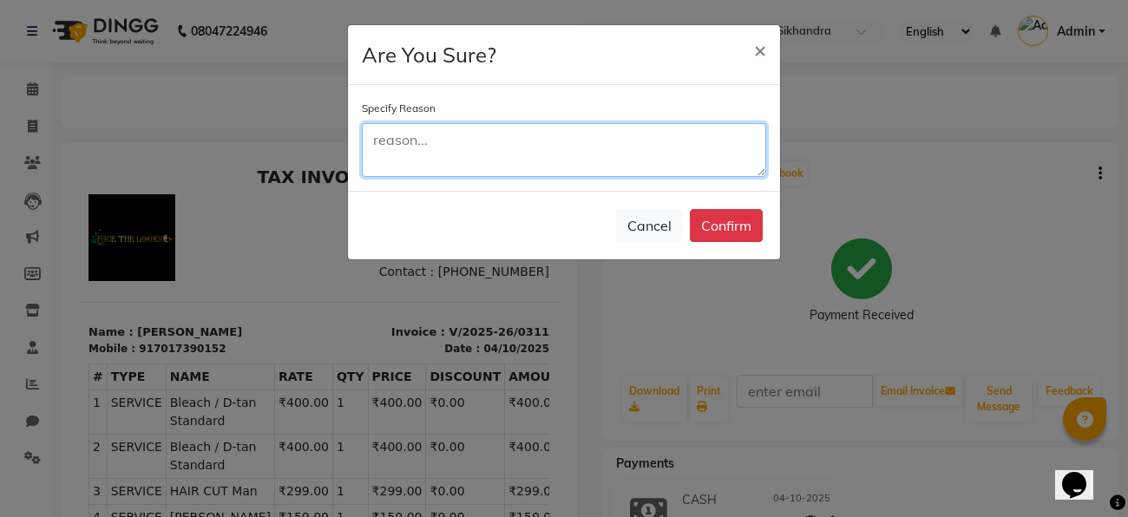
click at [617, 152] on textarea at bounding box center [564, 150] width 404 height 54
click at [672, 159] on textarea at bounding box center [564, 150] width 404 height 54
type textarea "Worng"
type textarea "Wrong bill"
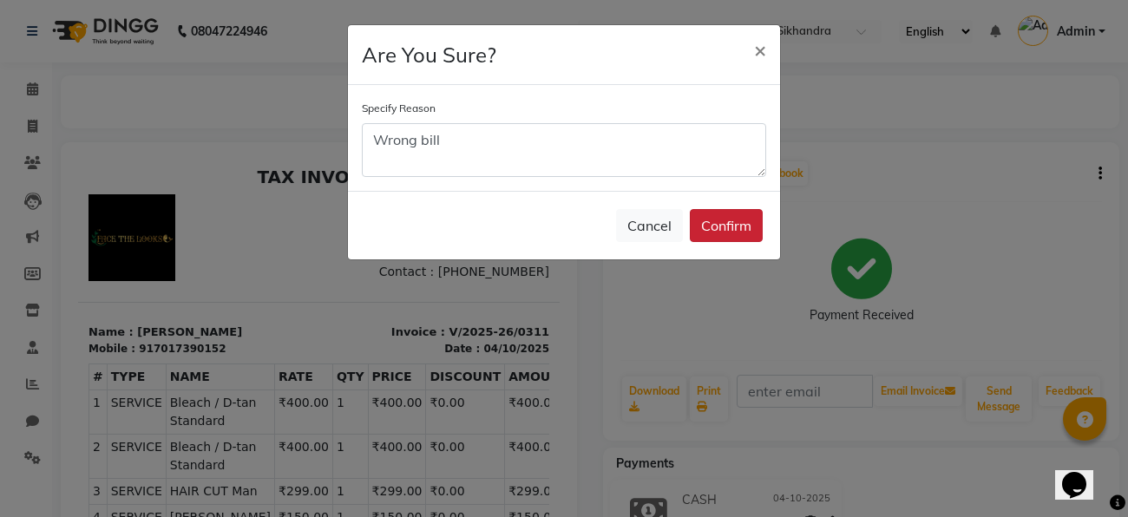
click at [750, 220] on button "Confirm" at bounding box center [726, 225] width 73 height 33
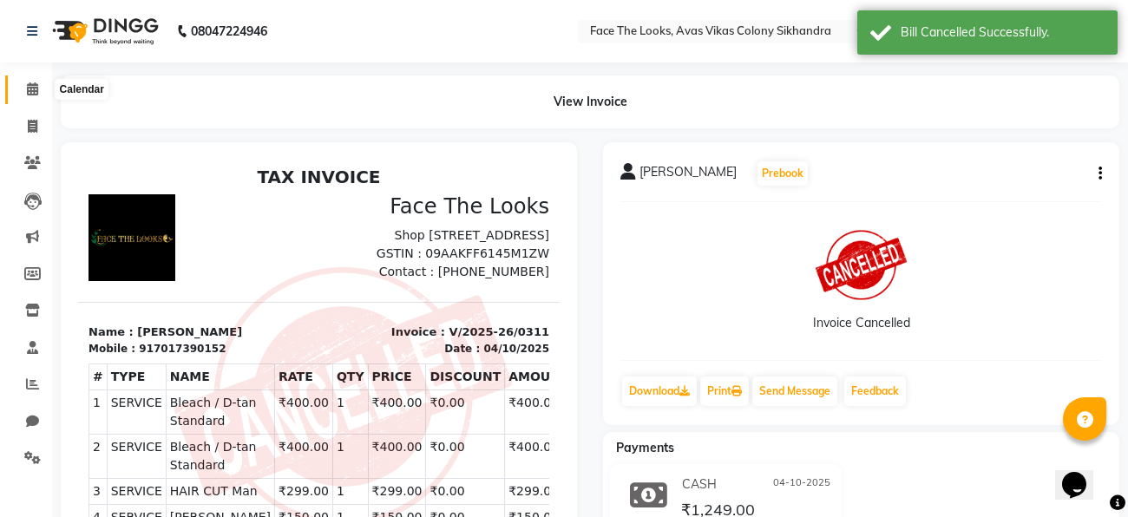
click at [30, 97] on span at bounding box center [32, 90] width 30 height 20
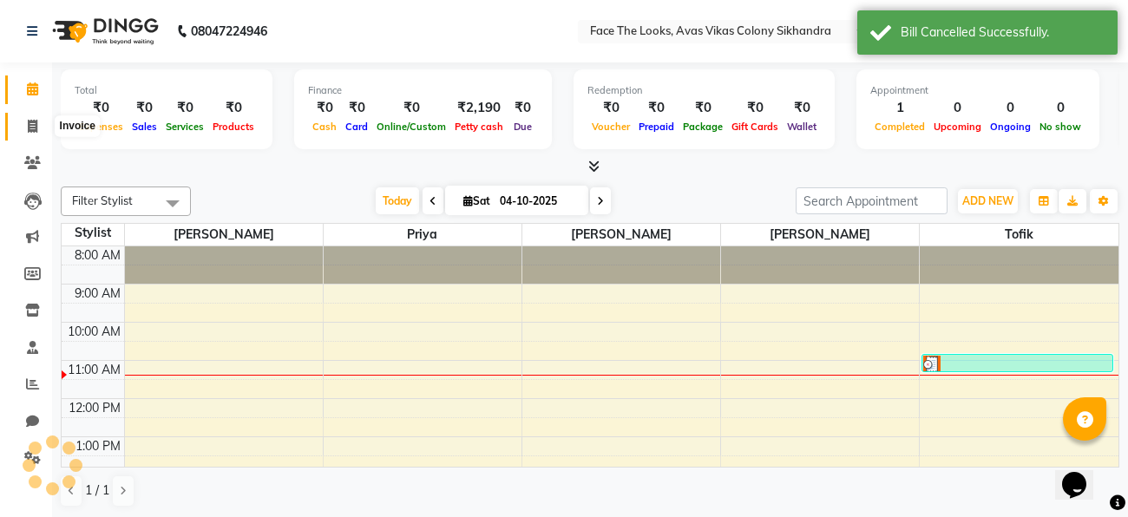
click at [34, 128] on icon at bounding box center [33, 126] width 10 height 13
select select "service"
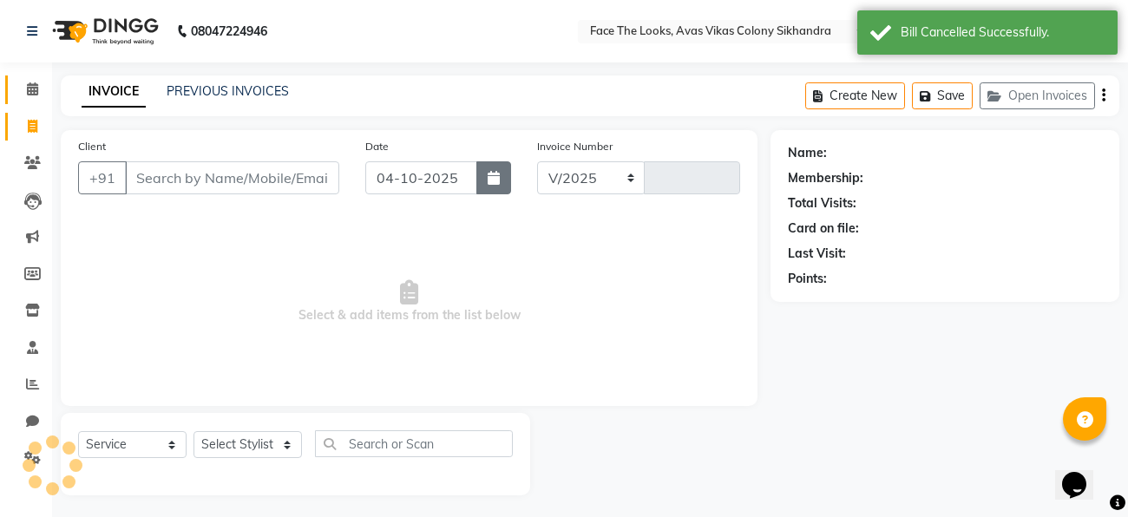
select select "8471"
type input "0312"
click at [479, 180] on button "button" at bounding box center [493, 177] width 35 height 33
select select "10"
select select "2025"
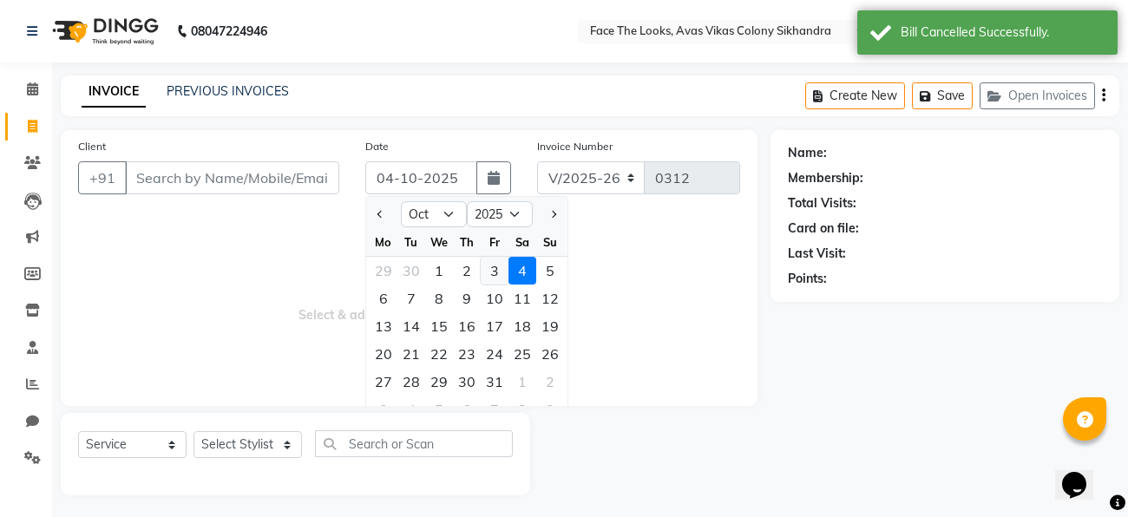
click at [490, 272] on div "3" at bounding box center [495, 271] width 28 height 28
type input "03-10-2025"
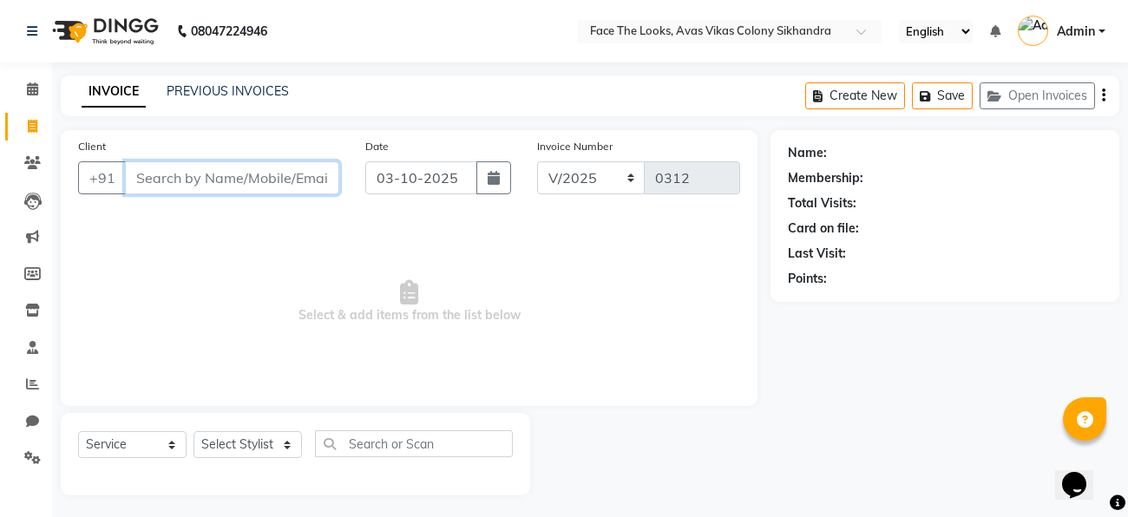
click at [257, 180] on input "Client" at bounding box center [232, 177] width 214 height 33
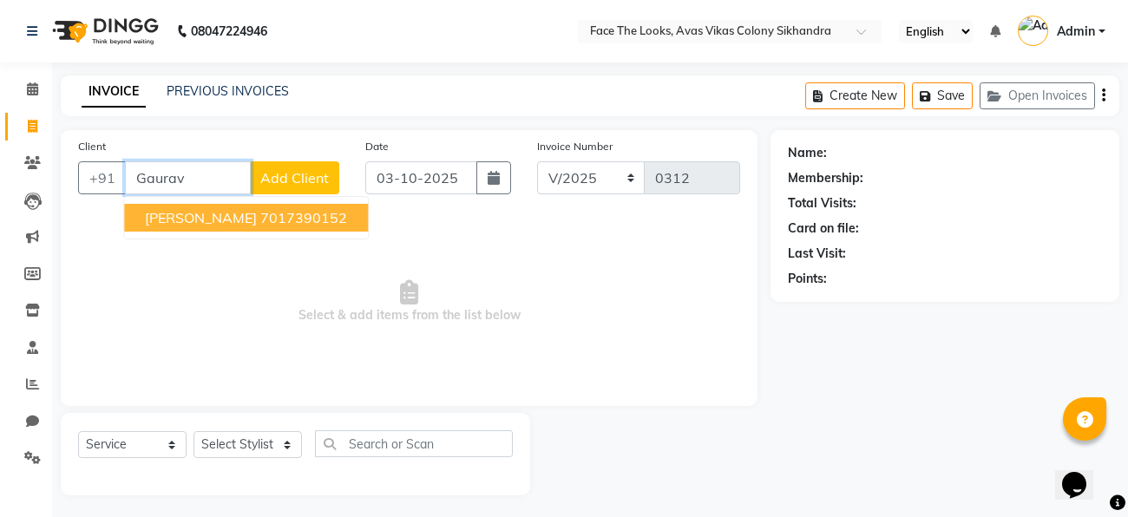
click at [280, 225] on ngb-highlight "7017390152" at bounding box center [303, 217] width 87 height 17
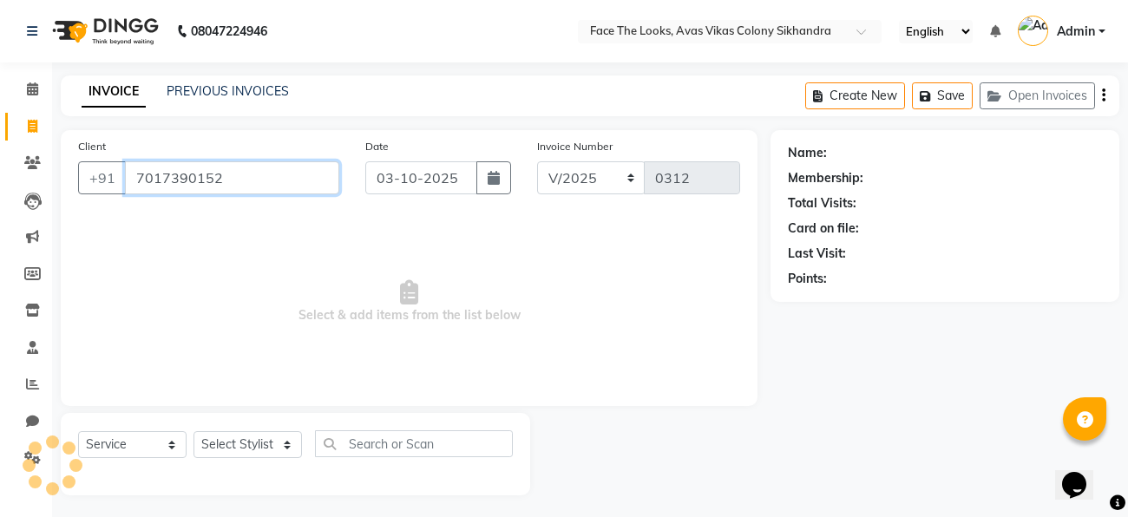
type input "7017390152"
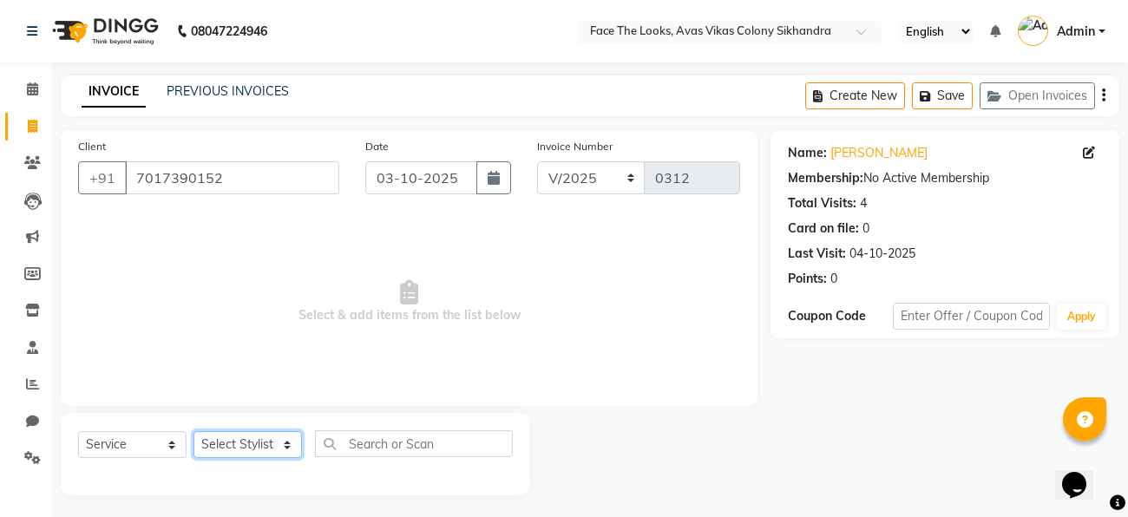
click at [264, 443] on select "Select Stylist Jessica Pratigya Chauhan Priya sonam Tofik" at bounding box center [248, 444] width 108 height 27
select select "86686"
click at [194, 432] on select "Select Stylist Jessica Pratigya Chauhan Priya sonam Tofik" at bounding box center [248, 444] width 108 height 27
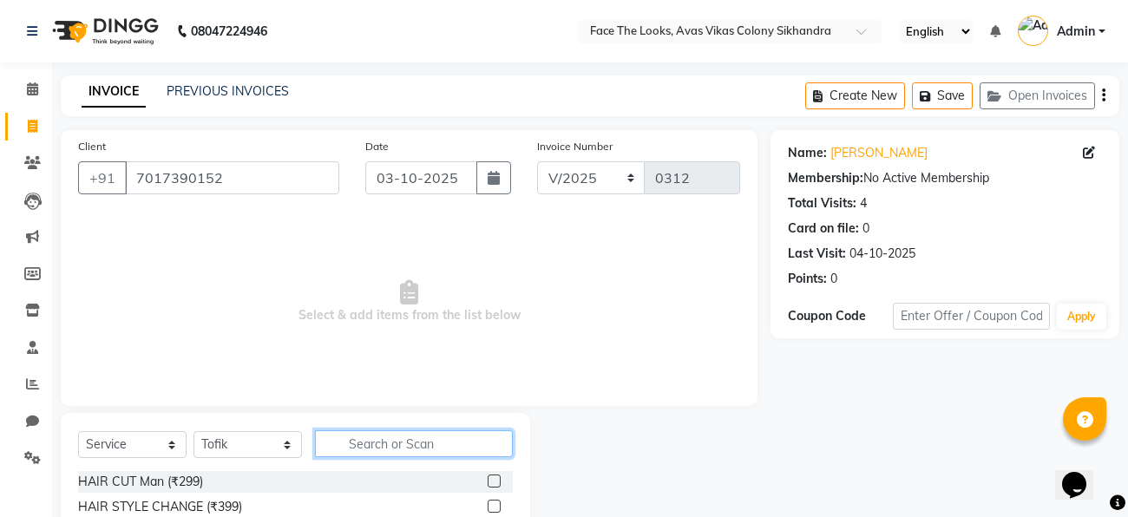
click at [349, 436] on input "text" at bounding box center [414, 443] width 198 height 27
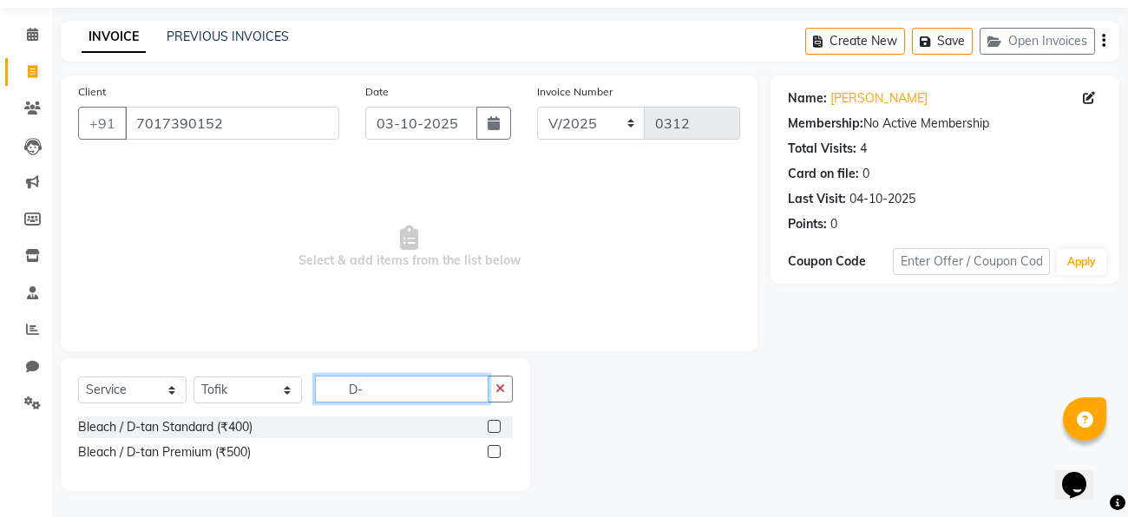
scroll to position [55, 0]
type input "D-"
click at [493, 425] on label at bounding box center [494, 426] width 13 height 13
click at [493, 425] on input "checkbox" at bounding box center [493, 427] width 11 height 11
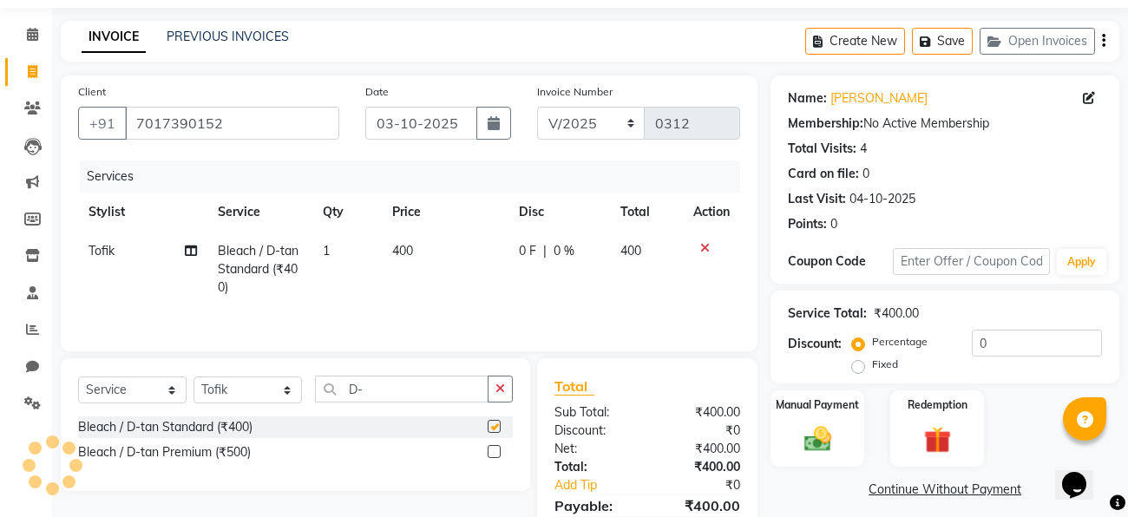
checkbox input "false"
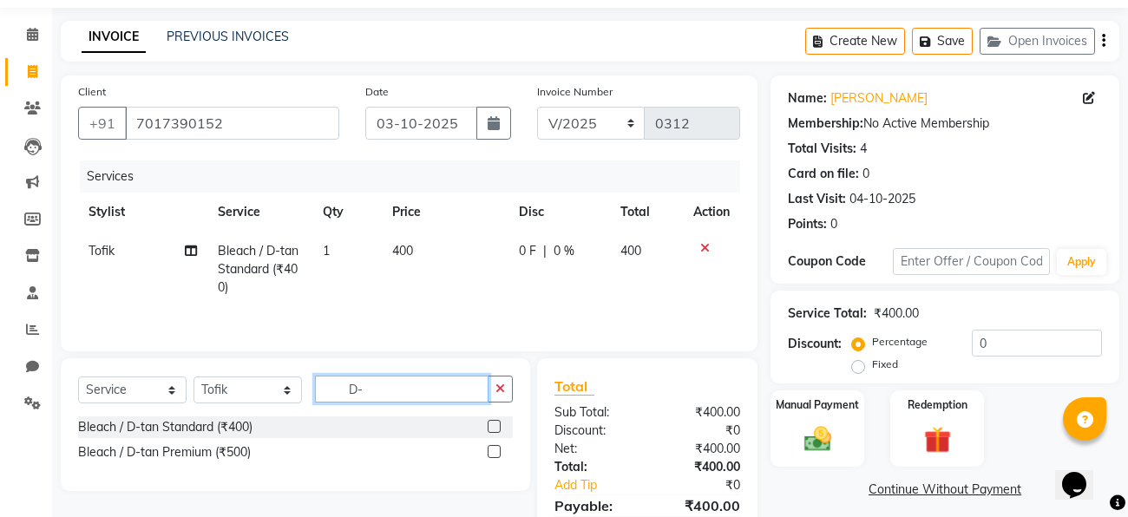
click at [376, 387] on input "D-" at bounding box center [402, 389] width 174 height 27
type input "D"
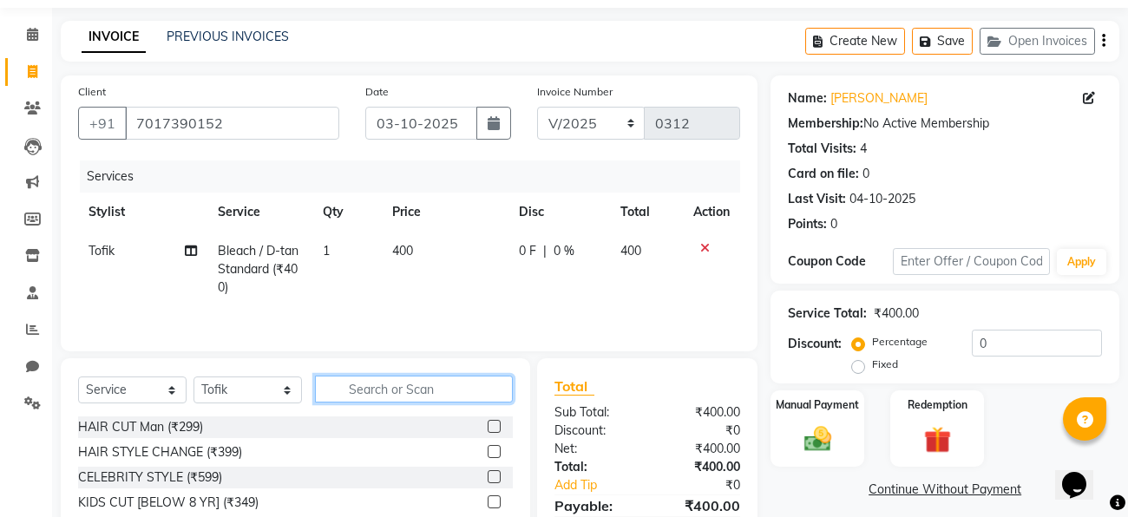
click at [366, 380] on input "text" at bounding box center [414, 389] width 198 height 27
click at [384, 390] on input "text" at bounding box center [414, 389] width 198 height 27
type input "ble"
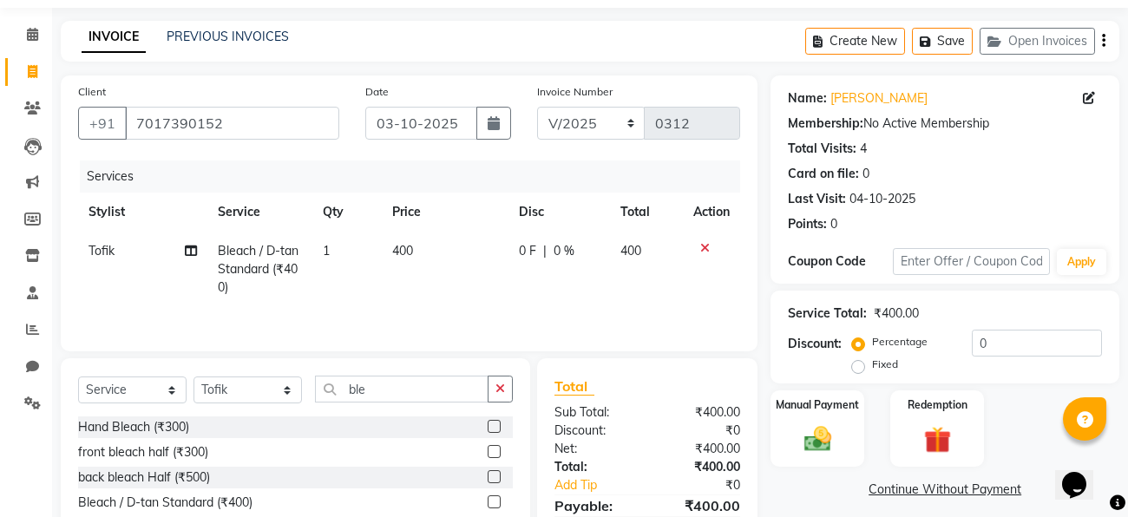
click at [495, 451] on label at bounding box center [494, 451] width 13 height 13
click at [495, 451] on input "checkbox" at bounding box center [493, 452] width 11 height 11
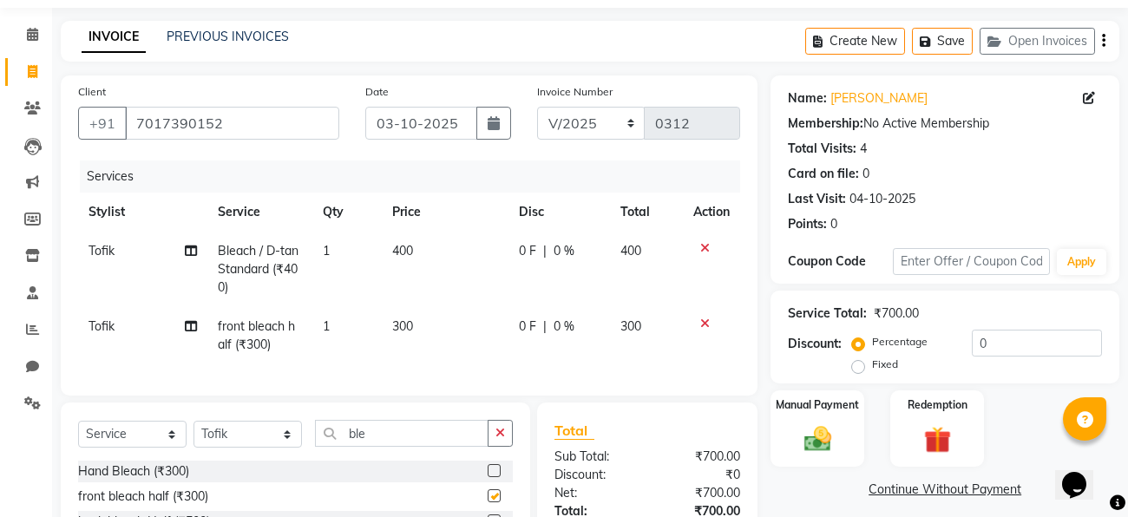
checkbox input "false"
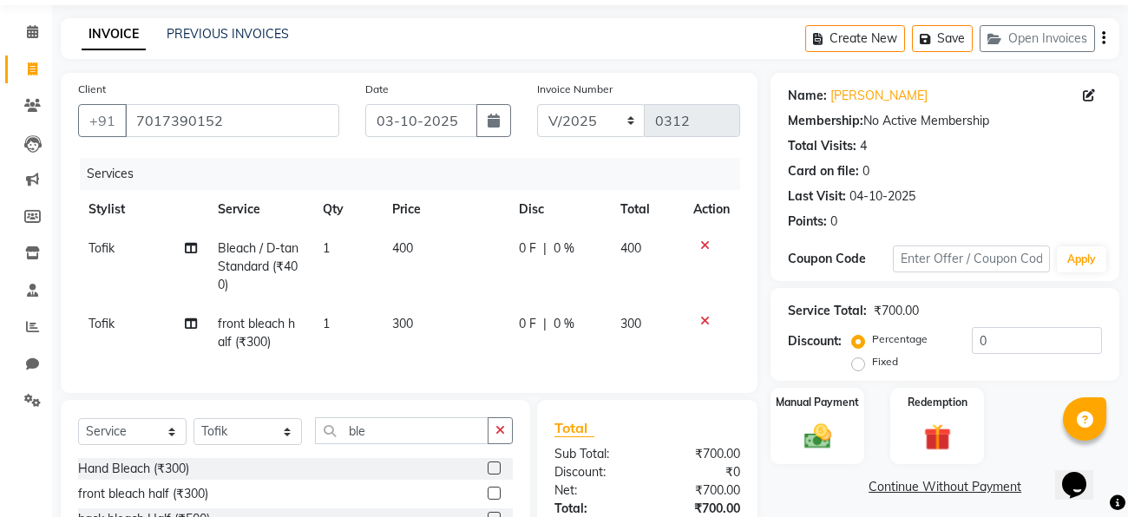
scroll to position [51, 0]
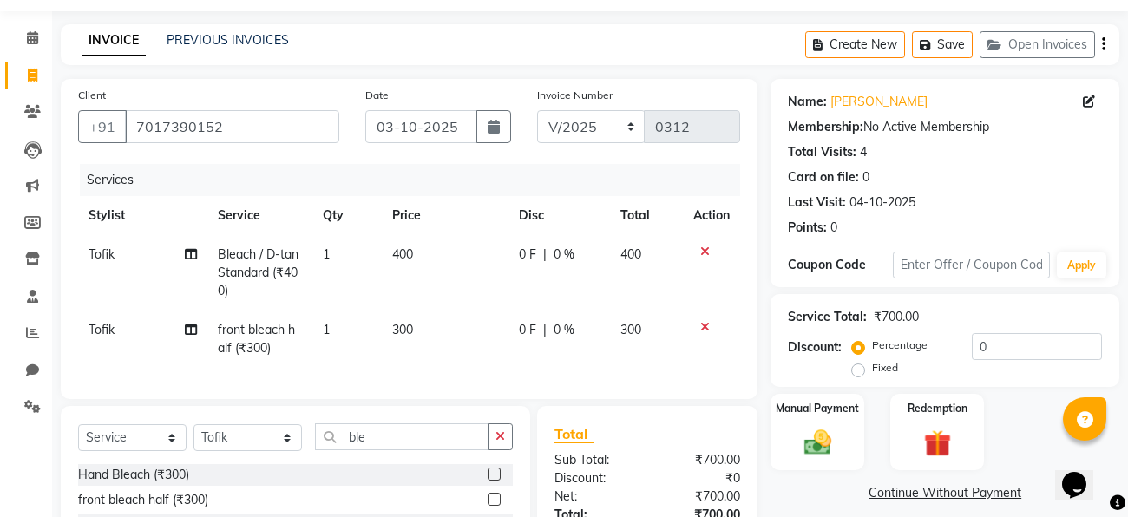
click at [704, 325] on icon at bounding box center [705, 327] width 10 height 12
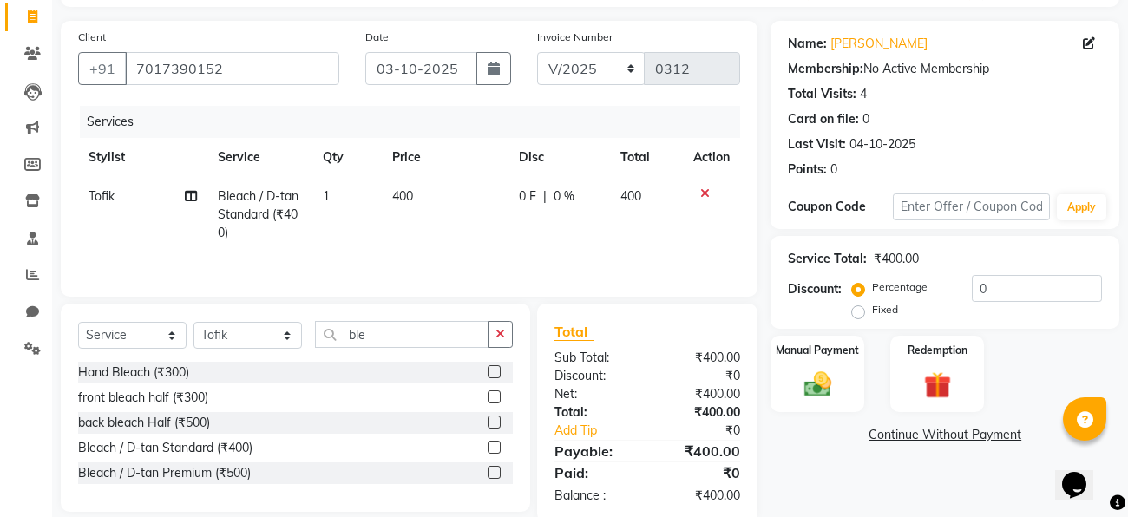
scroll to position [112, 0]
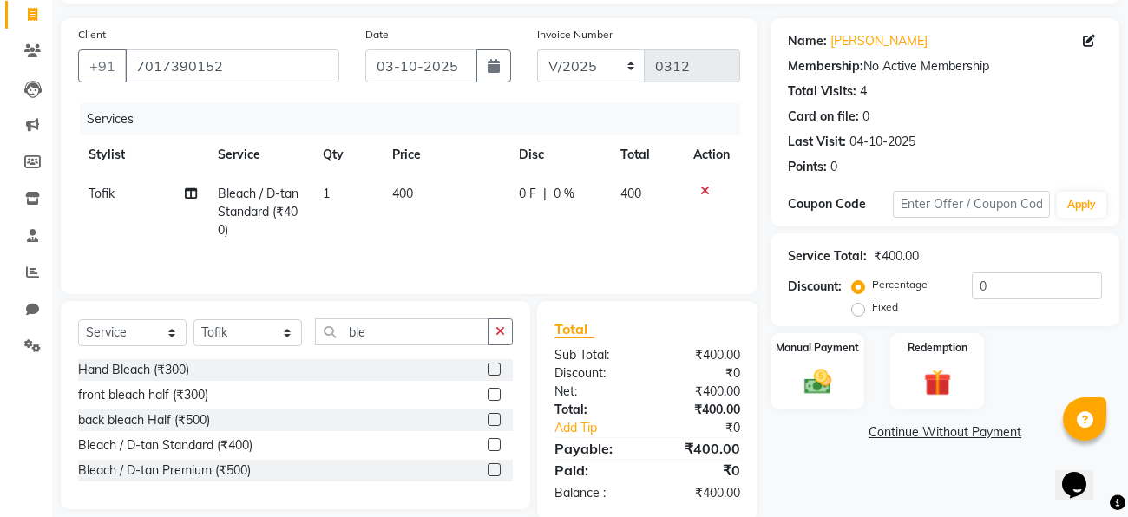
click at [496, 442] on label at bounding box center [494, 444] width 13 height 13
click at [496, 442] on input "checkbox" at bounding box center [493, 445] width 11 height 11
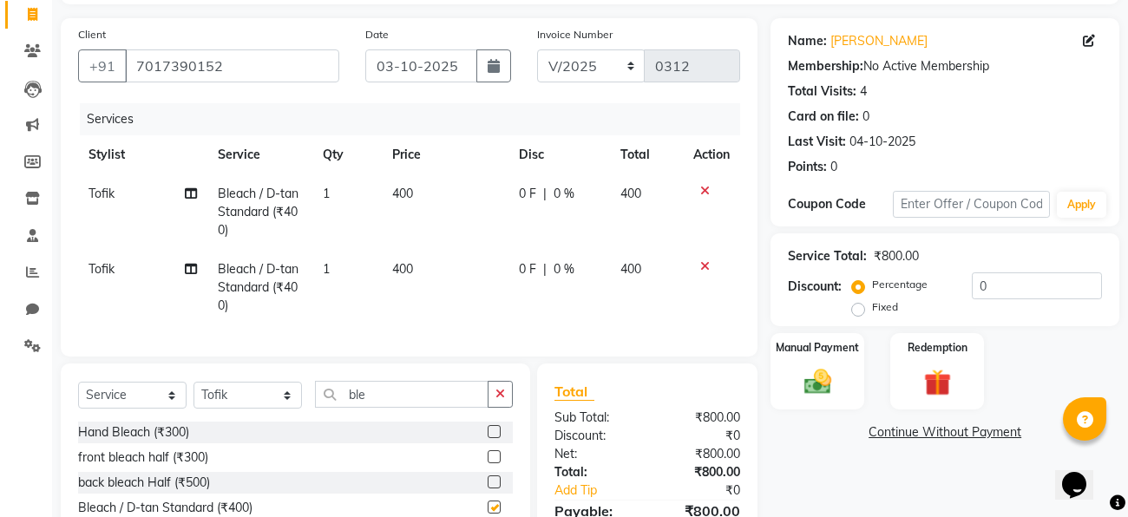
checkbox input "false"
click at [380, 392] on input "ble" at bounding box center [402, 394] width 174 height 27
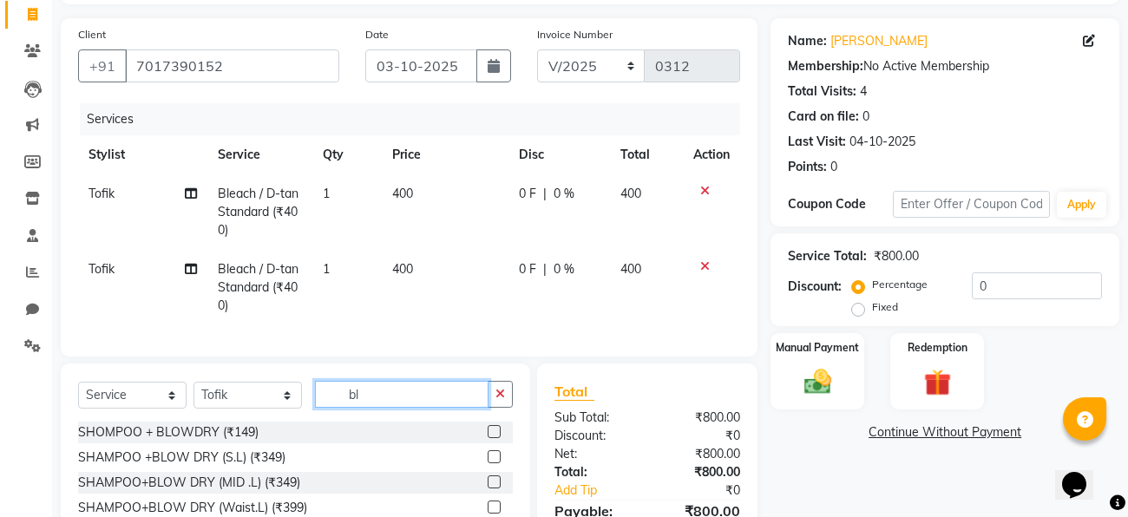
type input "b"
type input "H"
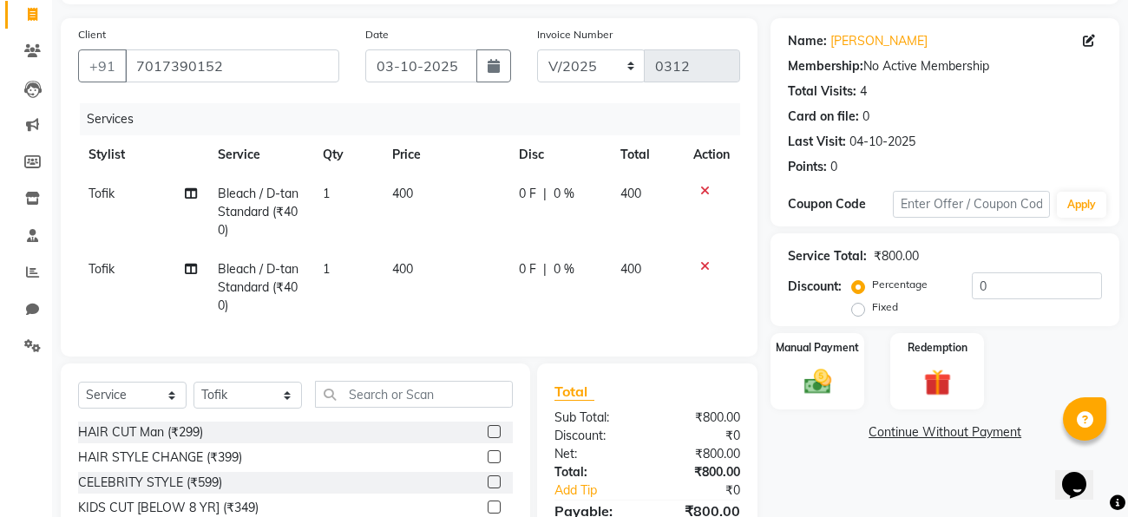
click at [494, 430] on label at bounding box center [494, 431] width 13 height 13
click at [494, 430] on input "checkbox" at bounding box center [493, 432] width 11 height 11
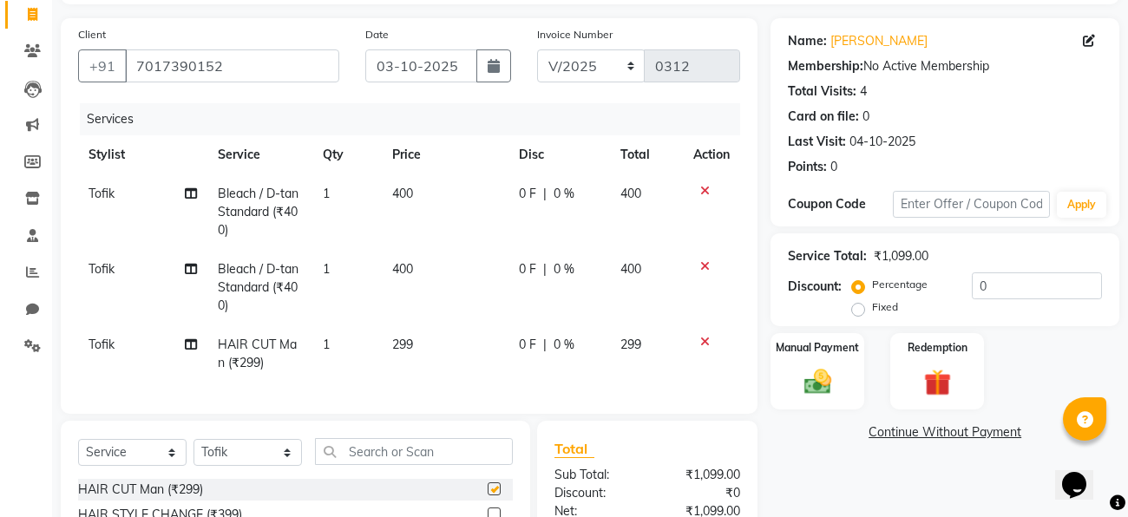
checkbox input "false"
click at [387, 451] on input "text" at bounding box center [414, 451] width 198 height 27
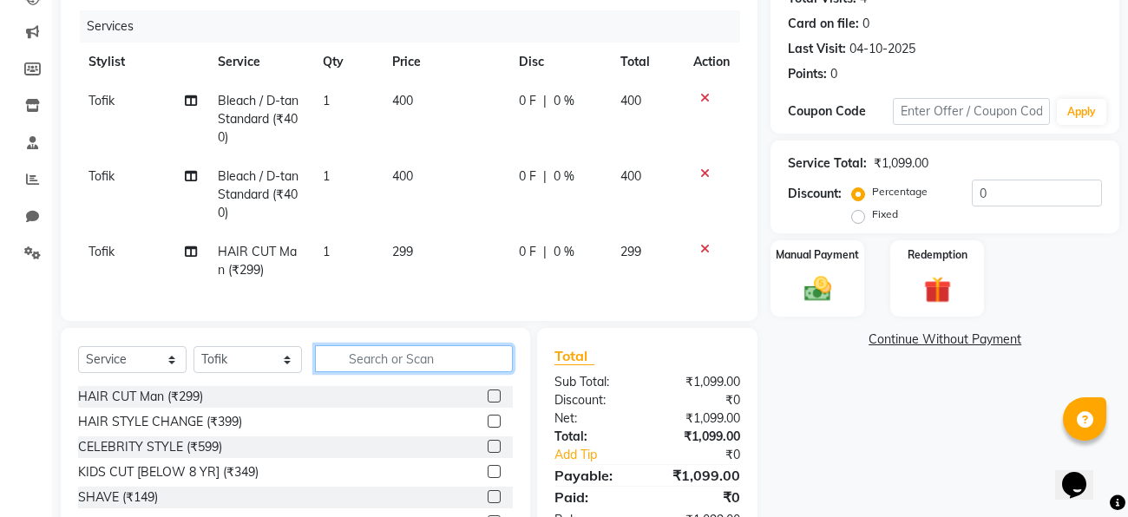
scroll to position [207, 0]
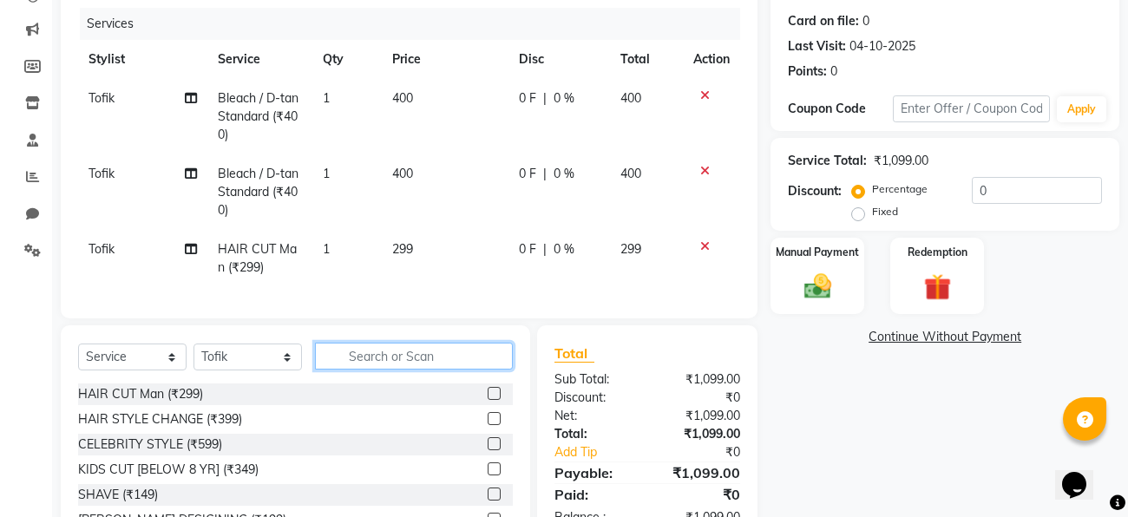
click at [370, 355] on input "text" at bounding box center [414, 356] width 198 height 27
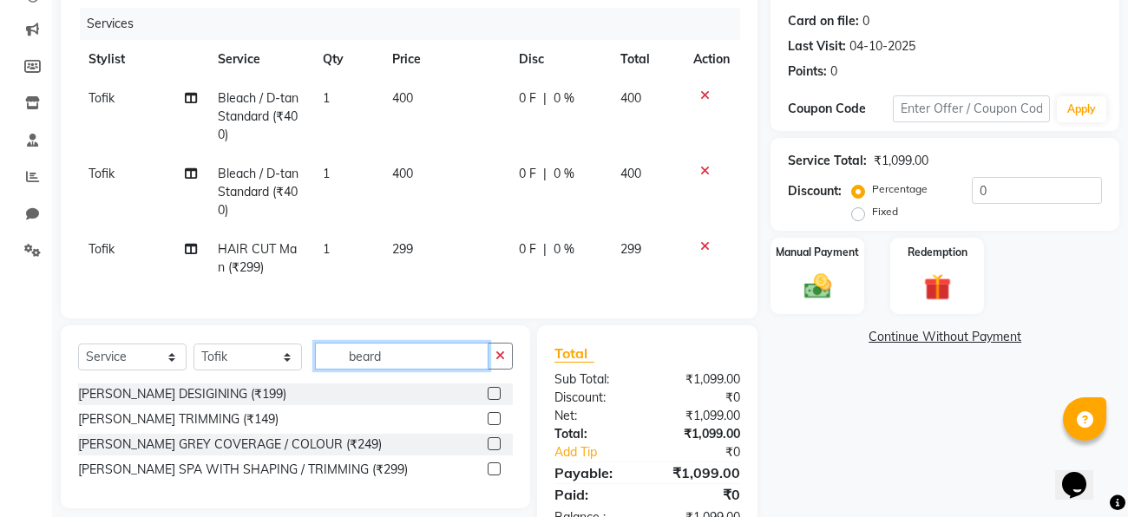
type input "beard"
click at [496, 416] on label at bounding box center [494, 418] width 13 height 13
click at [496, 416] on input "checkbox" at bounding box center [493, 419] width 11 height 11
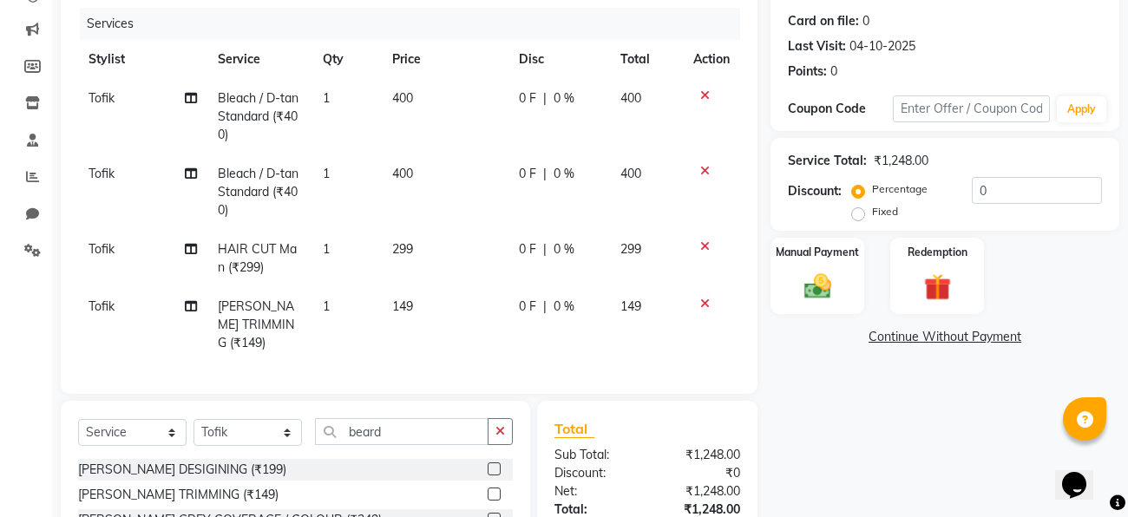
click at [493, 488] on label at bounding box center [494, 494] width 13 height 13
click at [493, 489] on input "checkbox" at bounding box center [493, 494] width 11 height 11
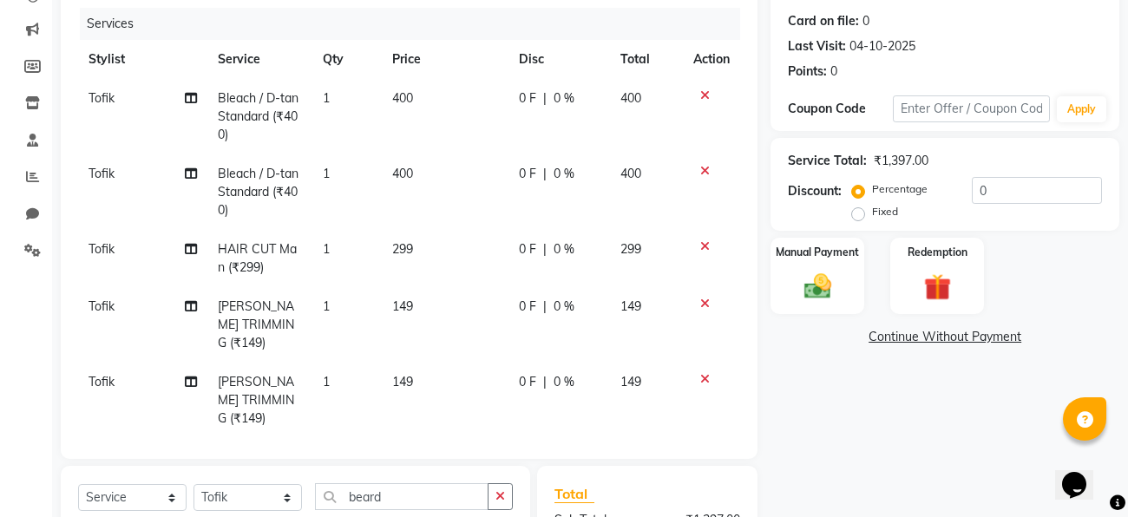
checkbox input "false"
click at [705, 300] on icon at bounding box center [705, 304] width 10 height 12
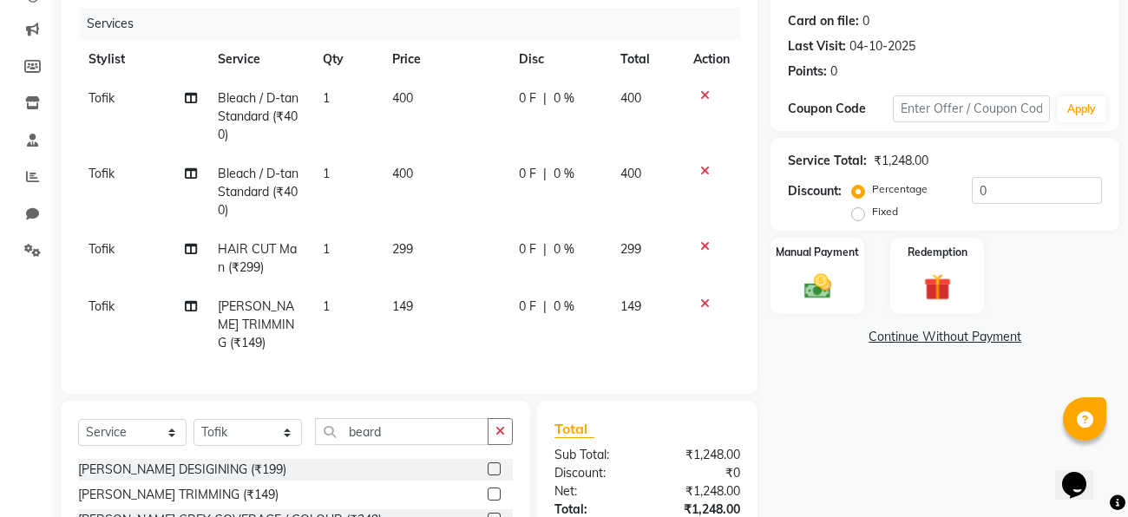
click at [808, 413] on div "Name: Gaurav Gupta Membership: No Active Membership Total Visits: 4 Card on fil…" at bounding box center [952, 271] width 362 height 697
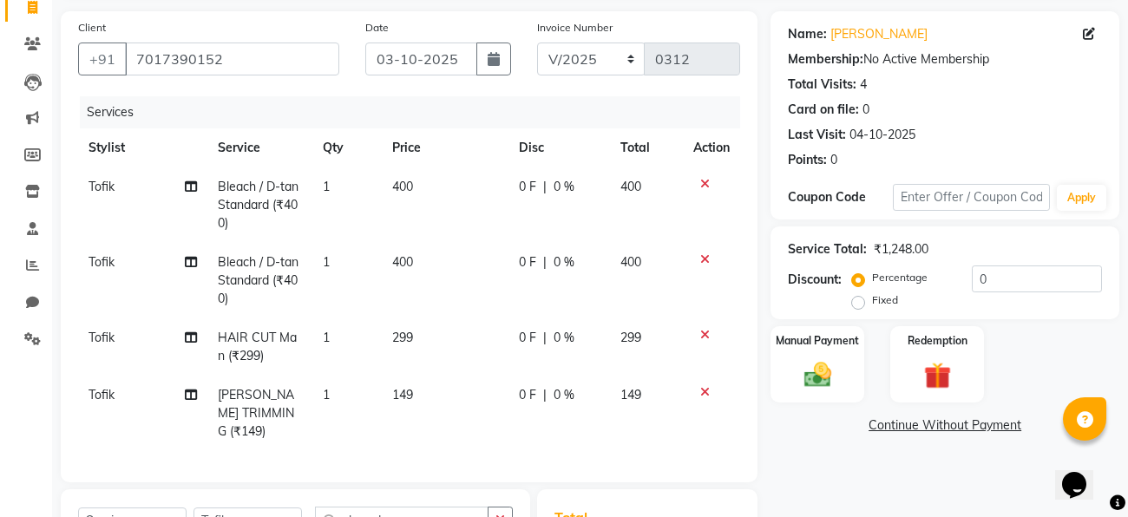
scroll to position [119, 0]
click at [633, 338] on span "299" at bounding box center [630, 338] width 21 height 16
select select "86686"
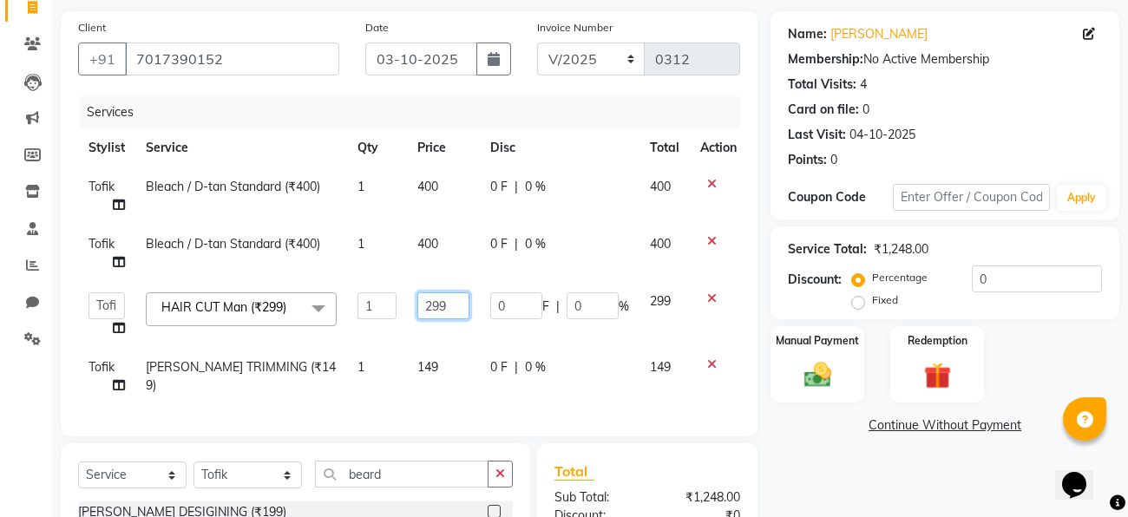
click at [450, 300] on input "299" at bounding box center [443, 305] width 52 height 27
type input "2"
type input "300"
click at [894, 462] on div "Name: Gaurav Gupta Membership: No Active Membership Total Visits: 4 Card on fil…" at bounding box center [952, 336] width 362 height 651
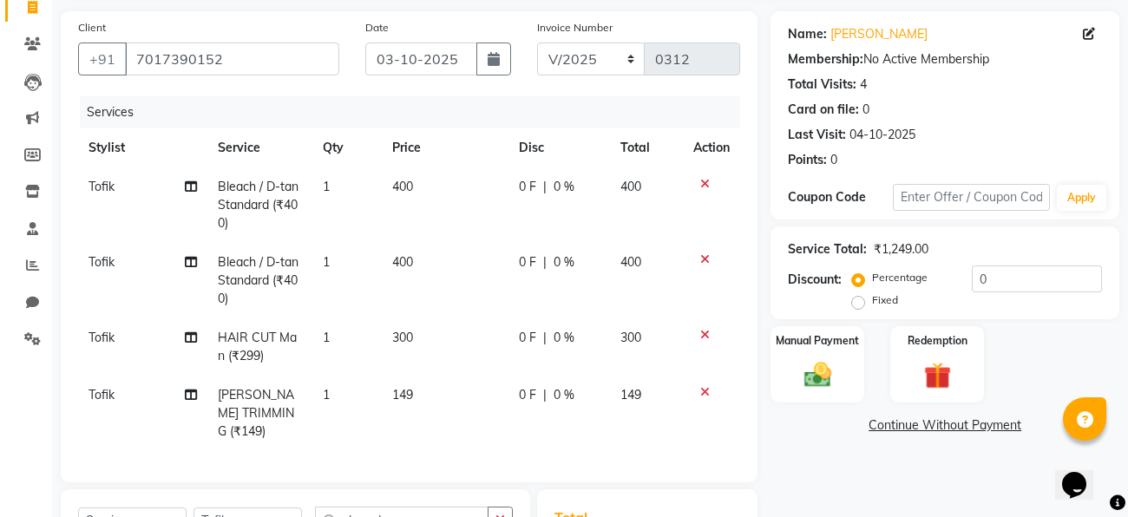
click at [810, 463] on div "Name: Gaurav Gupta Membership: No Active Membership Total Visits: 4 Card on fil…" at bounding box center [952, 359] width 362 height 697
click at [780, 502] on div "Name: Gaurav Gupta Membership: No Active Membership Total Visits: 4 Card on fil…" at bounding box center [952, 359] width 362 height 697
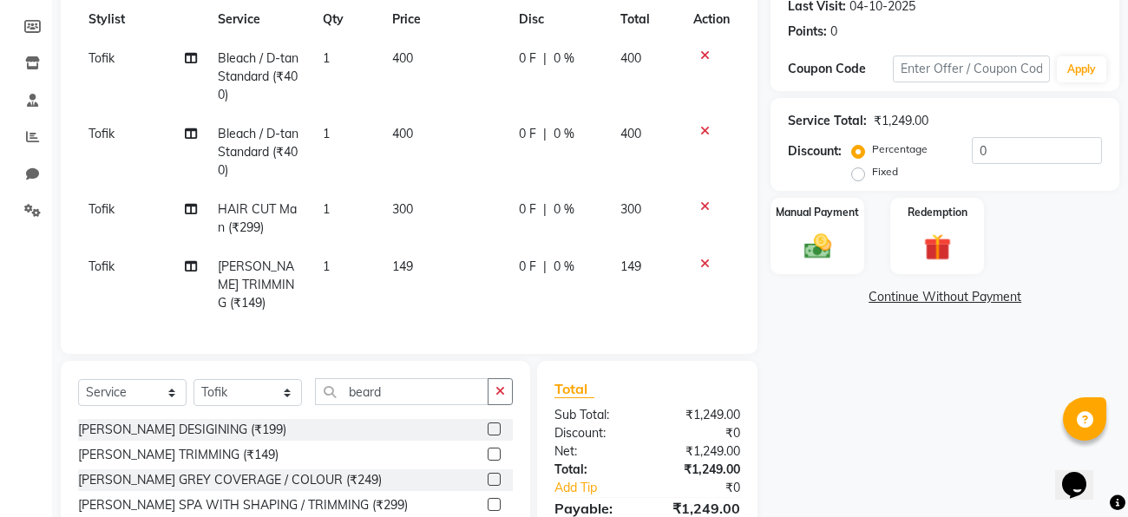
scroll to position [318, 0]
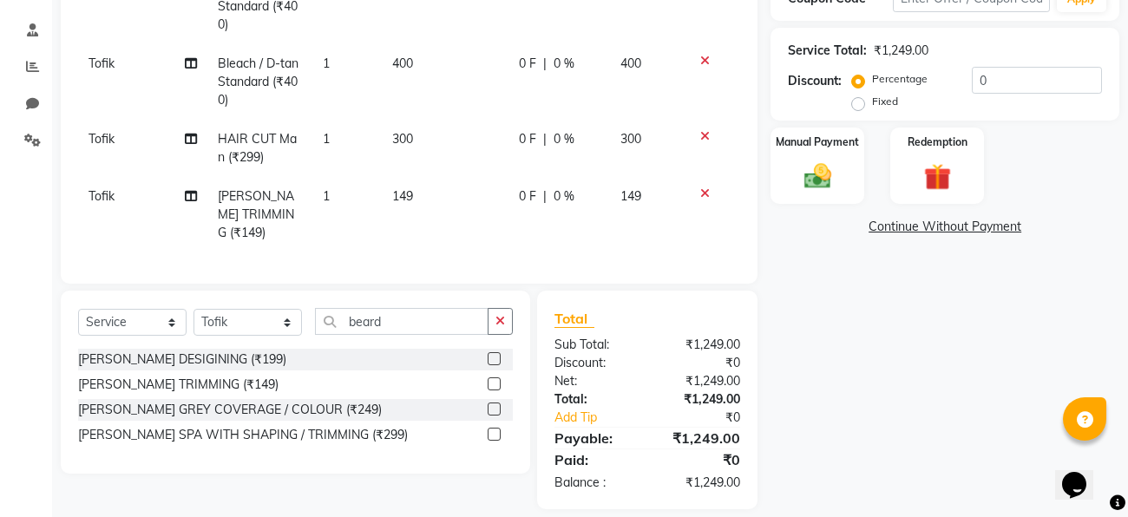
click at [641, 191] on span "149" at bounding box center [630, 196] width 21 height 16
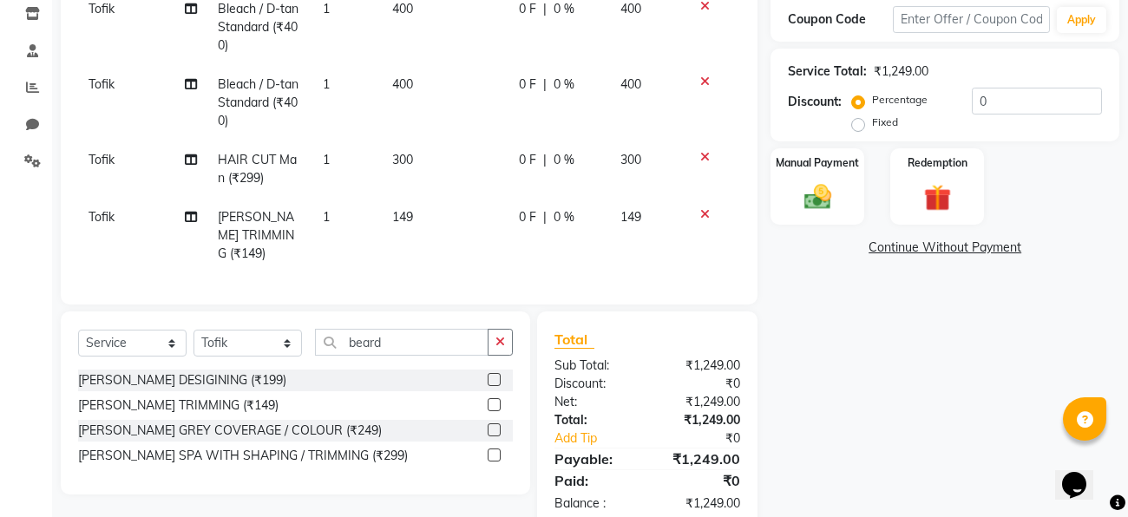
select select "86686"
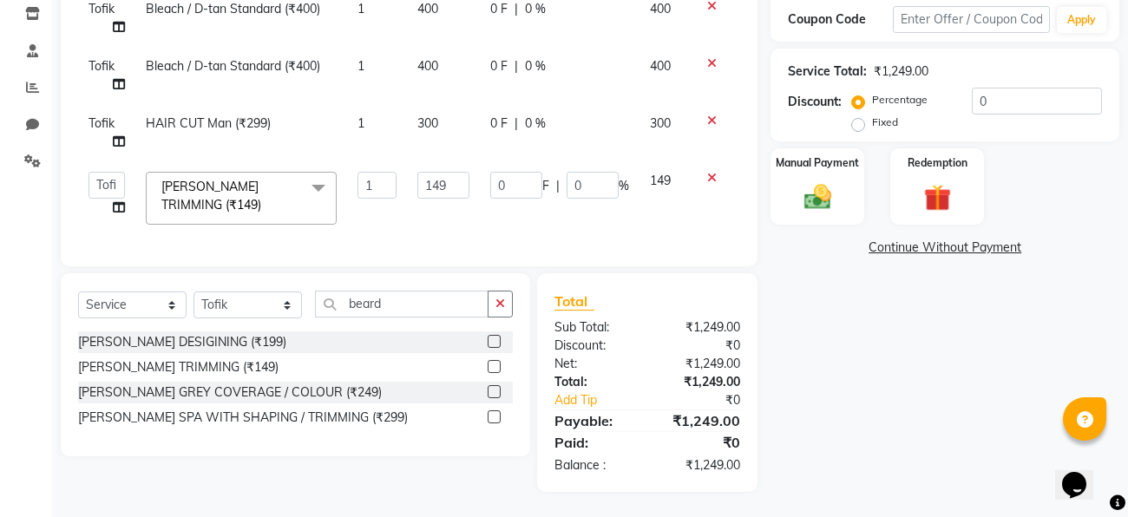
click at [862, 355] on div "Name: Gaurav Gupta Membership: No Active Membership Total Visits: 4 Card on fil…" at bounding box center [952, 162] width 362 height 659
click at [870, 350] on div "Name: Gaurav Gupta Membership: No Active Membership Total Visits: 4 Card on fil…" at bounding box center [952, 162] width 362 height 659
click at [429, 64] on span "400" at bounding box center [427, 66] width 21 height 16
select select "86686"
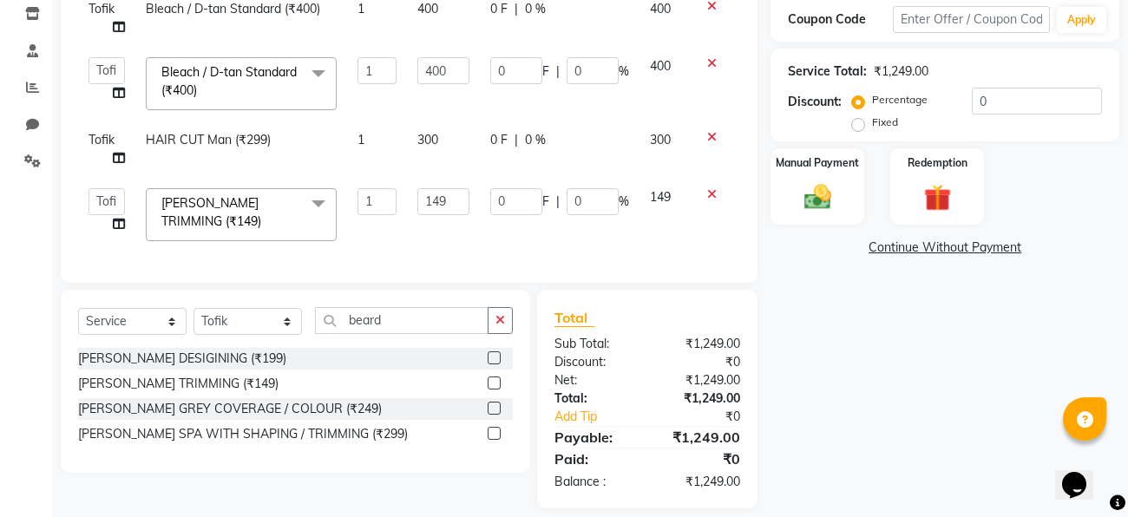
scroll to position [313, 0]
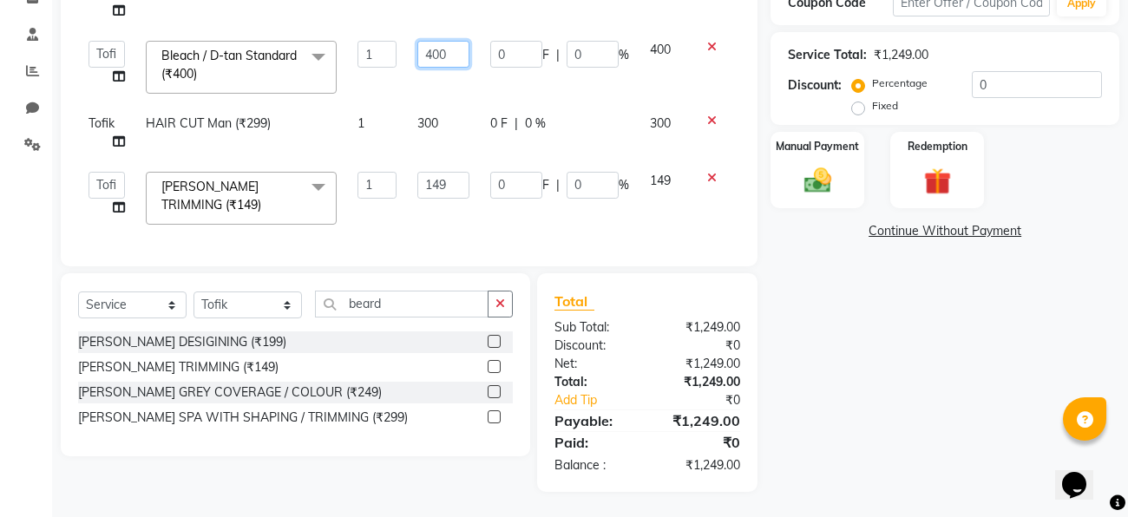
click at [455, 49] on input "400" at bounding box center [443, 54] width 52 height 27
type input "4"
type input "350"
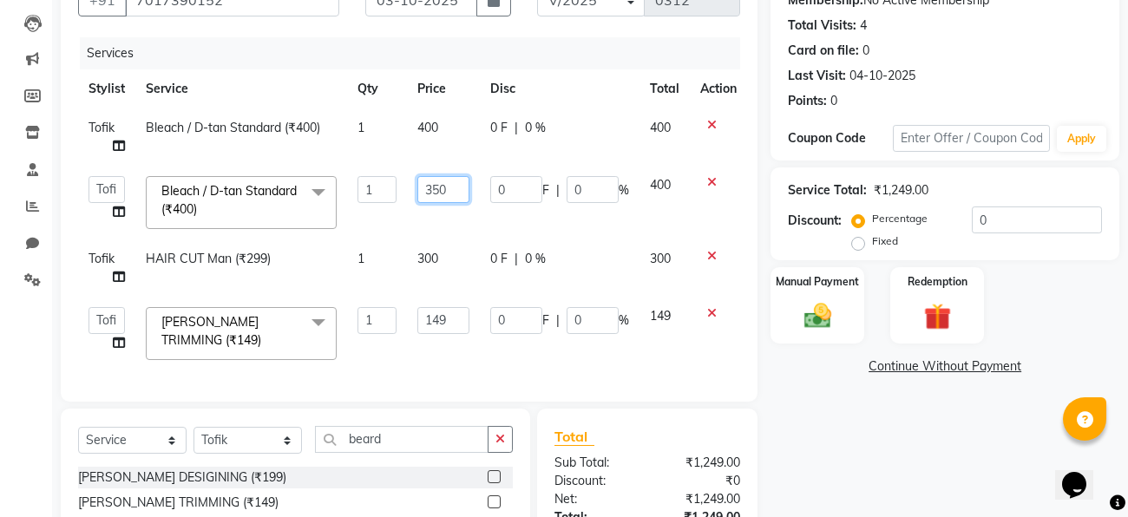
scroll to position [120, 0]
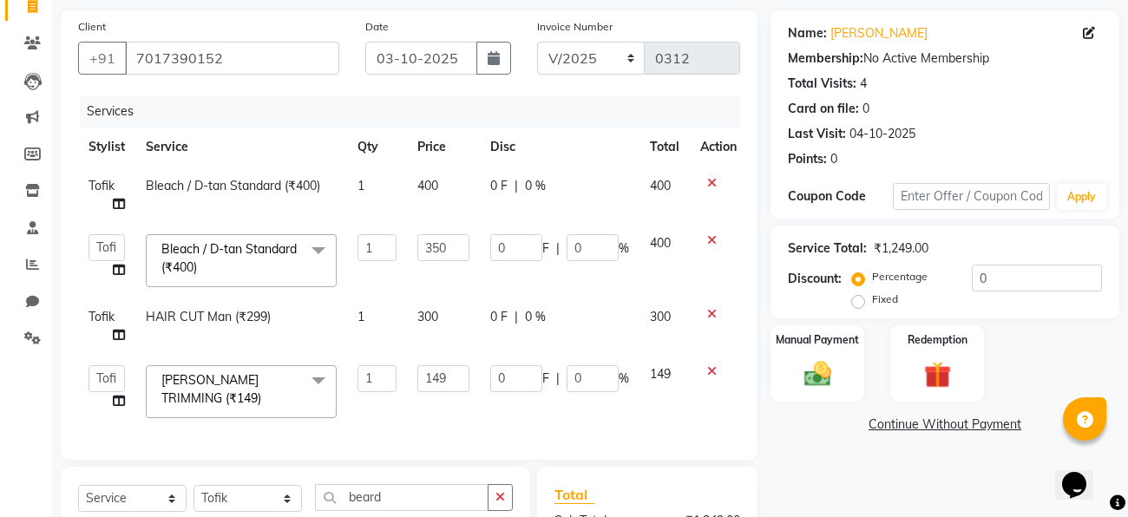
click at [712, 185] on icon at bounding box center [712, 183] width 10 height 12
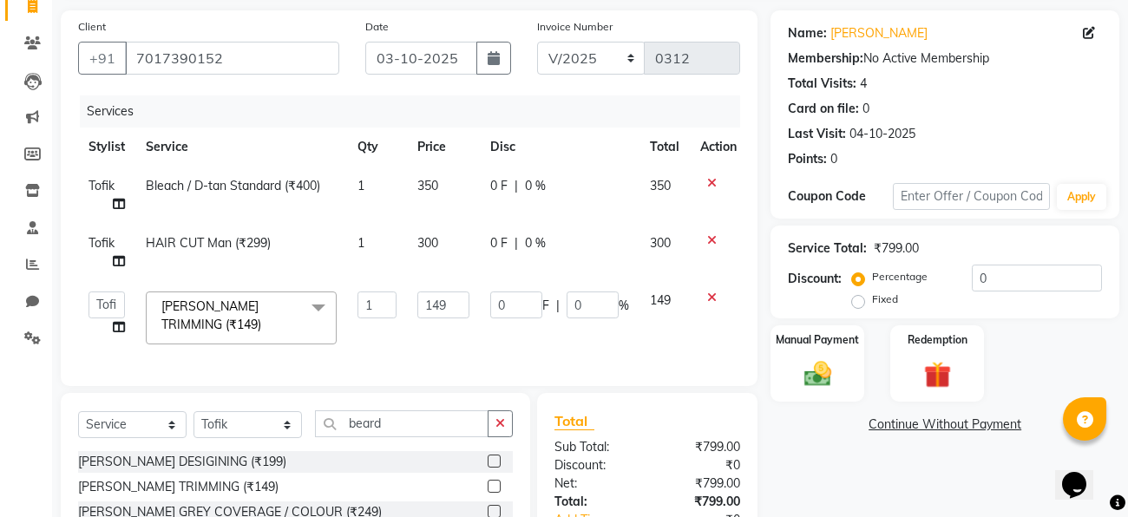
click at [814, 500] on div "Name: Gaurav Gupta Membership: No Active Membership Total Visits: 4 Card on fil…" at bounding box center [952, 310] width 362 height 601
click at [866, 452] on div "Name: Gaurav Gupta Membership: No Active Membership Total Visits: 4 Card on fil…" at bounding box center [952, 310] width 362 height 601
click at [838, 444] on div "Name: Gaurav Gupta Membership: No Active Membership Total Visits: 4 Card on fil…" at bounding box center [952, 310] width 362 height 601
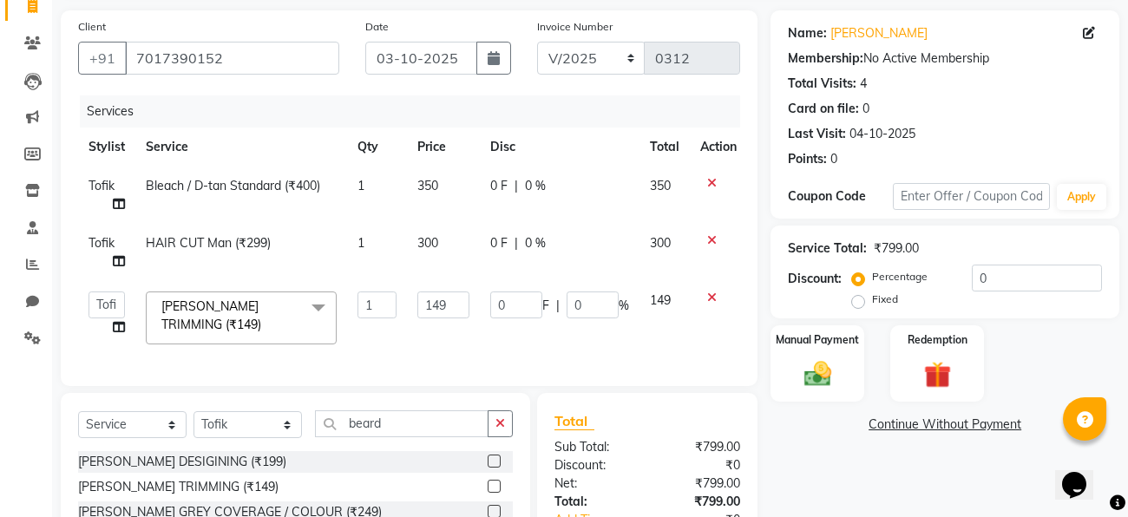
click at [817, 423] on link "Continue Without Payment" at bounding box center [945, 425] width 342 height 18
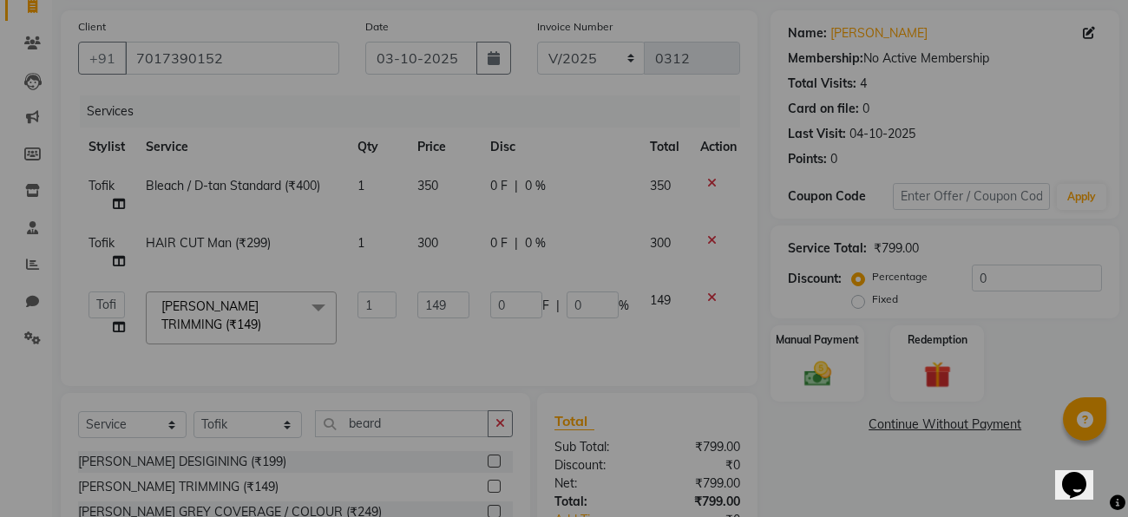
click at [817, 423] on div "× ! Are you sure You want to continue without payment. No No Yes" at bounding box center [564, 258] width 1128 height 517
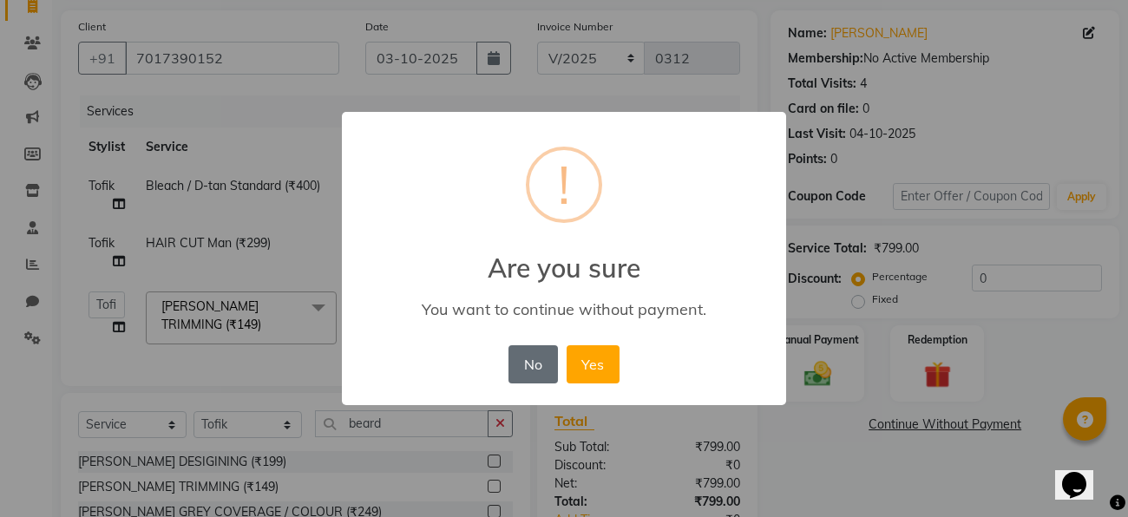
click at [536, 369] on button "No" at bounding box center [533, 364] width 49 height 38
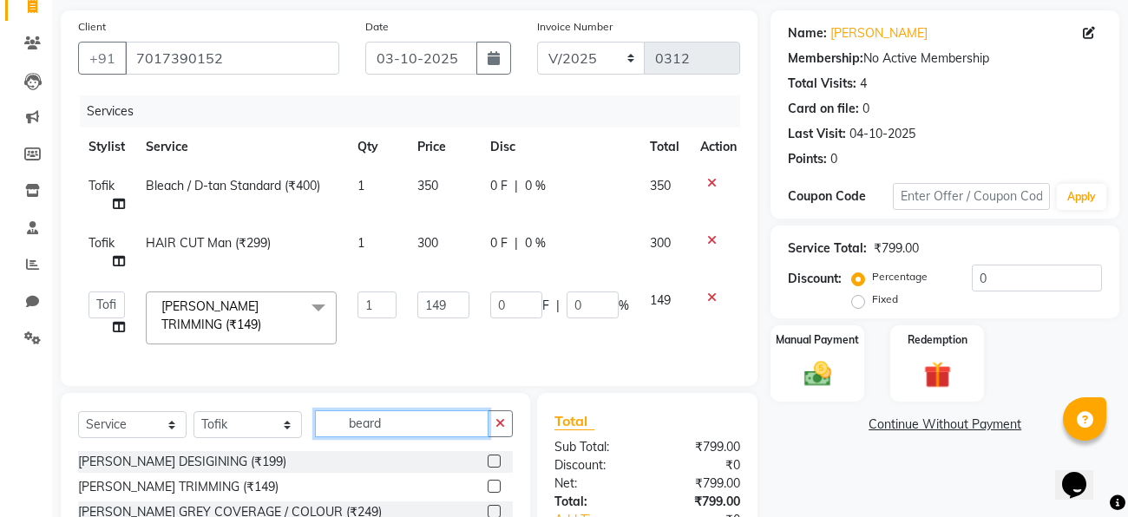
click at [426, 416] on input "beard" at bounding box center [402, 423] width 174 height 27
click at [416, 428] on input "beard" at bounding box center [402, 423] width 174 height 27
type input "b"
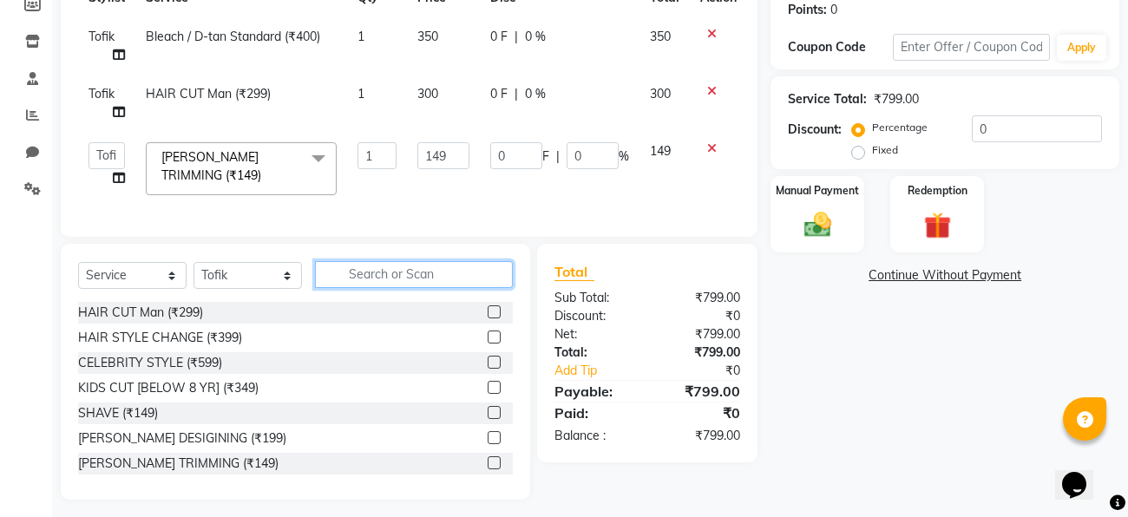
scroll to position [277, 0]
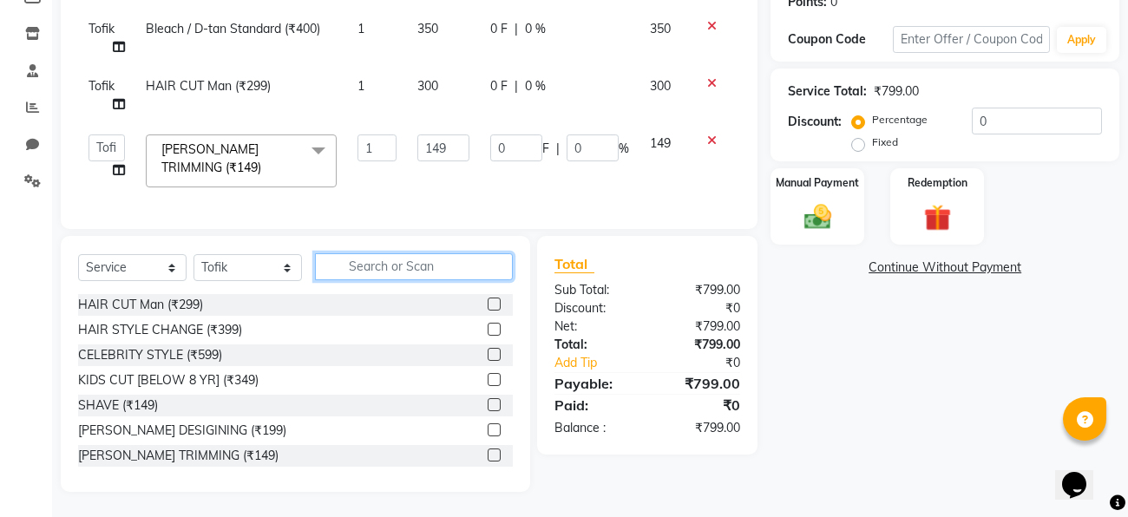
click at [371, 271] on input "text" at bounding box center [414, 266] width 198 height 27
type input "t"
click at [380, 262] on input "text" at bounding box center [414, 266] width 198 height 27
click at [383, 263] on input "text" at bounding box center [414, 266] width 198 height 27
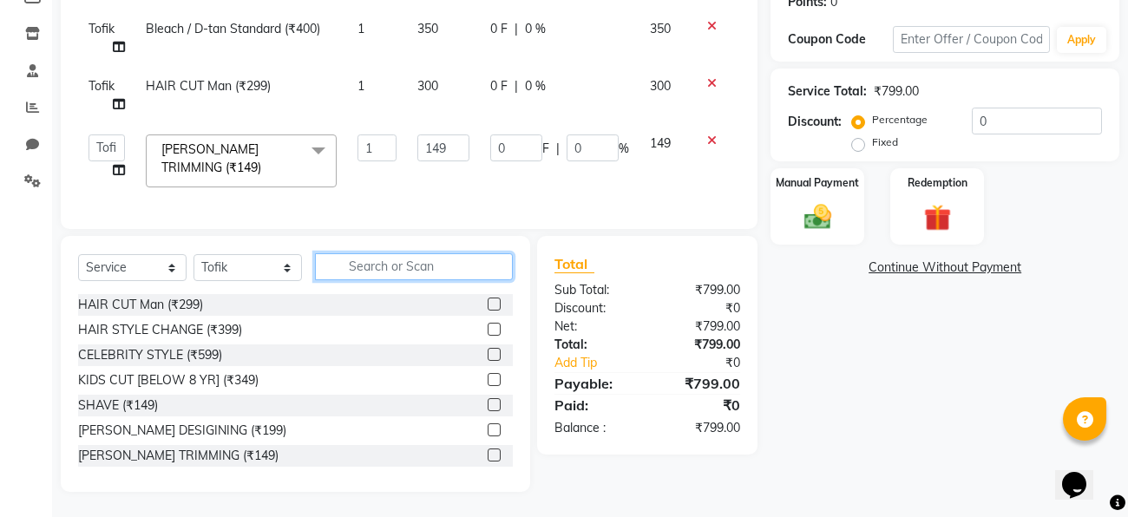
click at [383, 263] on input "text" at bounding box center [414, 266] width 198 height 27
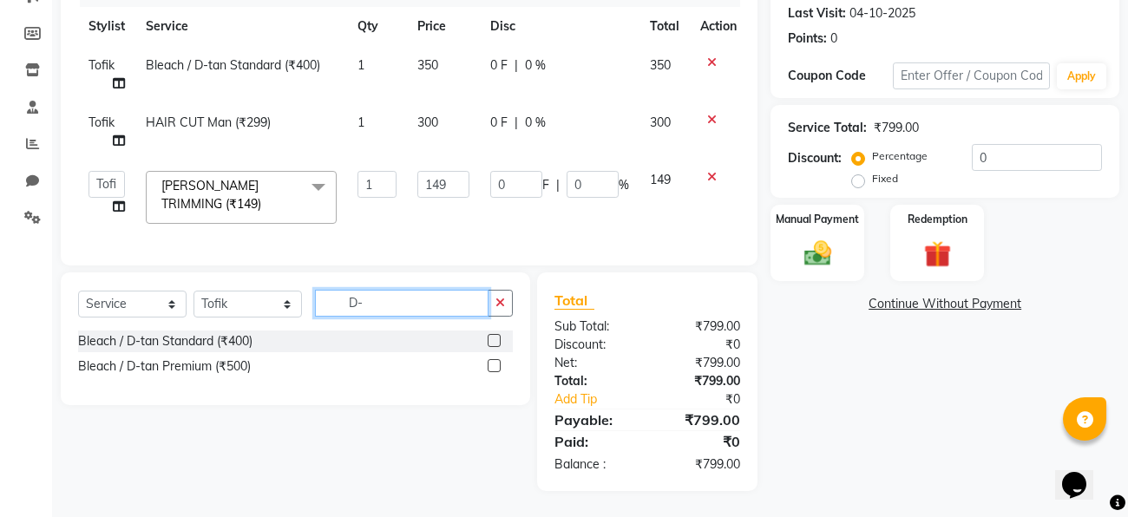
scroll to position [240, 0]
type input "D-tan"
click at [491, 365] on label at bounding box center [494, 366] width 13 height 13
click at [491, 365] on input "checkbox" at bounding box center [493, 367] width 11 height 11
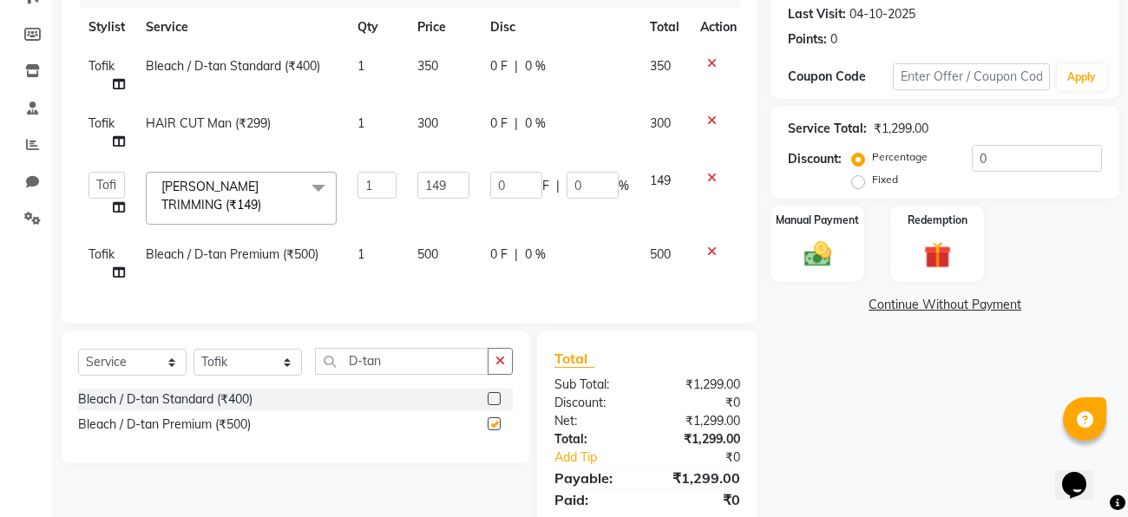
checkbox input "false"
click at [858, 347] on div "Name: Gaurav Gupta Membership: No Active Membership Total Visits: 4 Card on fil…" at bounding box center [952, 220] width 362 height 659
click at [776, 331] on div "Name: Gaurav Gupta Membership: No Active Membership Total Visits: 4 Card on fil…" at bounding box center [952, 220] width 362 height 659
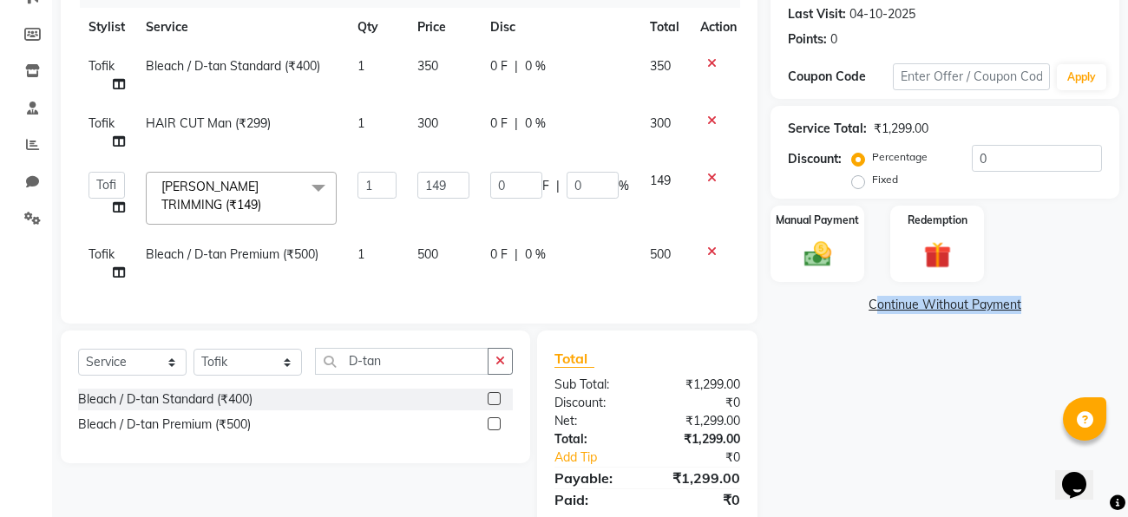
click at [776, 331] on div "Name: Gaurav Gupta Membership: No Active Membership Total Visits: 4 Card on fil…" at bounding box center [952, 220] width 362 height 659
click at [817, 344] on div "Name: Gaurav Gupta Membership: No Active Membership Total Visits: 4 Card on fil…" at bounding box center [952, 220] width 362 height 659
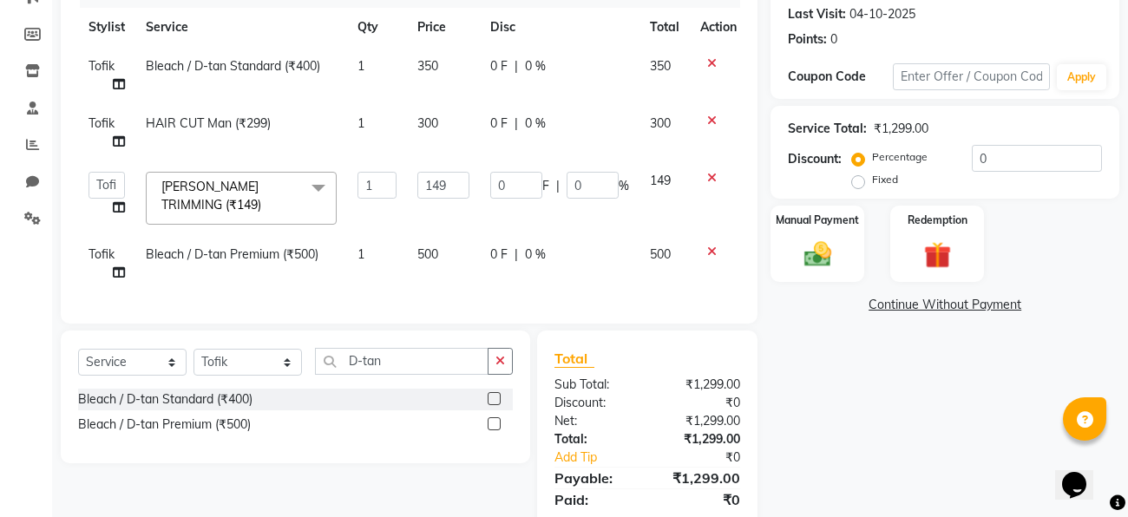
scroll to position [297, 0]
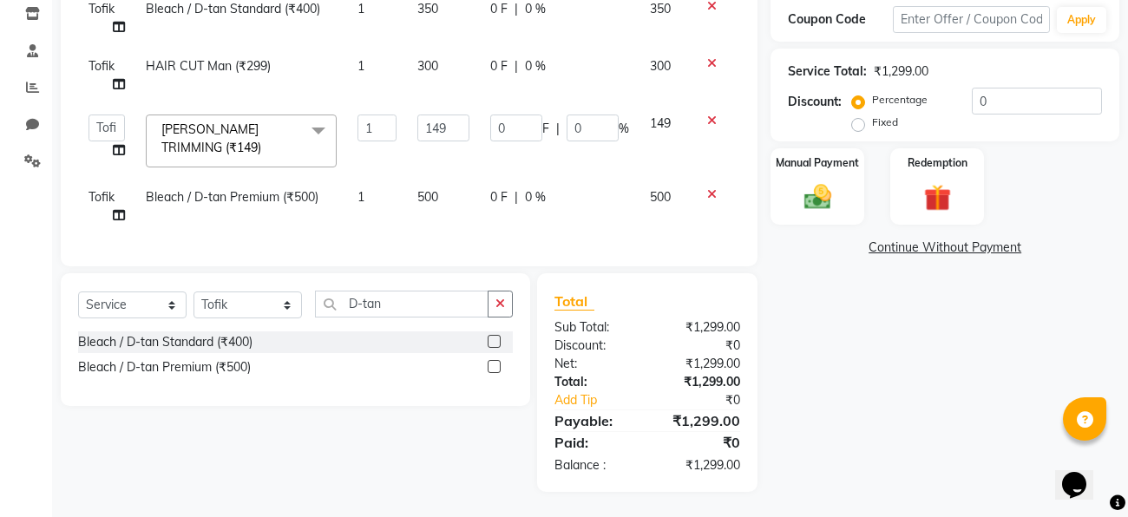
click at [853, 437] on div "Name: Gaurav Gupta Membership: No Active Membership Total Visits: 4 Card on fil…" at bounding box center [952, 162] width 362 height 659
click at [872, 124] on label "Fixed" at bounding box center [885, 123] width 26 height 16
click at [861, 124] on input "Fixed" at bounding box center [862, 122] width 12 height 12
radio input "true"
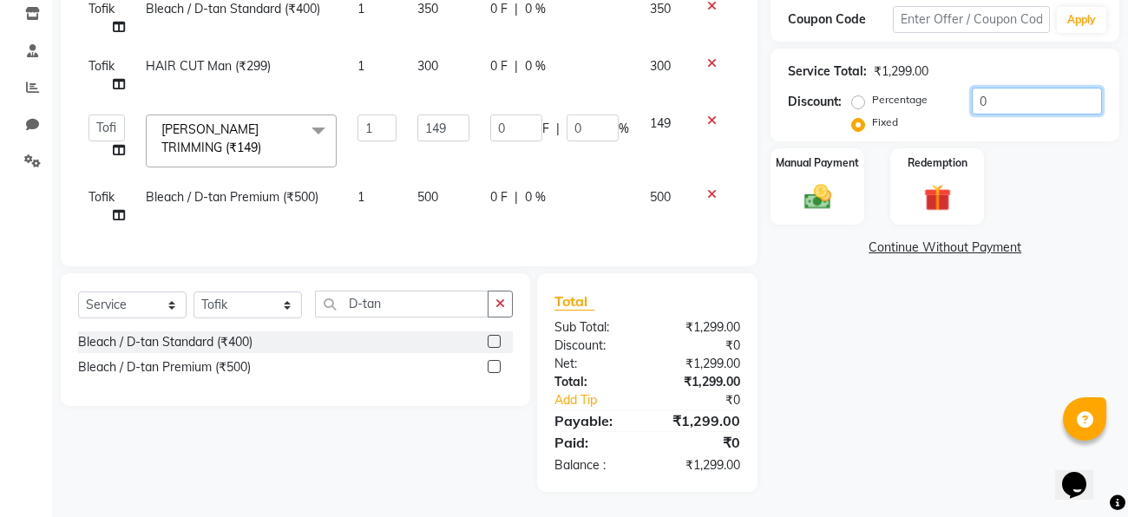
click at [1011, 102] on input "0" at bounding box center [1037, 101] width 130 height 27
type input "4"
type input "0.46"
type input "0.31"
type input "49"
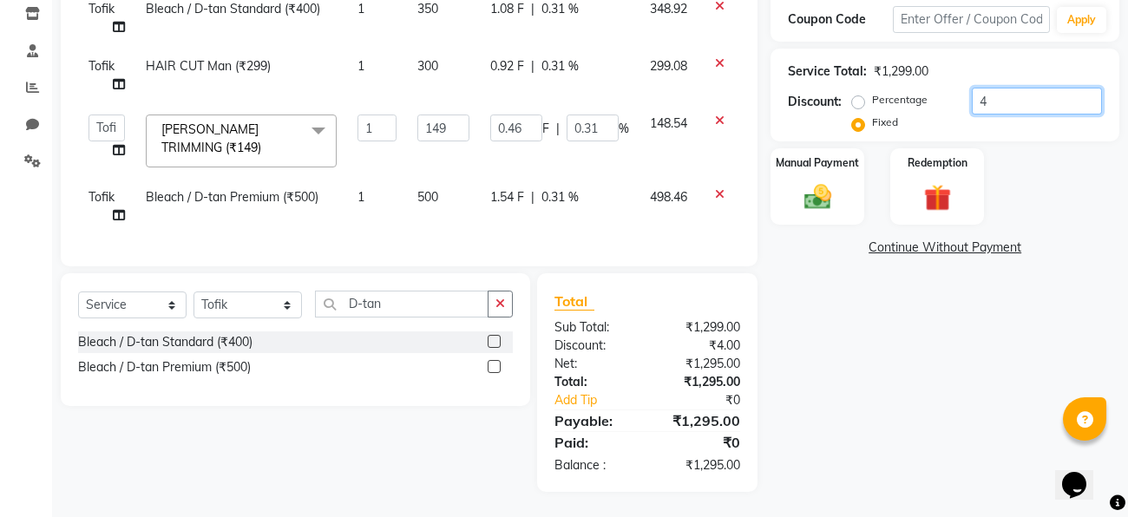
type input "5.62"
type input "3.77"
type input "49"
click at [800, 200] on img at bounding box center [818, 196] width 46 height 33
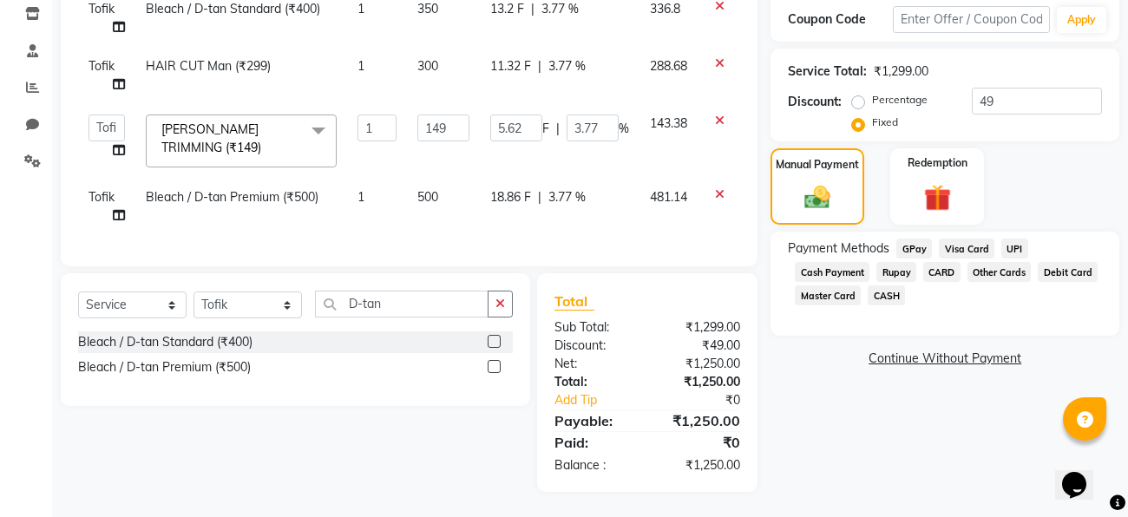
click at [880, 294] on span "CASH" at bounding box center [886, 295] width 37 height 20
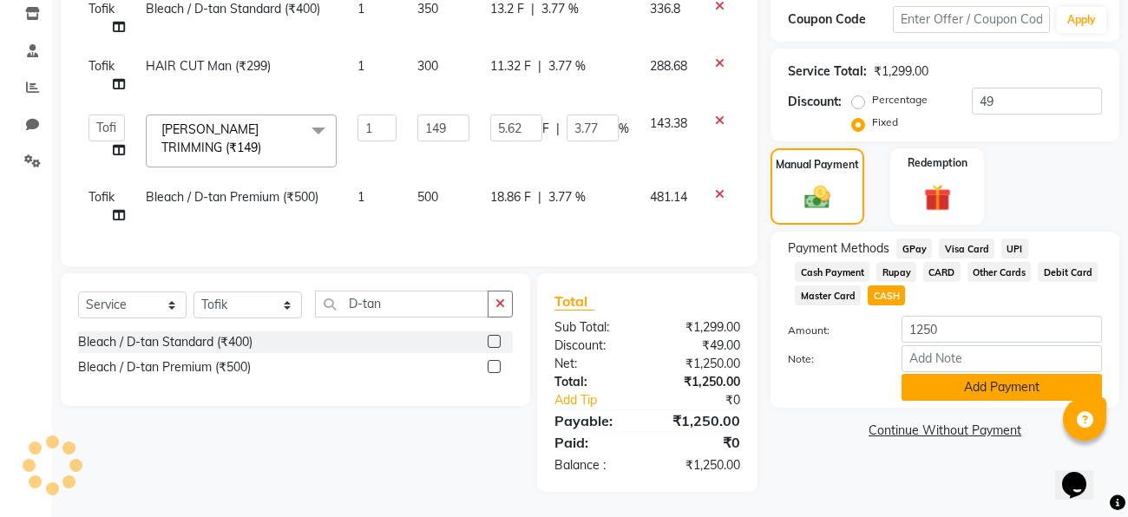
click at [944, 392] on button "Add Payment" at bounding box center [1002, 387] width 200 height 27
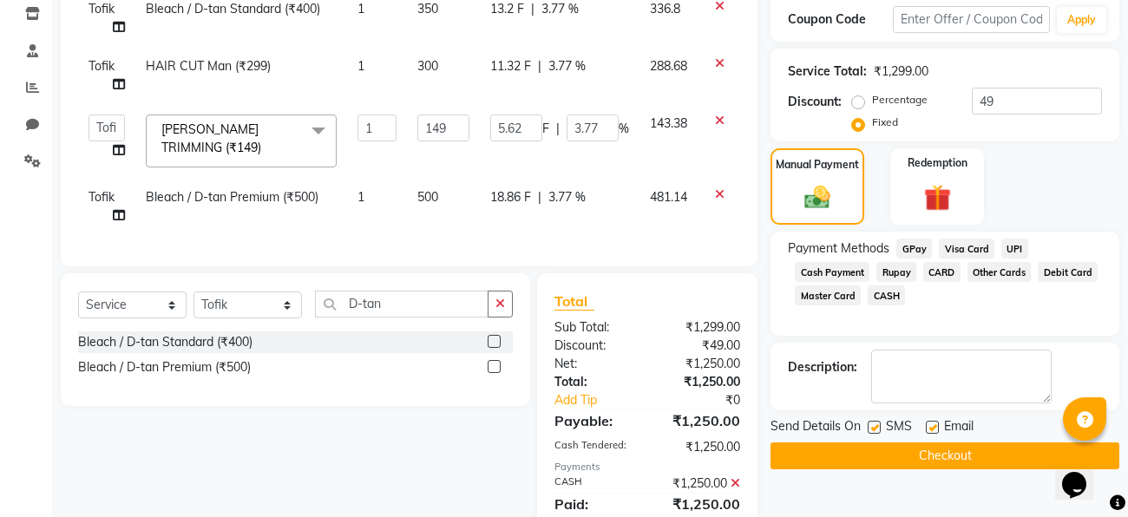
click at [913, 456] on button "Checkout" at bounding box center [945, 456] width 349 height 27
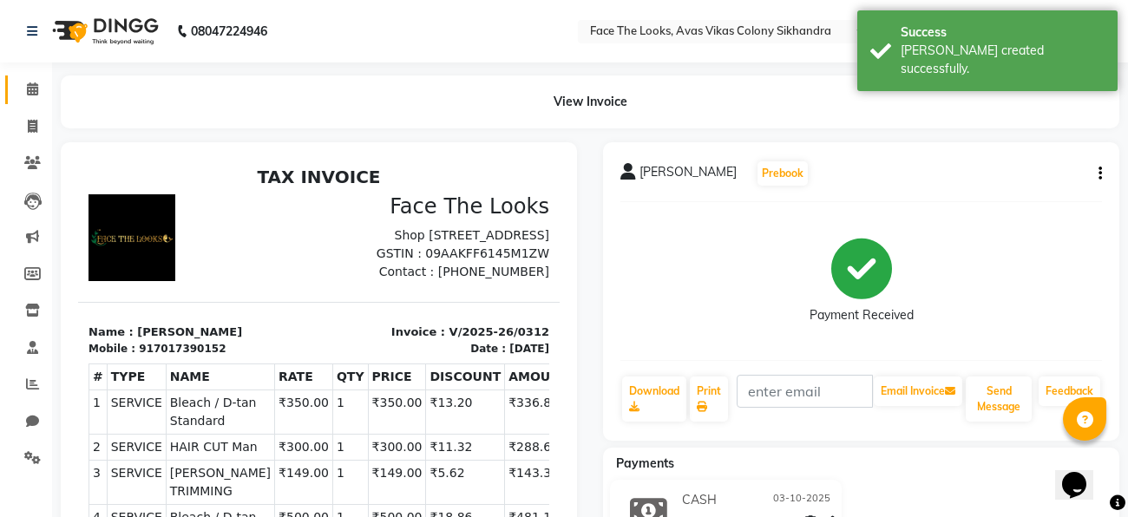
click at [29, 100] on link "Calendar" at bounding box center [26, 89] width 42 height 29
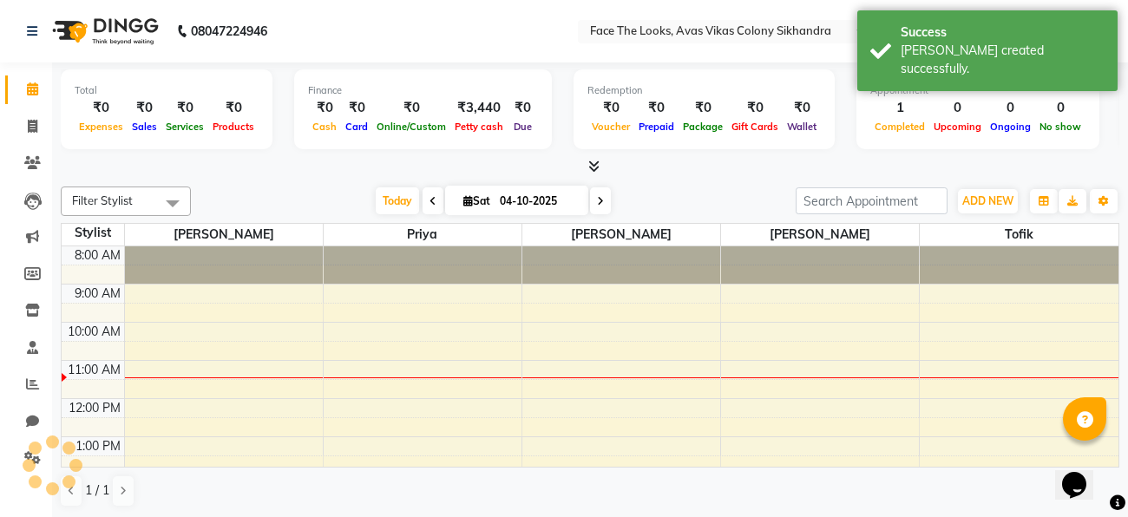
scroll to position [115, 0]
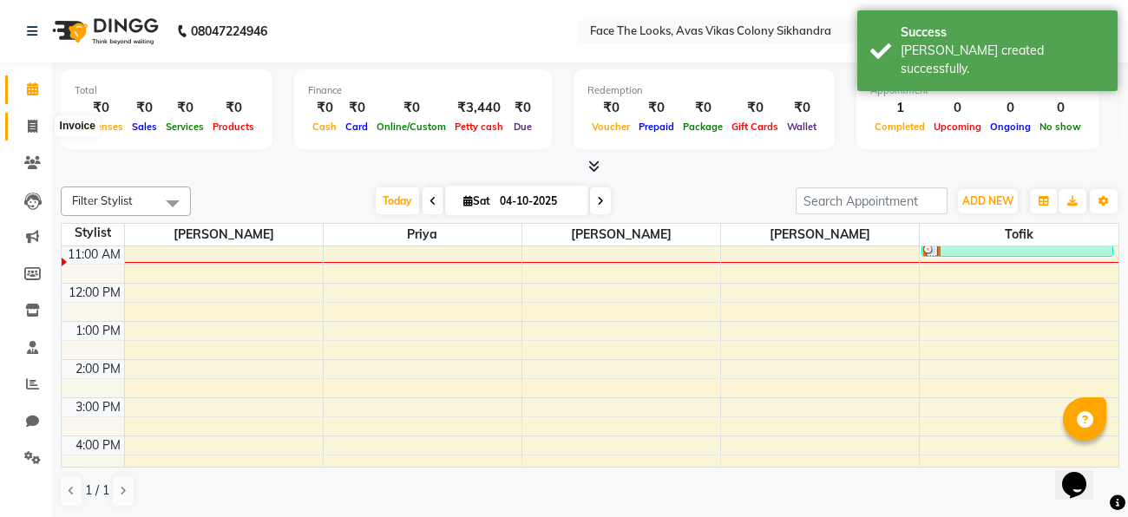
click at [30, 124] on icon at bounding box center [33, 126] width 10 height 13
select select "service"
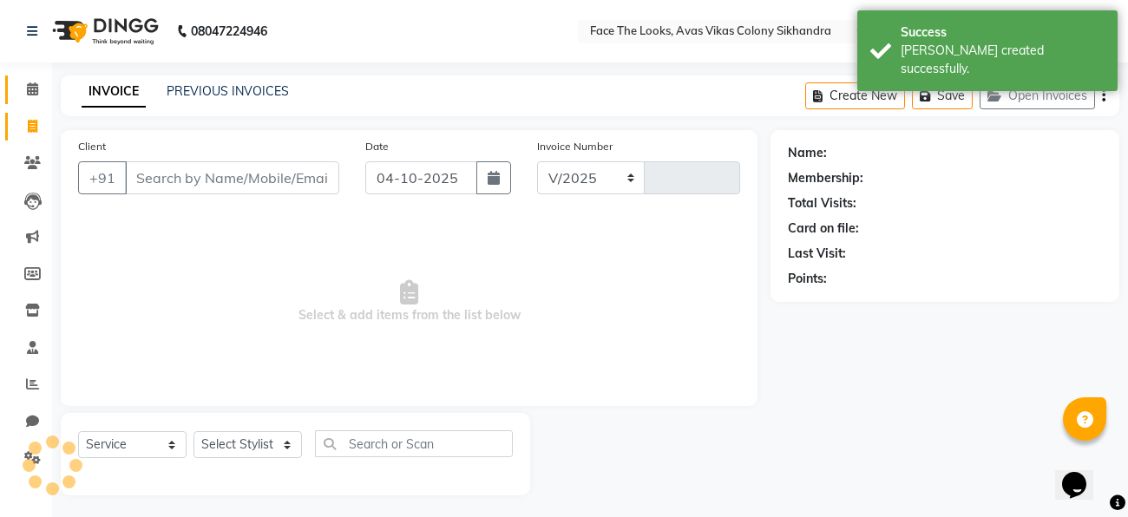
select select "8471"
type input "0313"
click at [192, 90] on link "PREVIOUS INVOICES" at bounding box center [228, 91] width 122 height 16
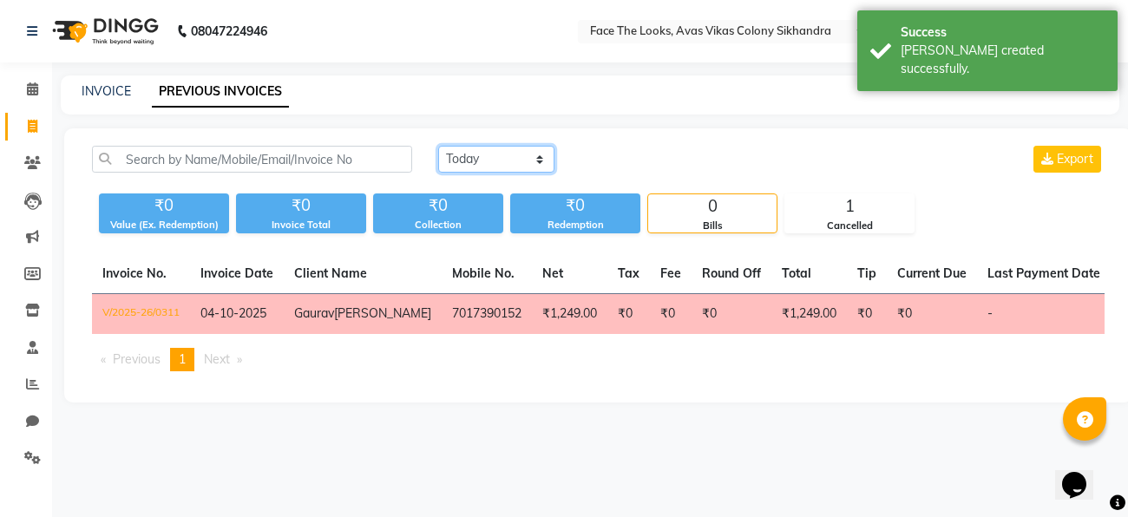
click at [479, 157] on select "Today Yesterday Custom Range" at bounding box center [496, 159] width 116 height 27
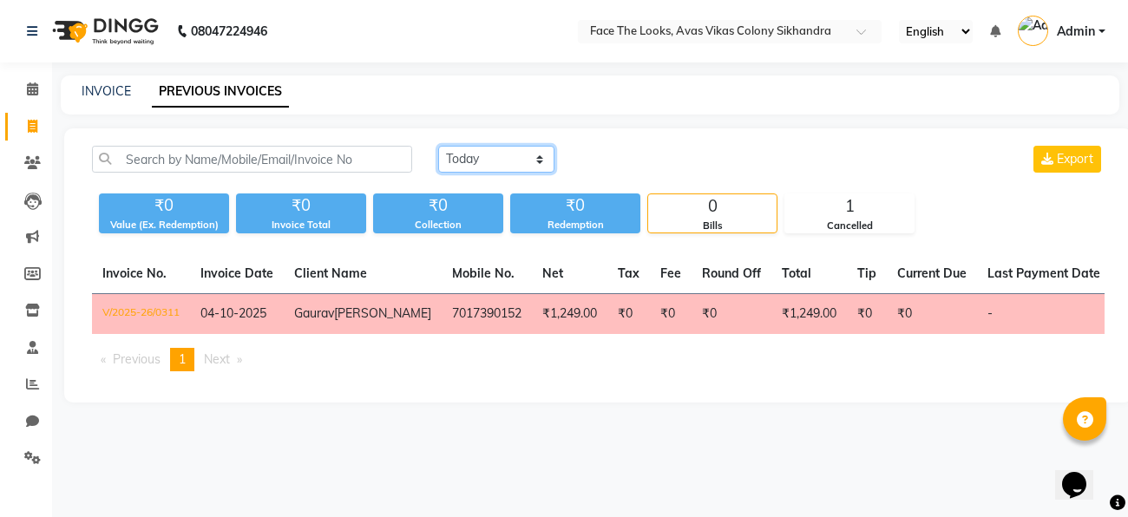
select select "yesterday"
click at [438, 146] on select "Today Yesterday Custom Range" at bounding box center [496, 159] width 116 height 27
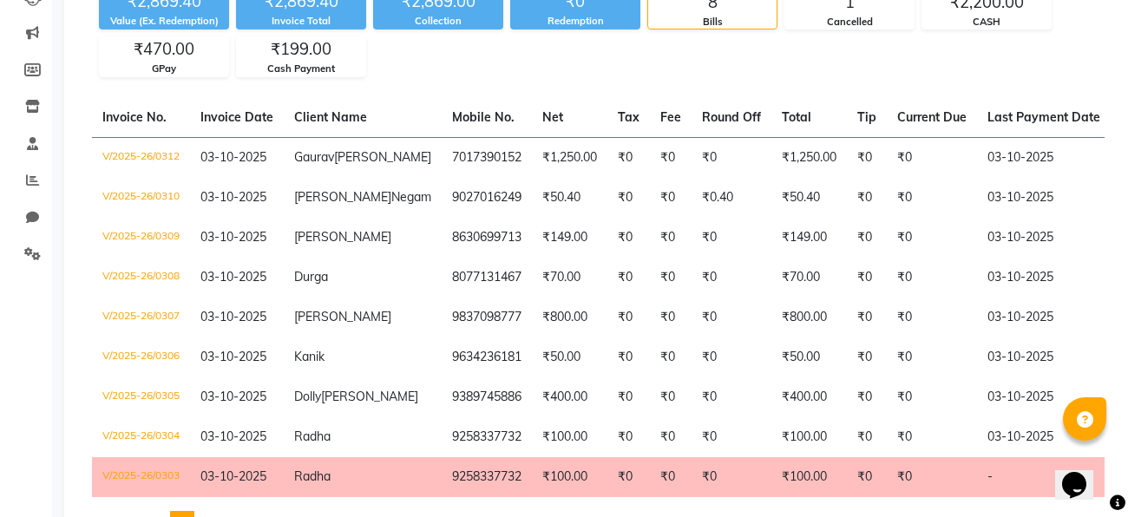
scroll to position [0, 42]
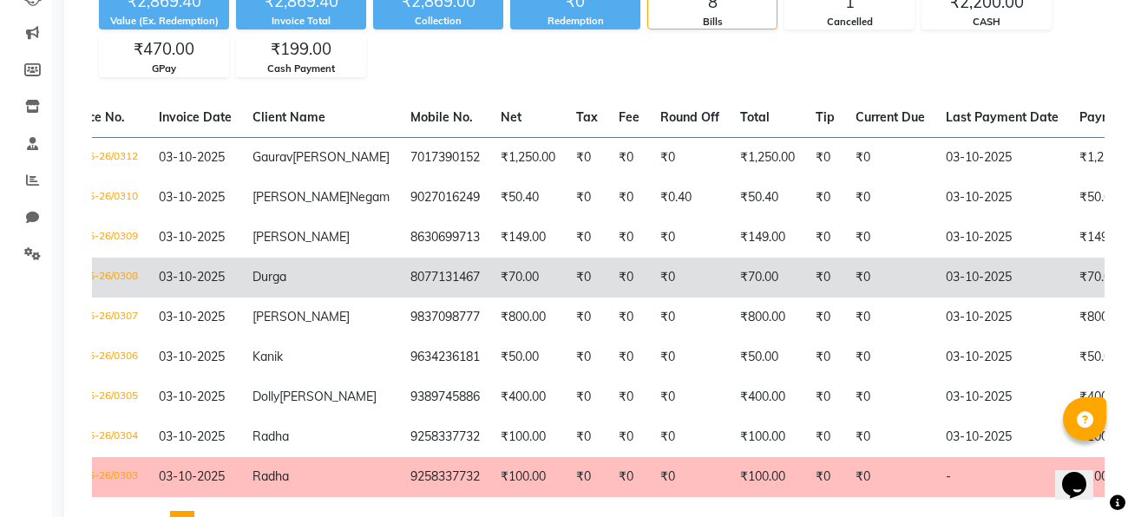
click at [108, 298] on td "V/2025-26/0308" at bounding box center [99, 278] width 98 height 40
